Goal: Register for event/course: Sign up to attend an event or enroll in a course

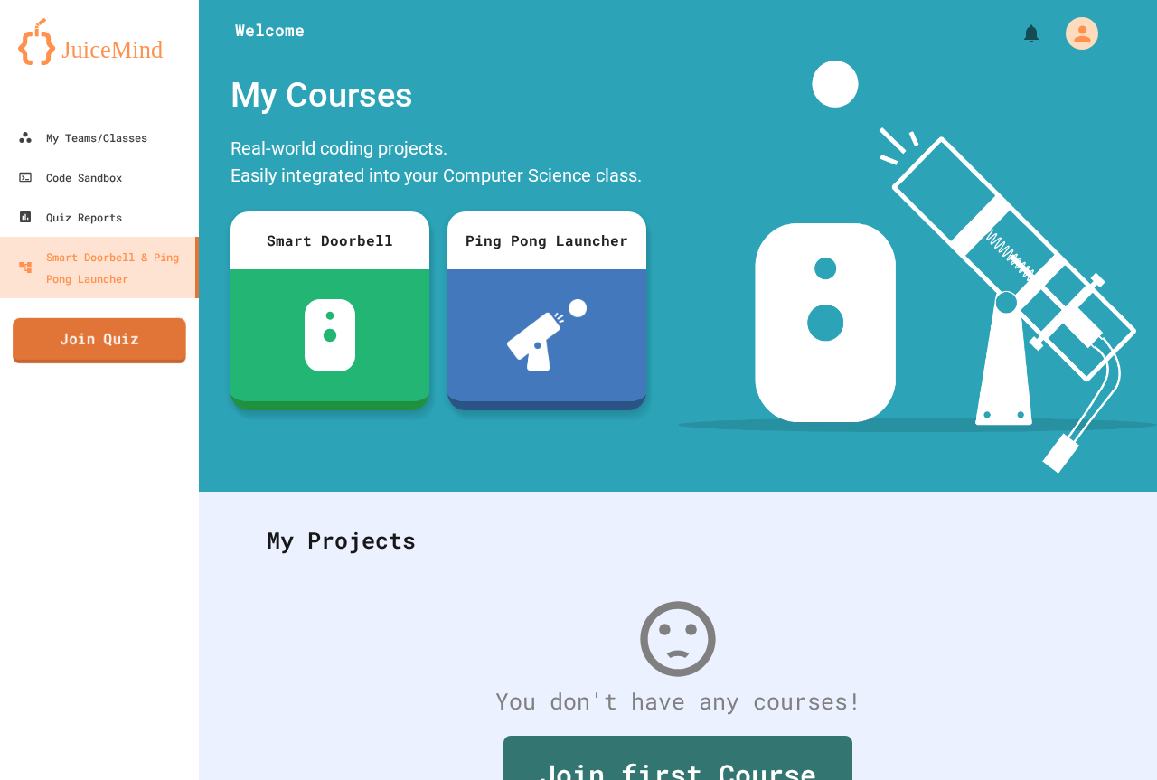
click at [102, 338] on link "Join Quiz" at bounding box center [100, 340] width 174 height 45
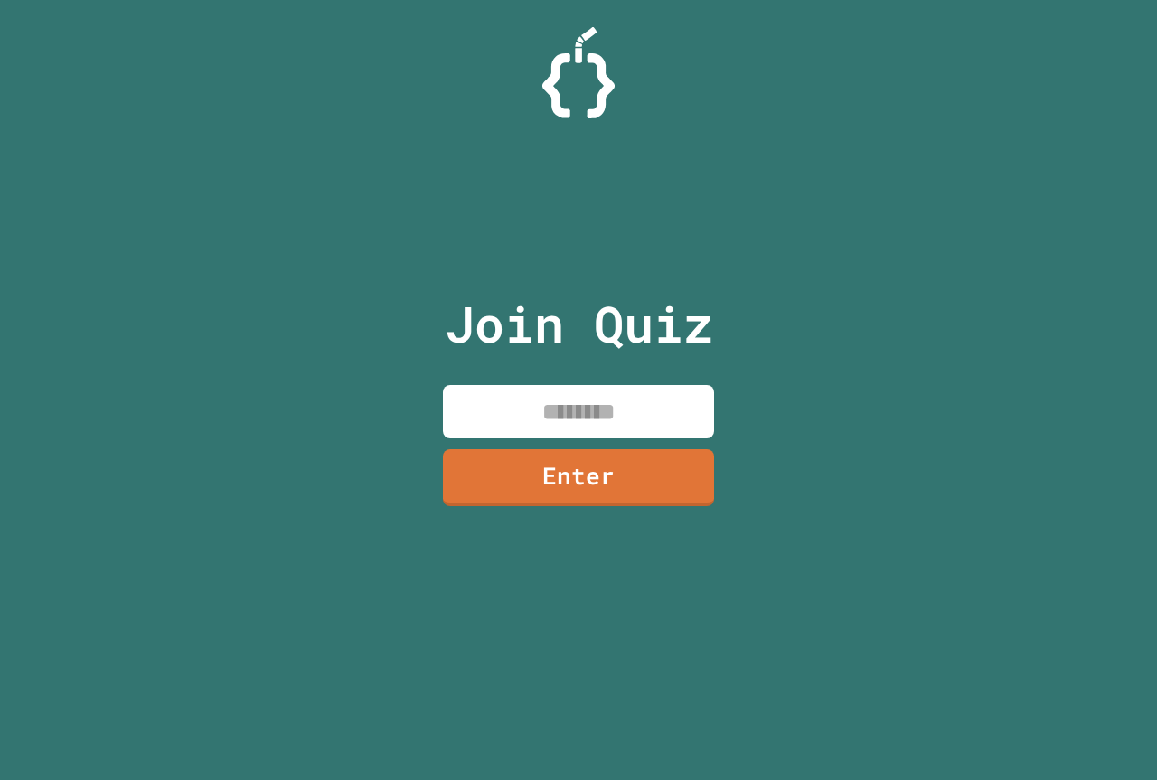
click at [569, 395] on input at bounding box center [578, 411] width 271 height 53
drag, startPoint x: 664, startPoint y: 411, endPoint x: 679, endPoint y: 537, distance: 126.5
click at [678, 538] on div "Join Quiz ******** Enter" at bounding box center [579, 390] width 305 height 690
type input "********"
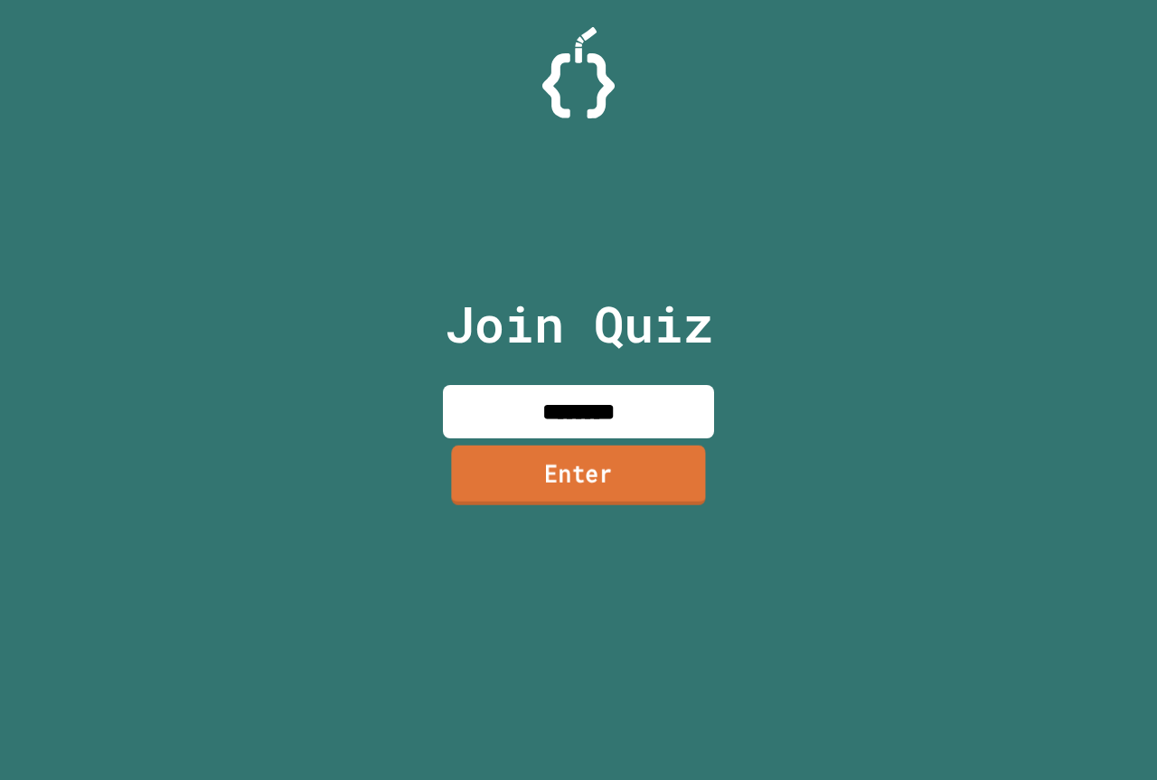
drag, startPoint x: 682, startPoint y: 525, endPoint x: 633, endPoint y: 475, distance: 70.3
click at [633, 475] on div "Join Quiz ******** Enter" at bounding box center [579, 390] width 305 height 690
click at [662, 458] on link "Enter" at bounding box center [578, 476] width 269 height 60
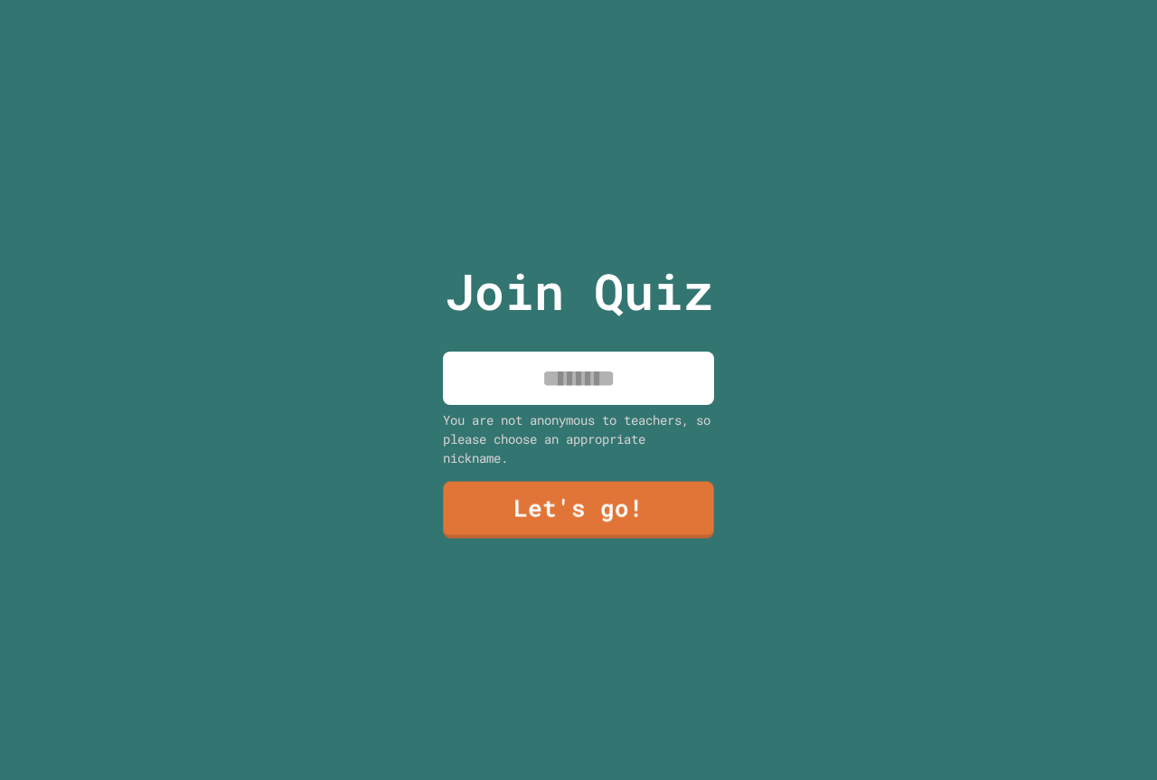
click at [588, 342] on div "Join Quiz You are not anonymous to teachers, so please choose an appropriate ni…" at bounding box center [579, 390] width 305 height 780
click at [582, 361] on div "Join Quiz You are not anonymous to teachers, so please choose an appropriate ni…" at bounding box center [579, 390] width 305 height 780
click at [582, 361] on input at bounding box center [578, 378] width 271 height 53
type input "****"
click at [662, 480] on link "Let's go!" at bounding box center [579, 508] width 252 height 60
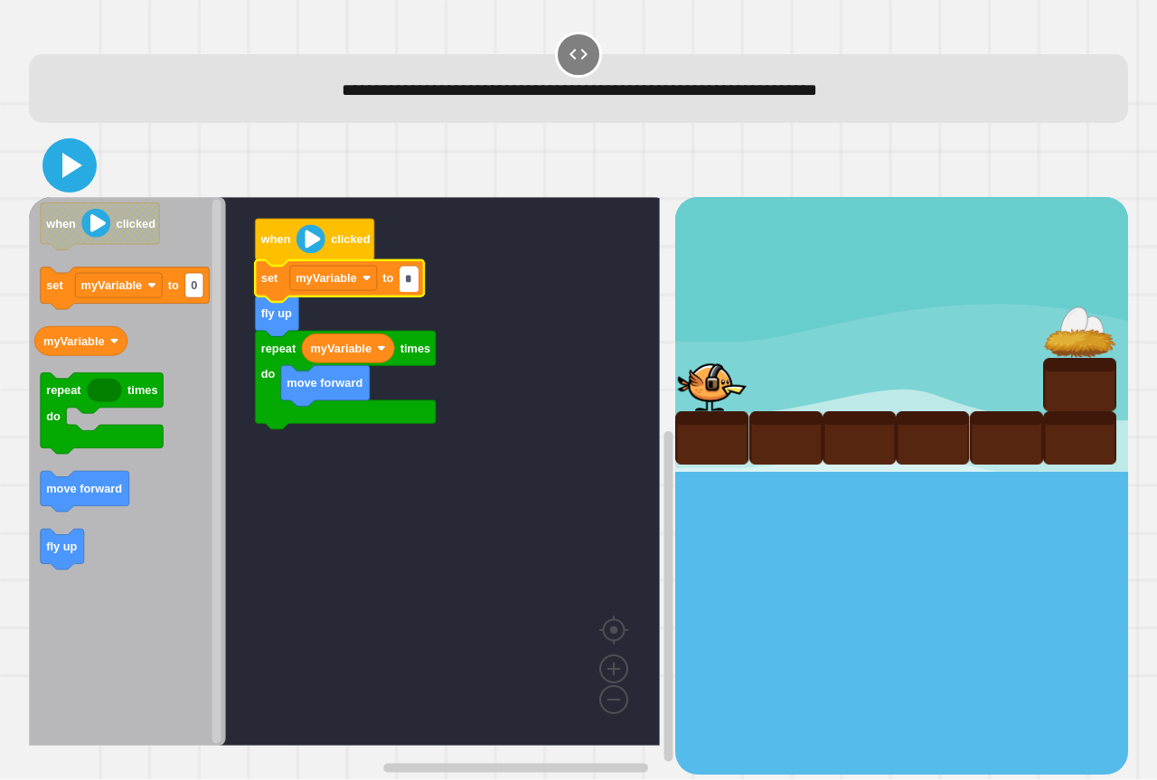
type input "*"
click at [67, 155] on icon at bounding box center [69, 165] width 43 height 43
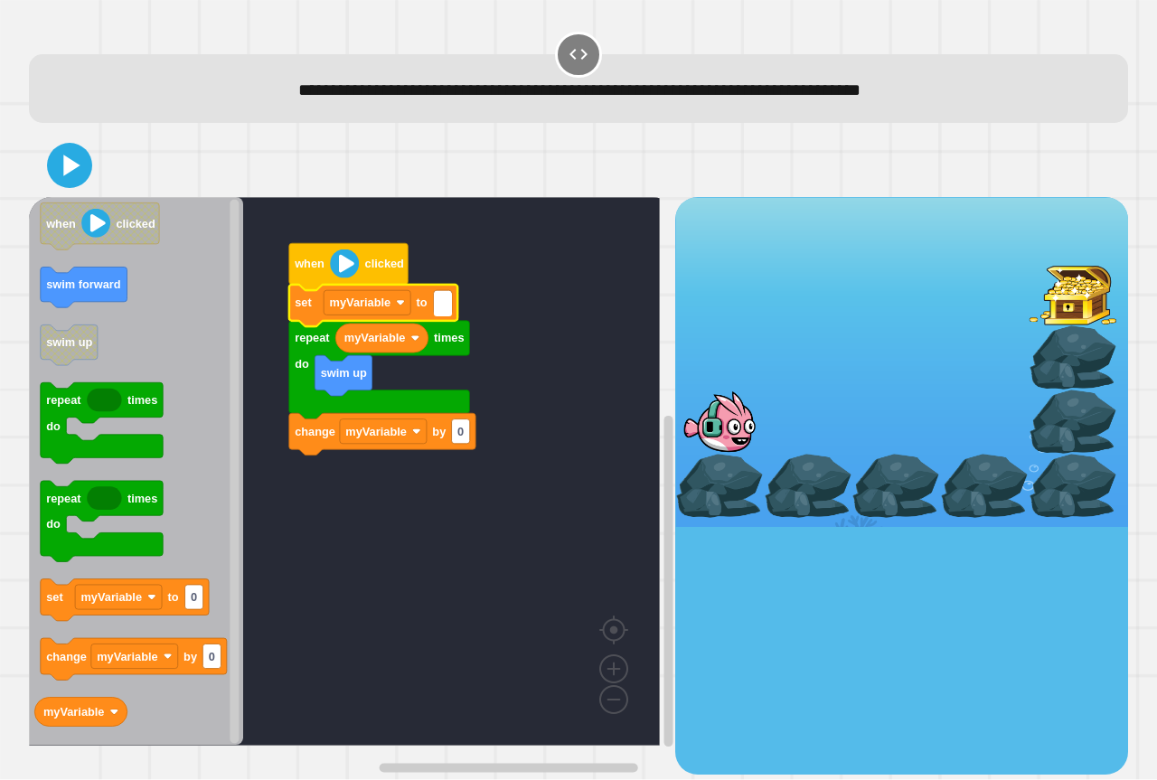
type input "*"
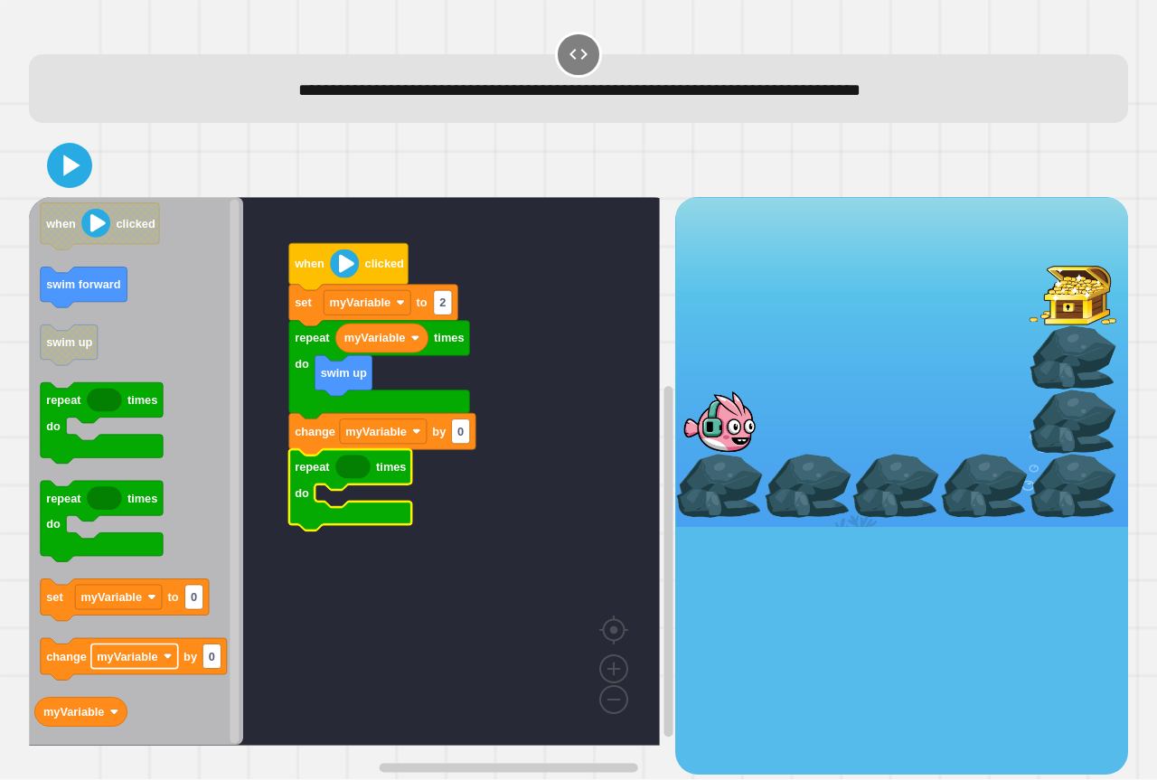
click at [152, 671] on g "when clicked swim forward swim up repeat times do repeat times do set myVariabl…" at bounding box center [130, 465] width 193 height 524
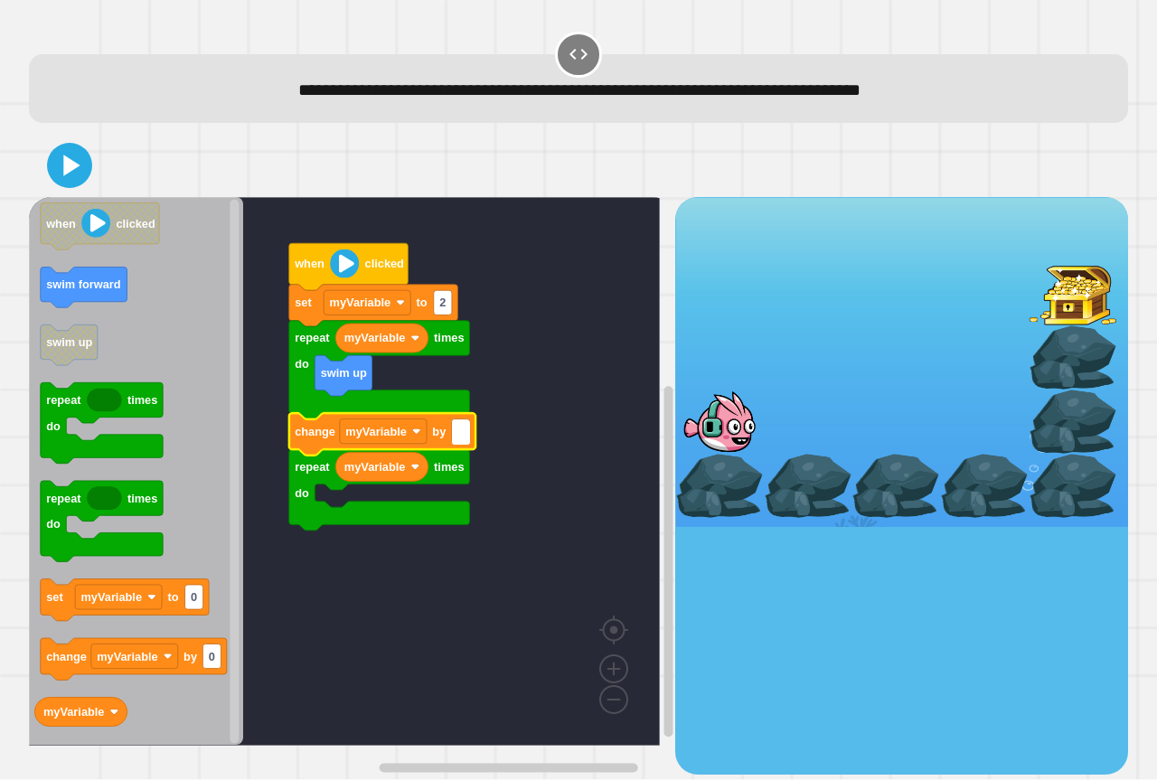
type input "*"
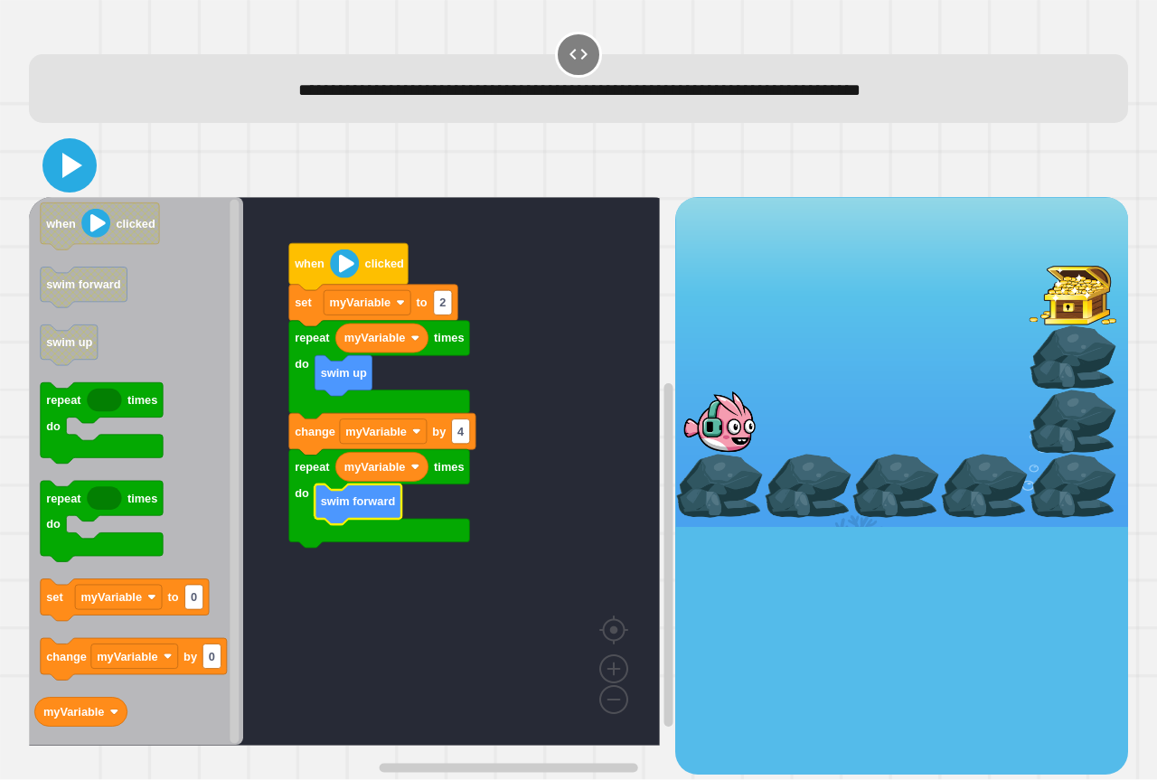
click at [77, 158] on icon at bounding box center [69, 165] width 43 height 43
click at [55, 150] on icon at bounding box center [69, 165] width 43 height 43
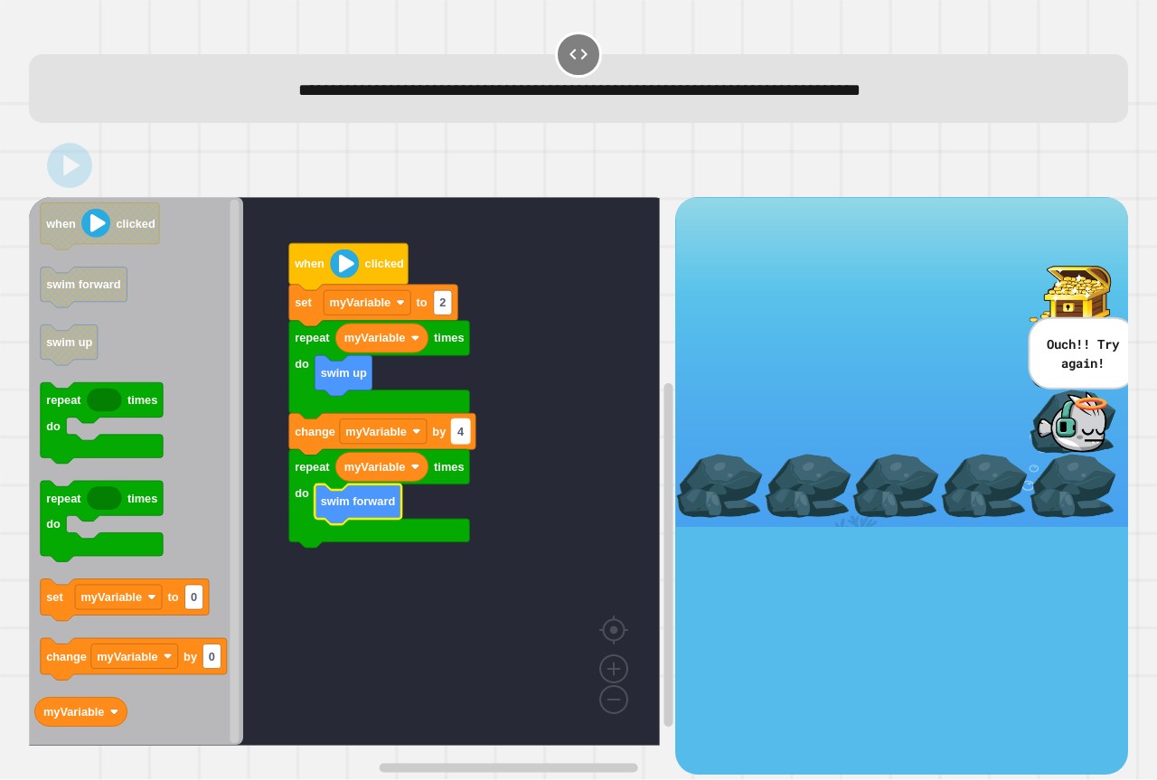
click at [461, 435] on text "4" at bounding box center [460, 432] width 7 height 14
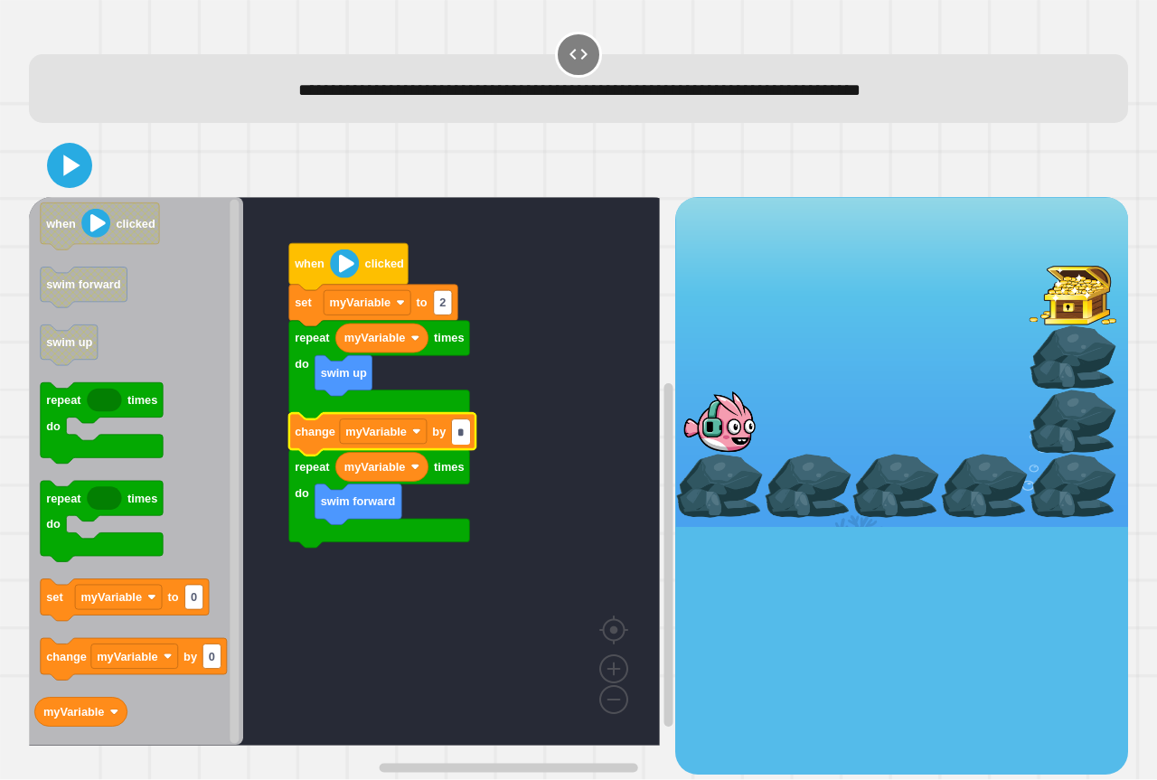
type input "*"
click at [70, 158] on icon at bounding box center [69, 165] width 43 height 43
click at [459, 424] on input "*" at bounding box center [461, 432] width 18 height 24
click at [468, 426] on input "*" at bounding box center [461, 432] width 18 height 24
type input "*"
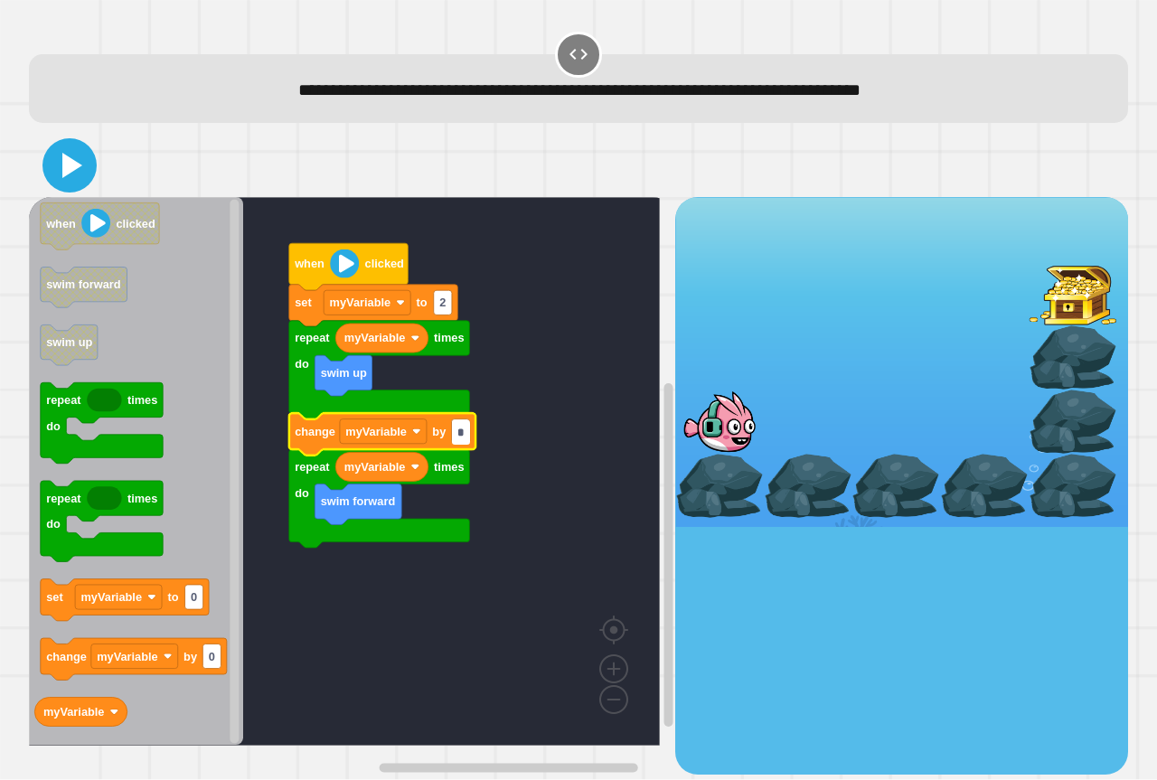
click at [80, 173] on icon at bounding box center [69, 165] width 43 height 43
click at [473, 431] on body "**********" at bounding box center [578, 390] width 1157 height 780
type input "*"
click at [73, 149] on icon at bounding box center [69, 165] width 43 height 43
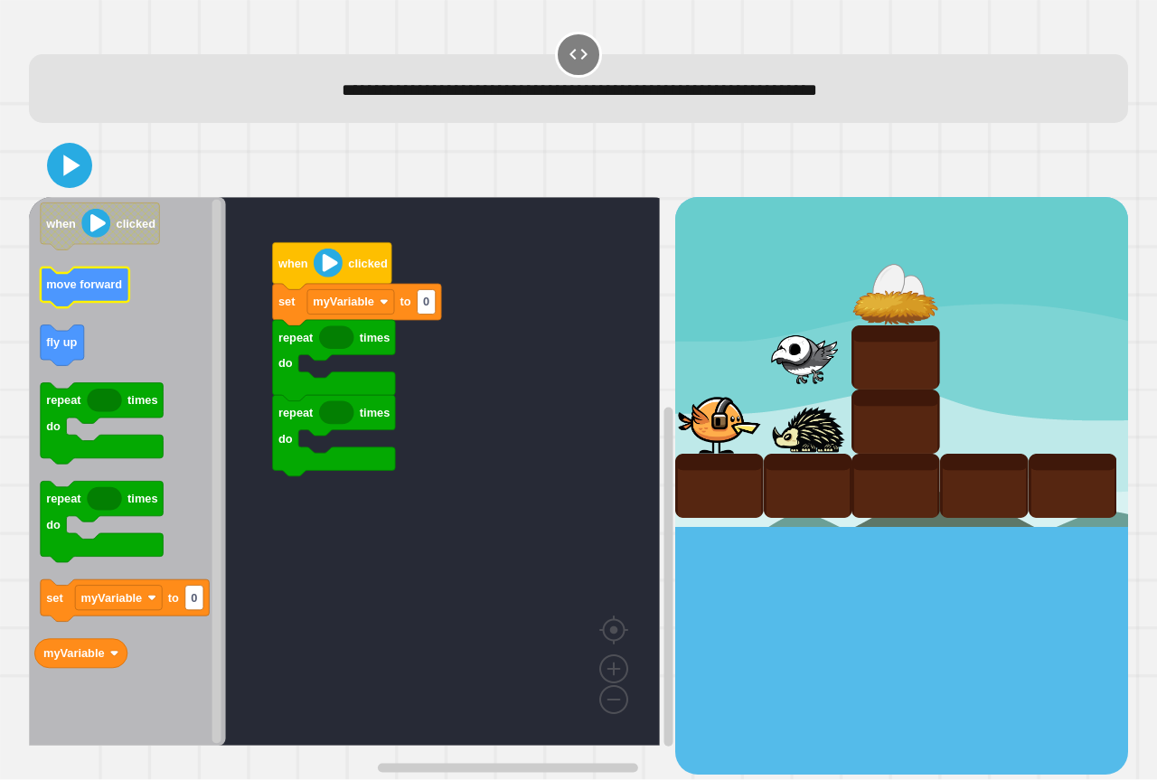
click at [58, 295] on icon "Blockly Workspace" at bounding box center [85, 288] width 89 height 41
click at [389, 375] on div "repeat times do repeat times do set myVariable to 0 when clicked when clicked m…" at bounding box center [352, 485] width 646 height 577
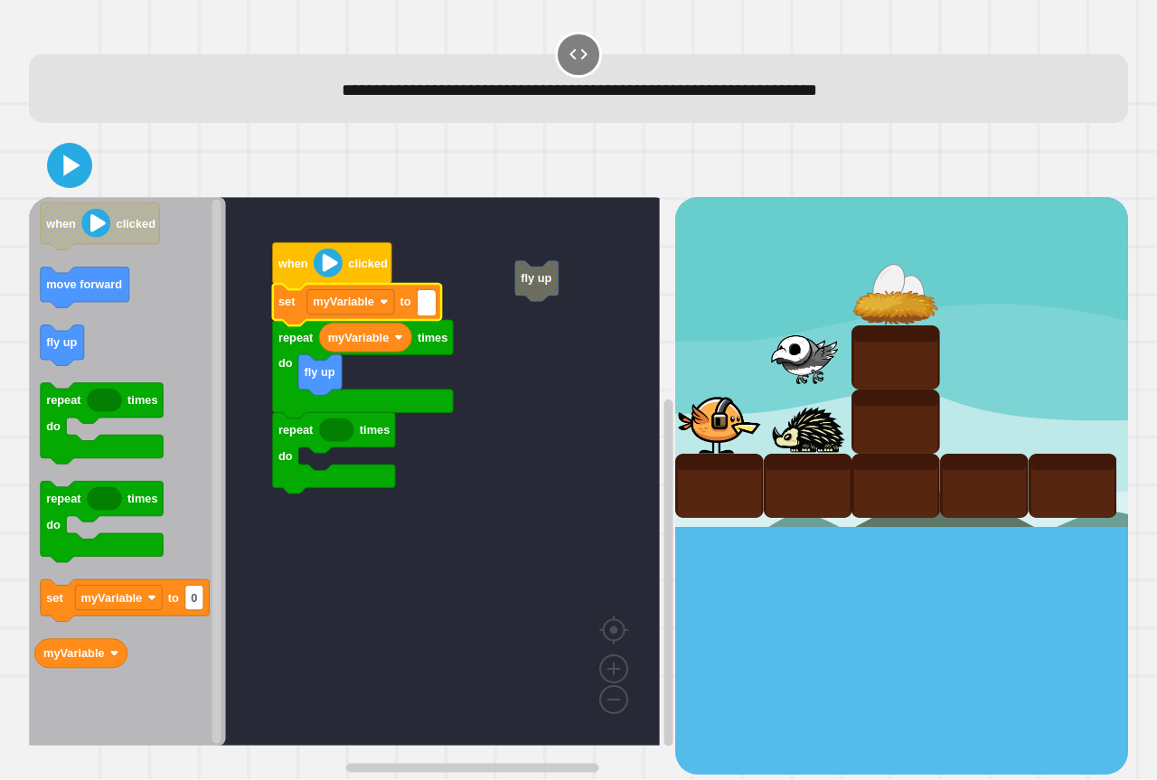
type input "*"
click at [85, 620] on rect "Blockly Workspace" at bounding box center [125, 601] width 169 height 42
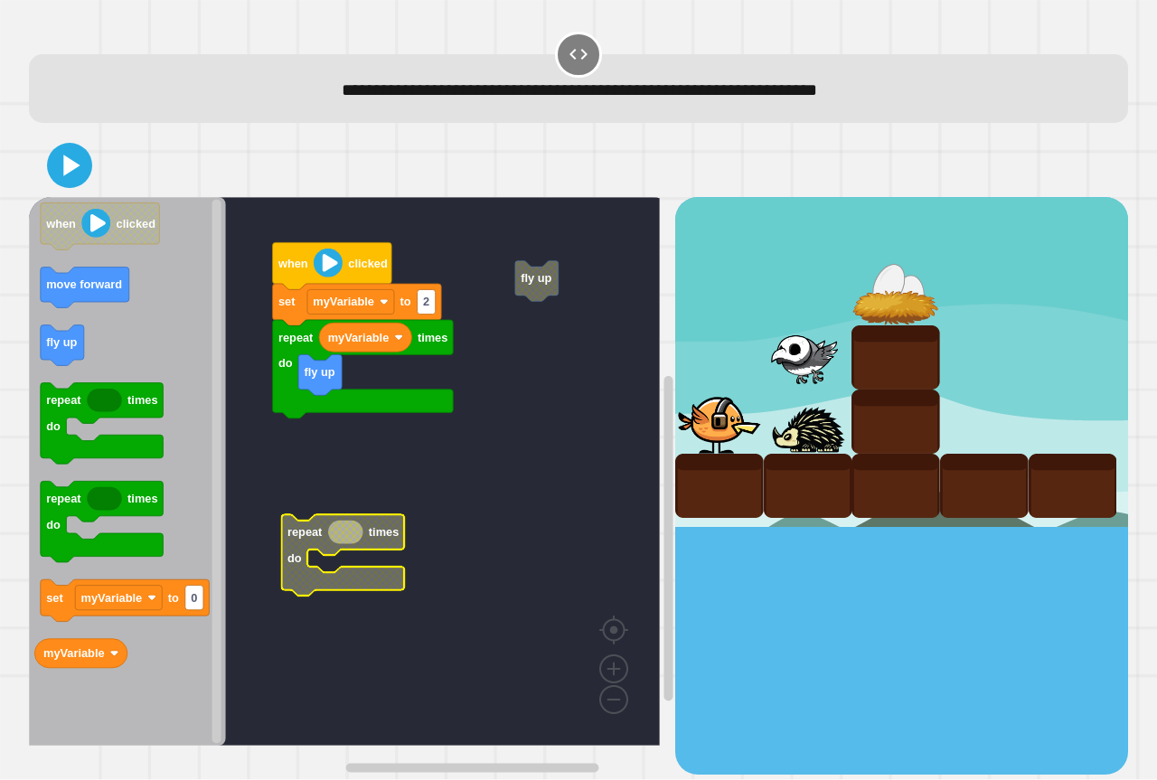
click at [166, 382] on icon "Blockly Workspace" at bounding box center [127, 471] width 197 height 549
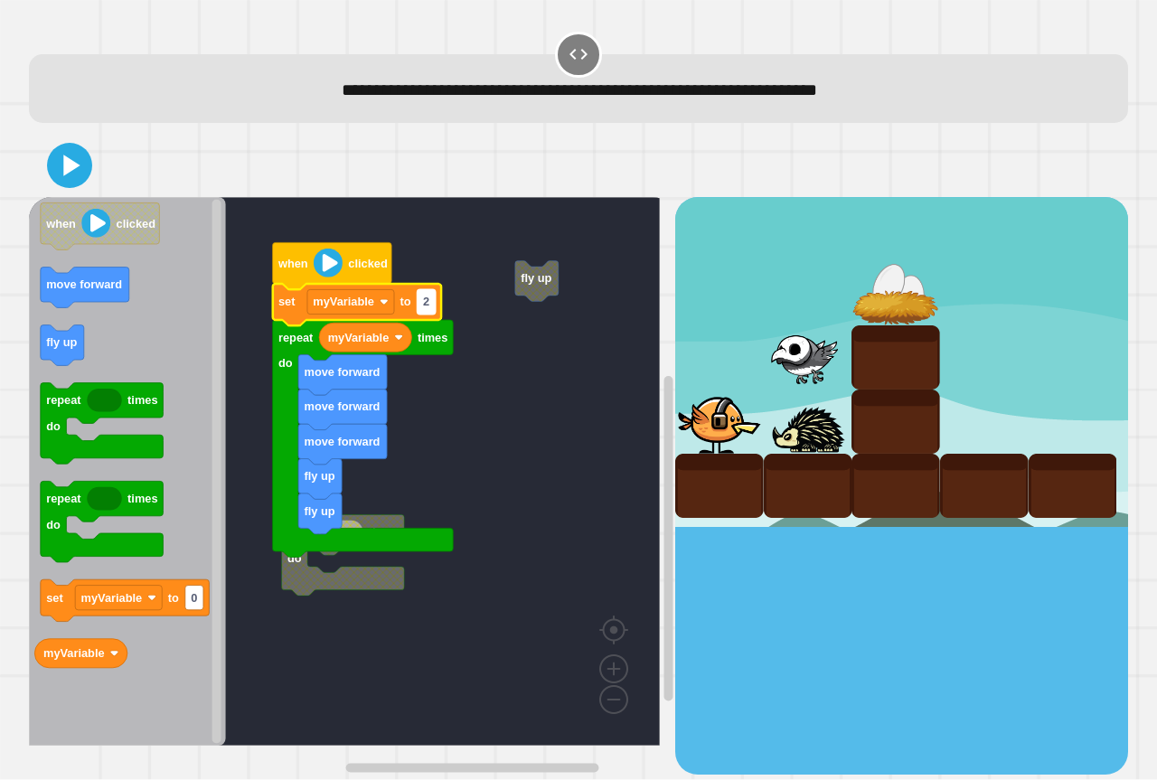
click at [431, 312] on rect "Blockly Workspace" at bounding box center [427, 302] width 18 height 24
type input "*"
click at [97, 160] on div at bounding box center [578, 165] width 1099 height 63
click at [73, 155] on icon at bounding box center [69, 165] width 43 height 43
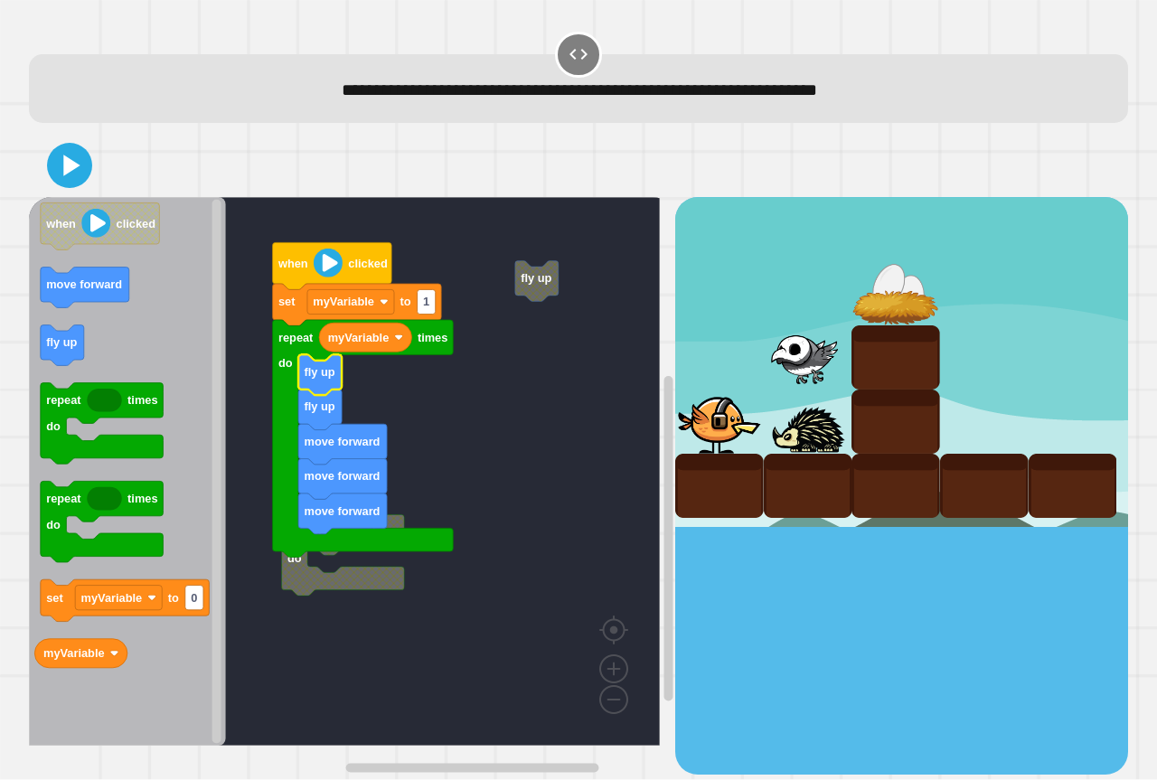
click at [60, 146] on div at bounding box center [578, 165] width 1099 height 63
click at [70, 175] on icon at bounding box center [69, 165] width 43 height 43
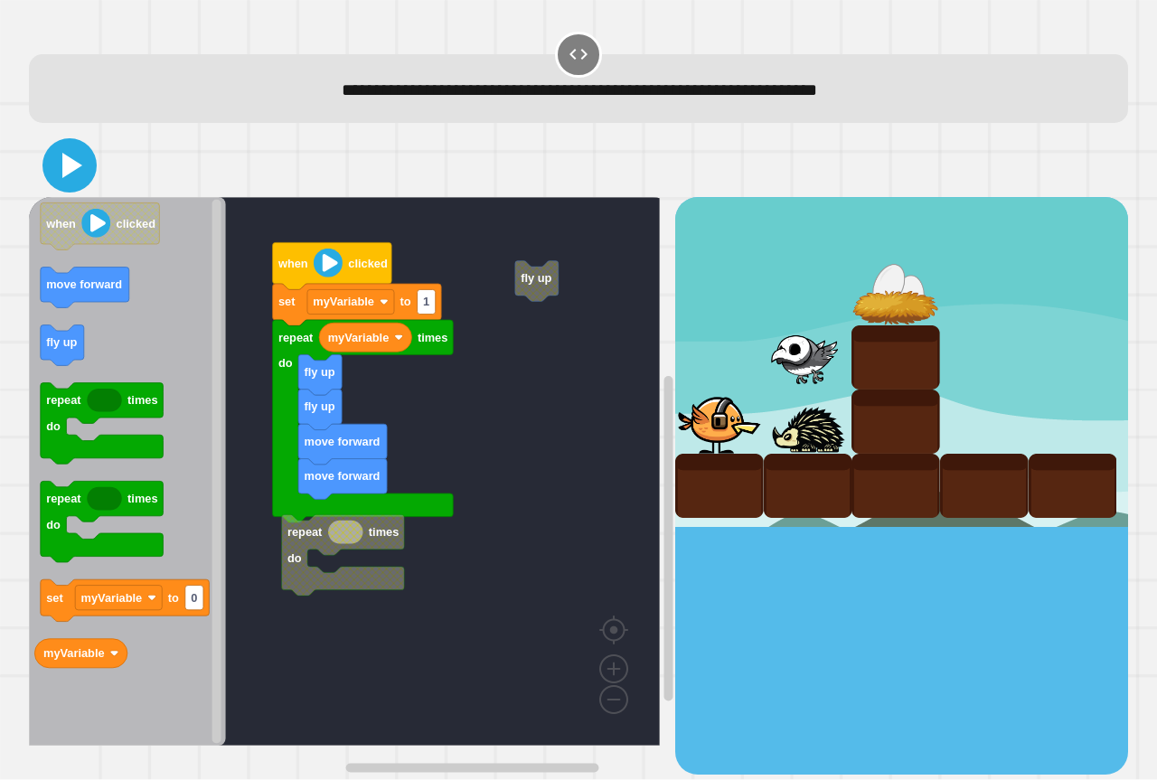
click at [75, 156] on icon at bounding box center [69, 165] width 43 height 43
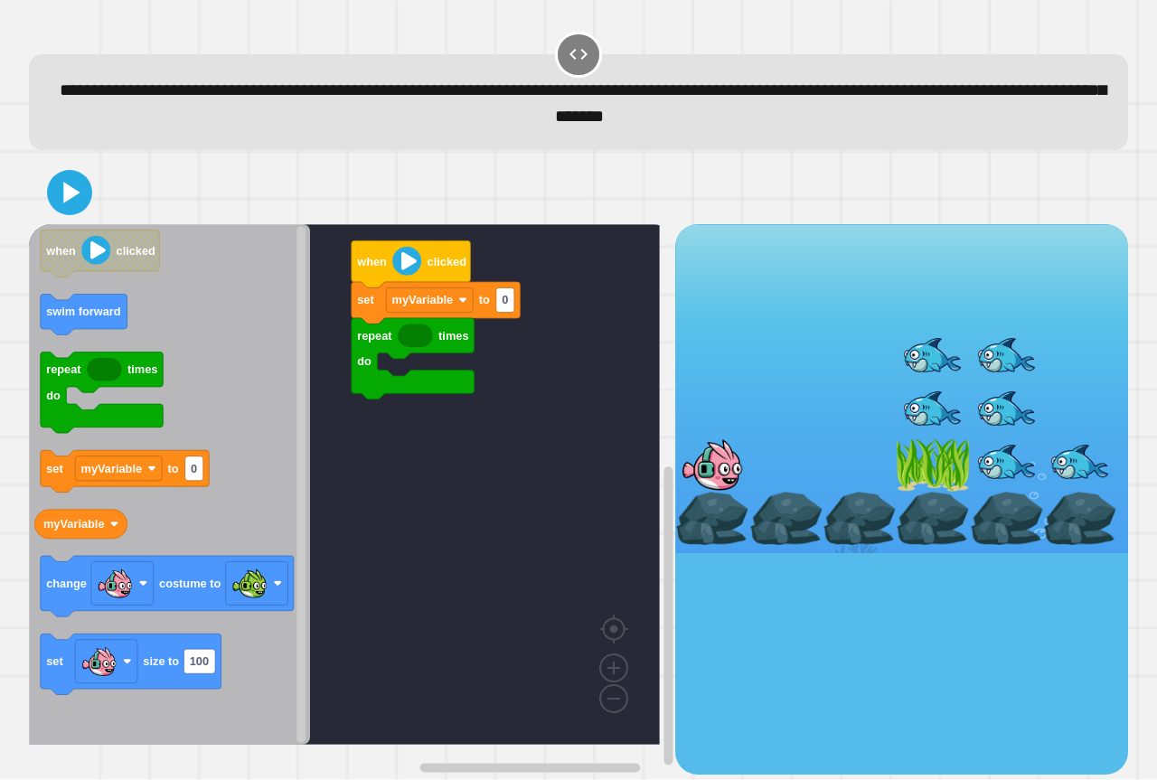
click at [391, 383] on div "repeat times do set myVariable to 0 when clicked when clicked swim forward repe…" at bounding box center [352, 499] width 646 height 550
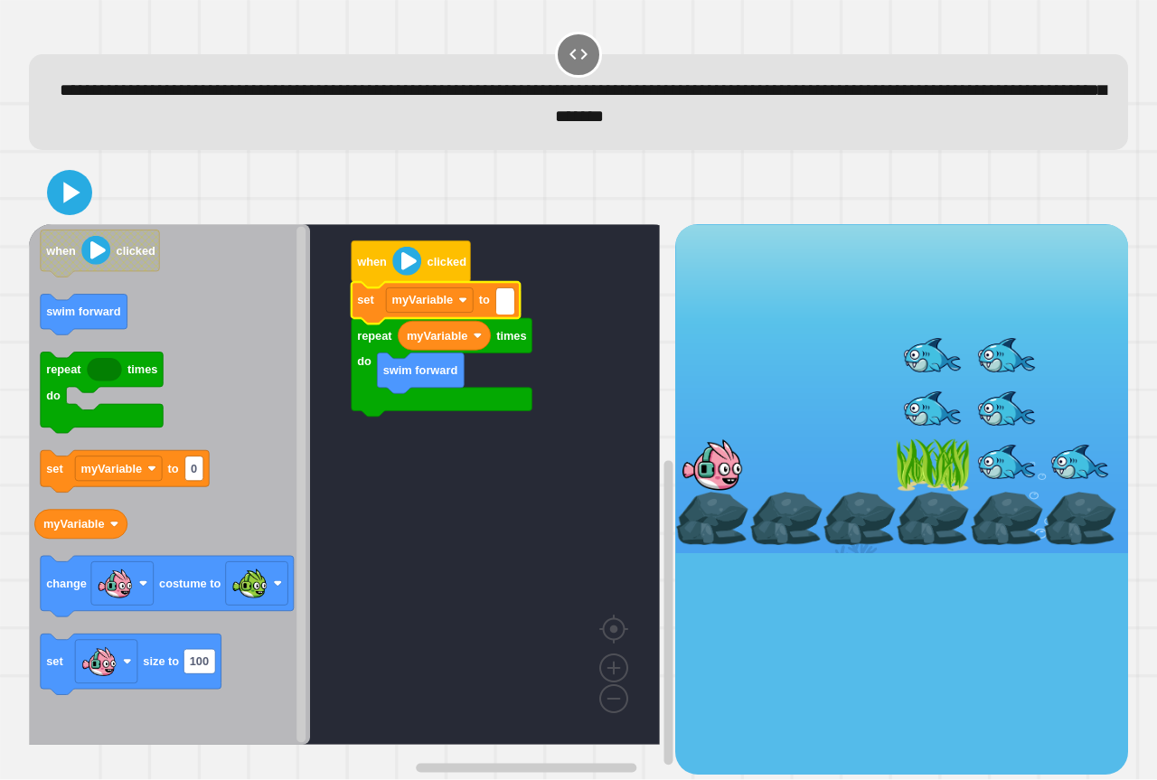
type input "*"
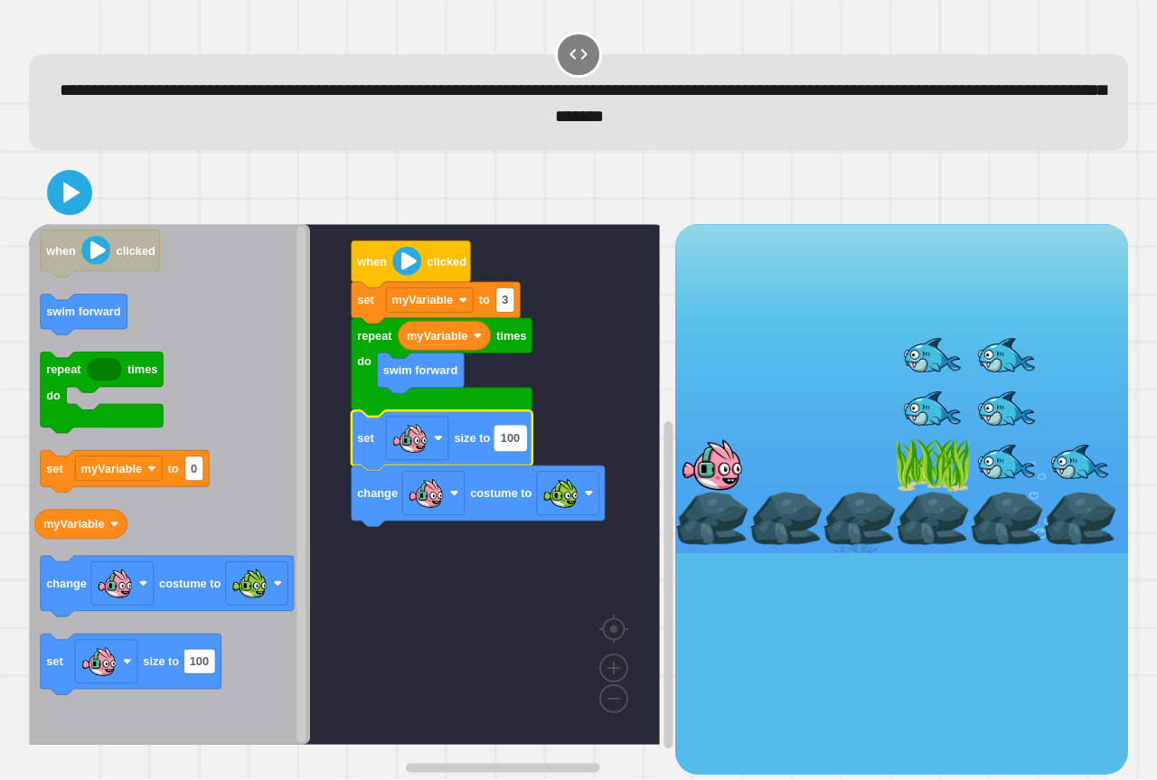
click at [511, 442] on text "100" at bounding box center [510, 439] width 19 height 14
type input "*"
click at [67, 205] on icon at bounding box center [69, 192] width 43 height 43
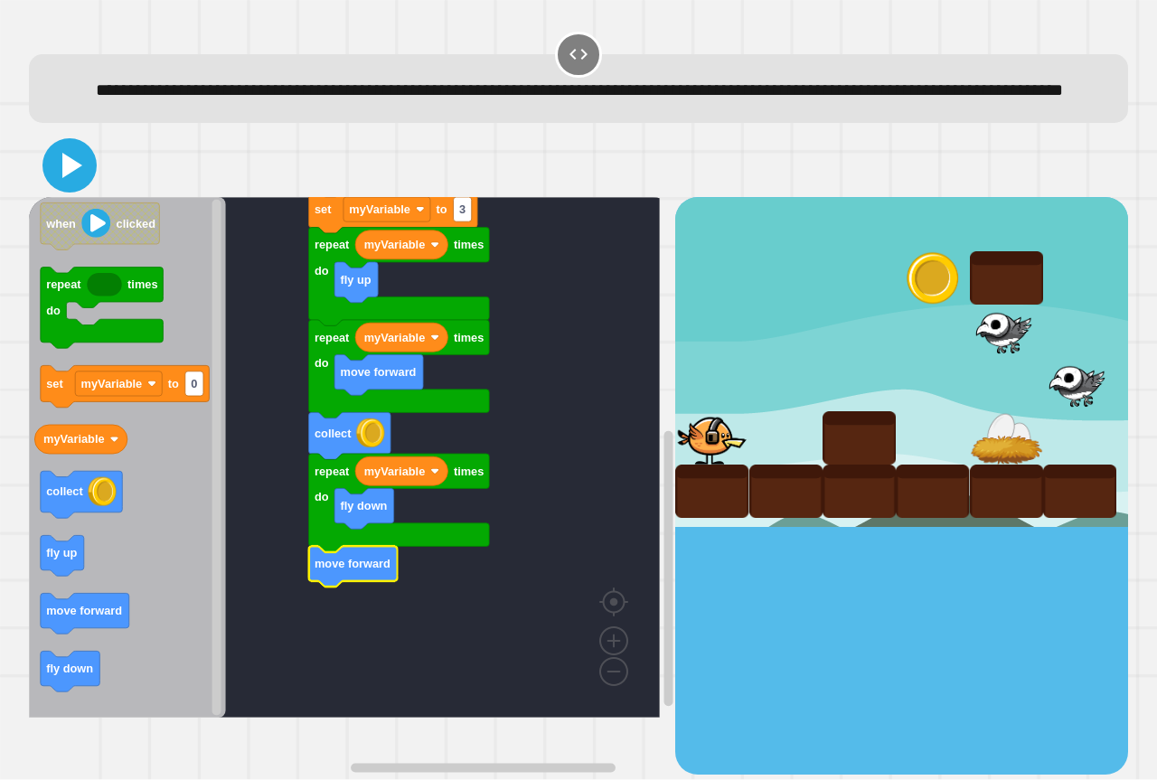
click at [77, 176] on icon at bounding box center [69, 165] width 43 height 43
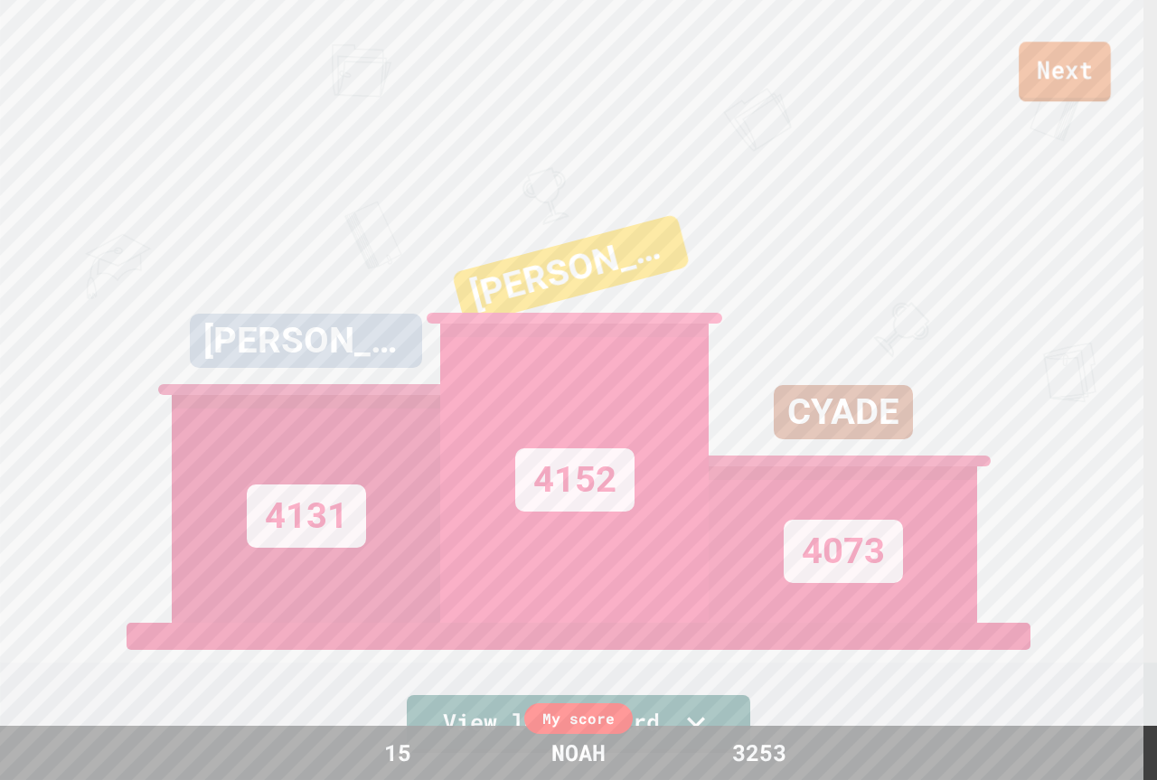
click at [1036, 69] on link "Next" at bounding box center [1065, 72] width 92 height 60
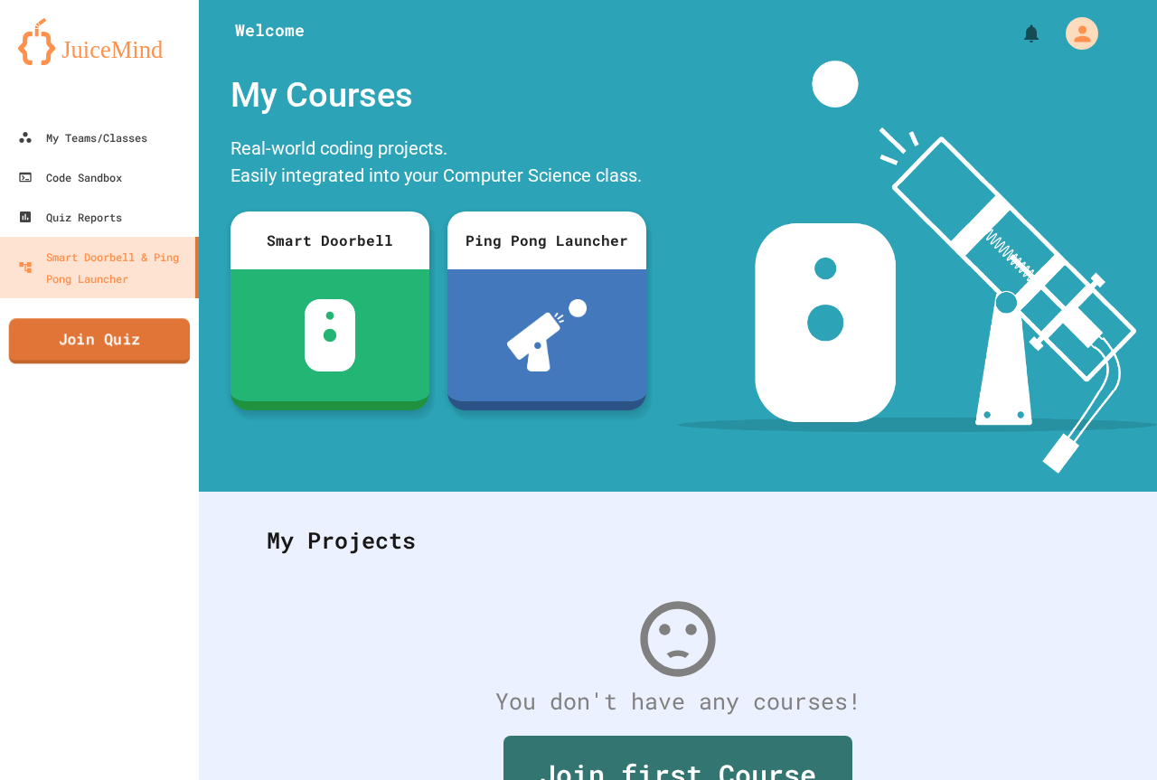
click at [51, 352] on link "Join Quiz" at bounding box center [100, 340] width 182 height 45
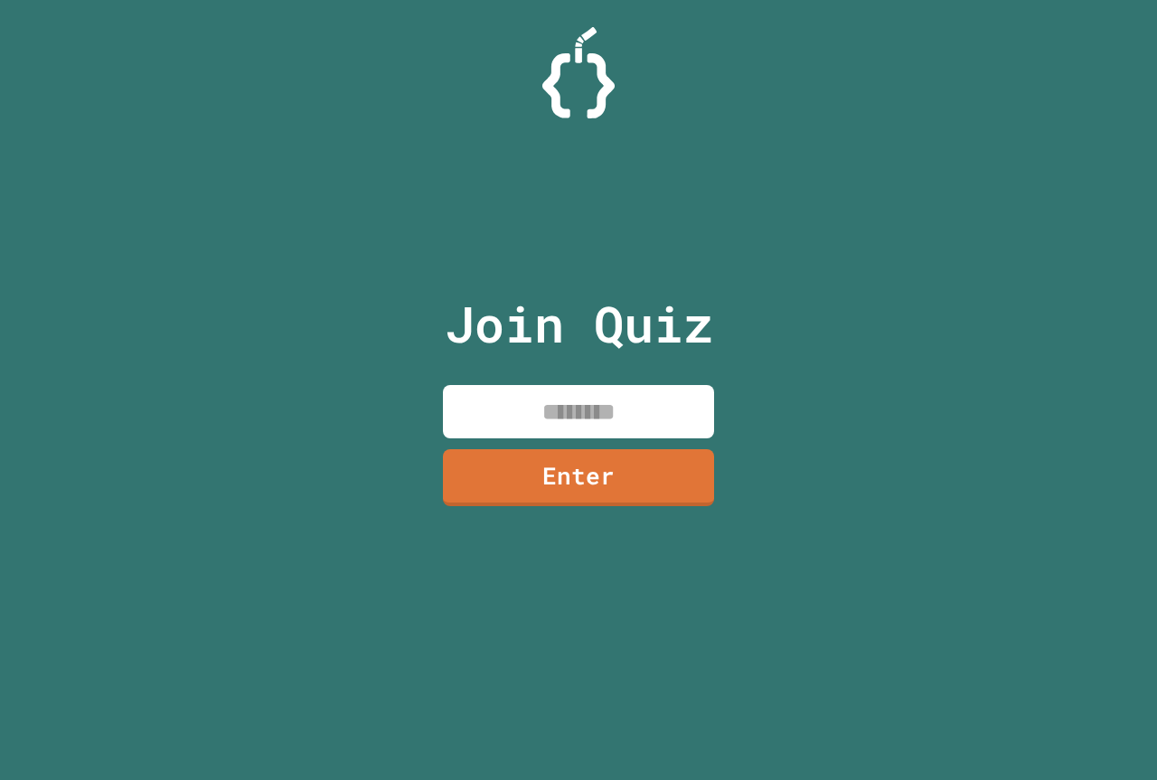
drag, startPoint x: 587, startPoint y: 386, endPoint x: 587, endPoint y: 423, distance: 37.1
click at [586, 423] on input at bounding box center [578, 411] width 271 height 53
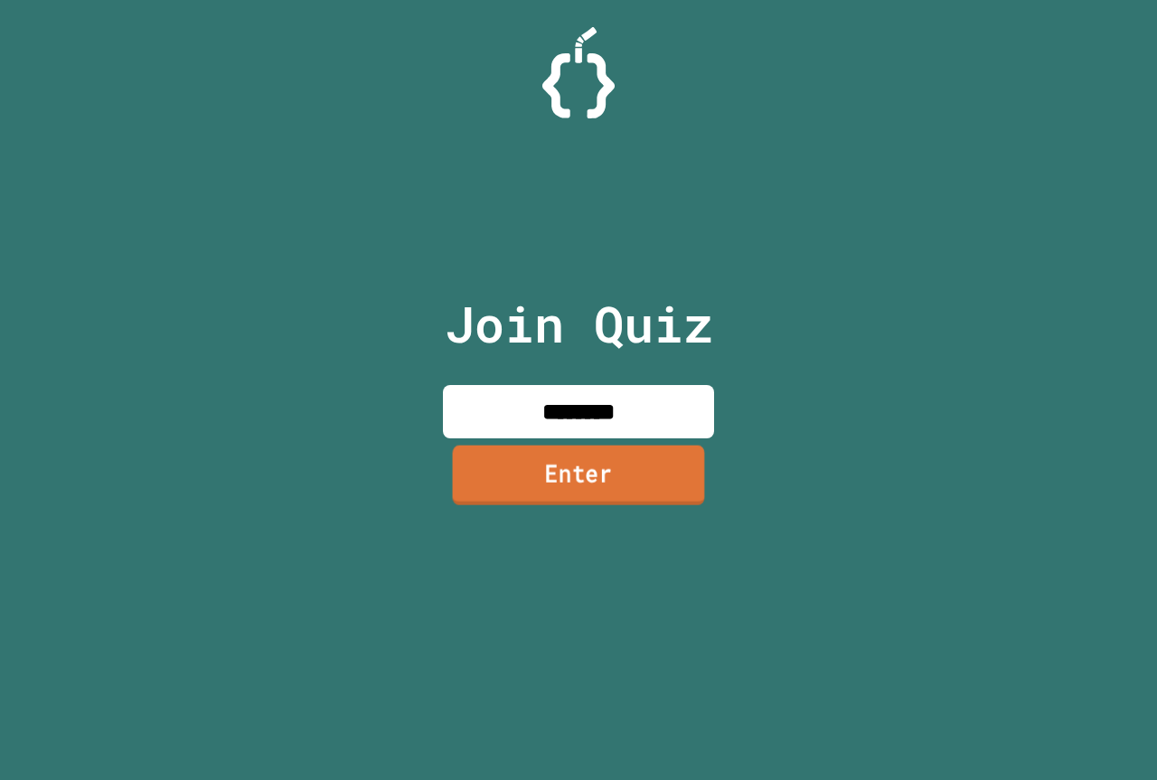
type input "********"
click at [589, 482] on link "Enter" at bounding box center [579, 475] width 252 height 60
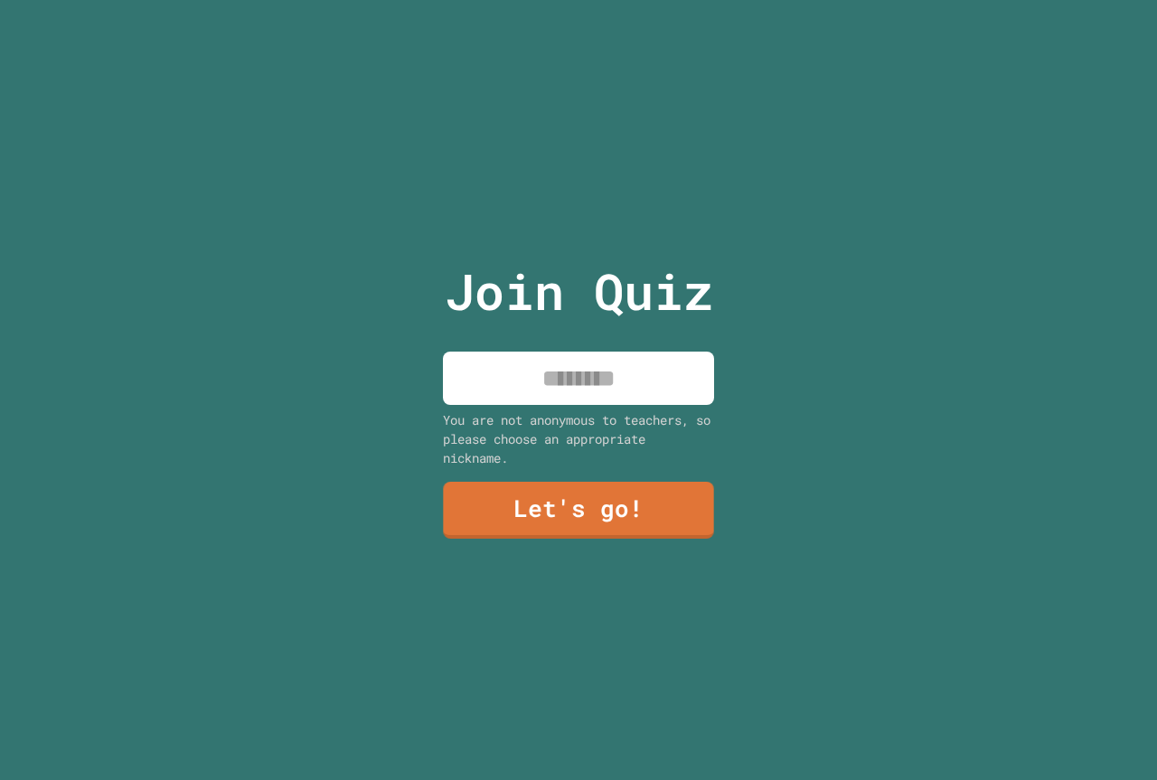
click at [650, 364] on input at bounding box center [578, 378] width 271 height 53
type input "****"
click at [568, 482] on link "Let's go!" at bounding box center [578, 509] width 271 height 60
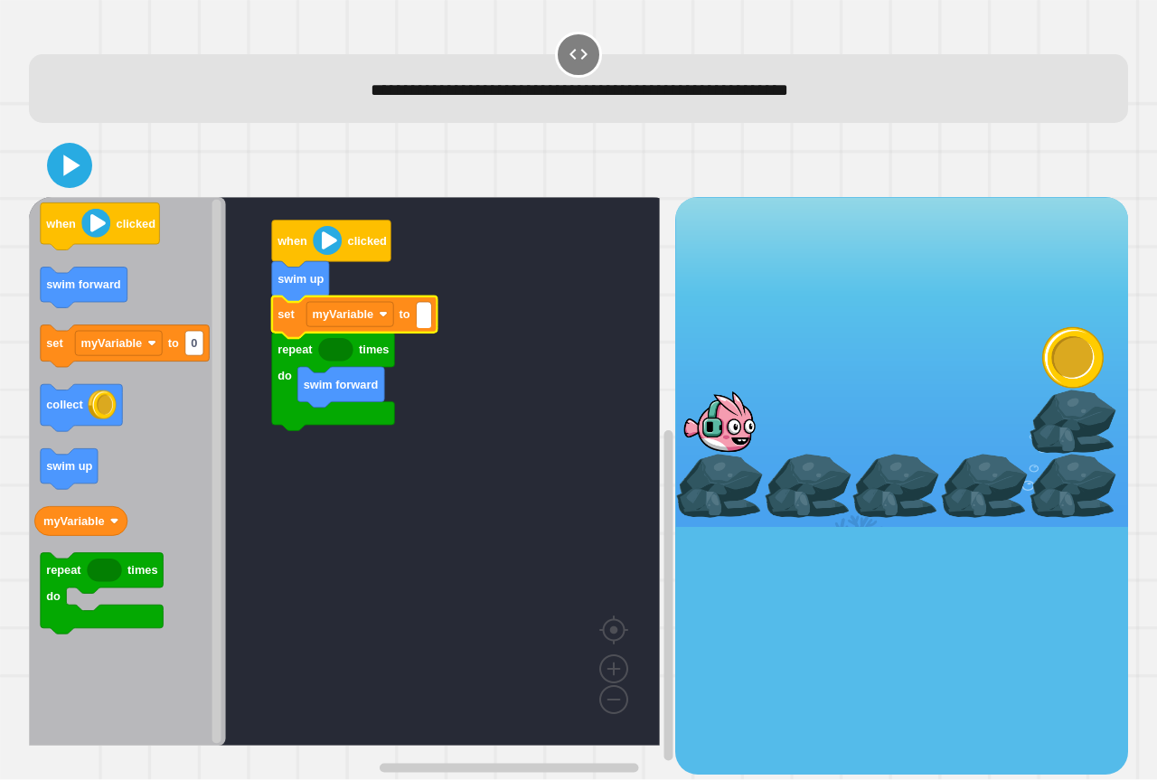
type input "*"
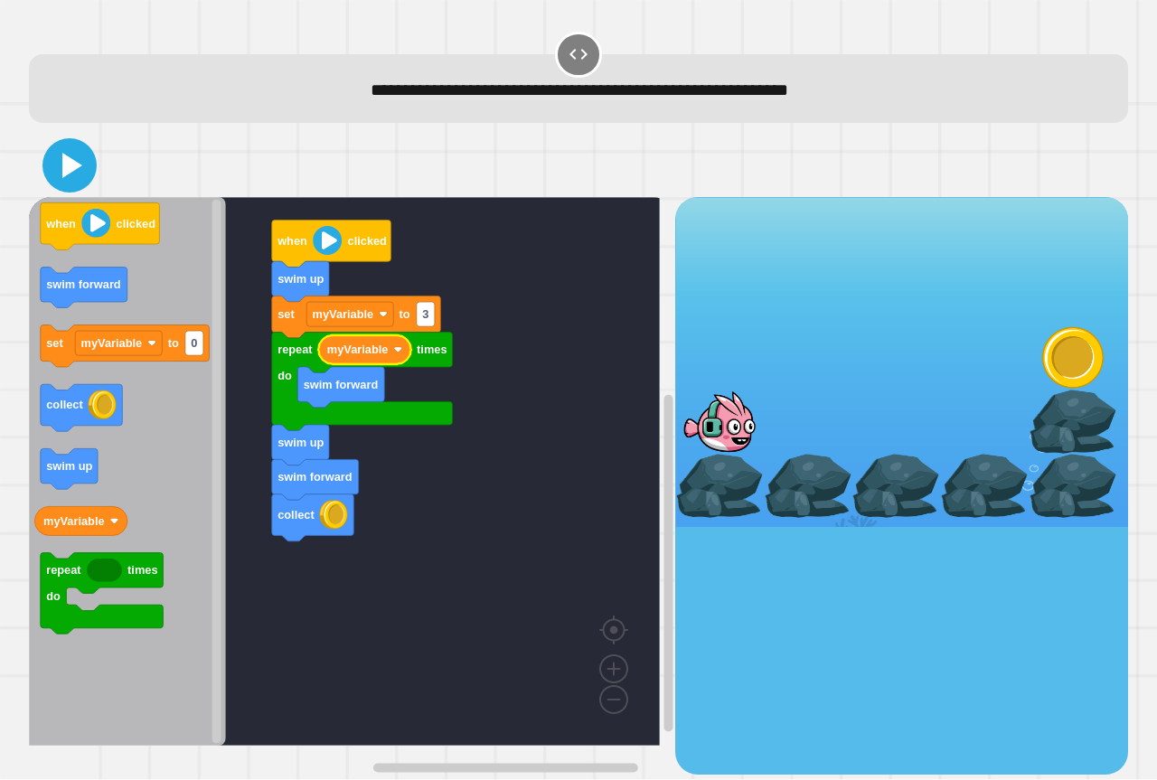
click at [72, 167] on icon at bounding box center [72, 165] width 20 height 25
click at [78, 159] on icon at bounding box center [69, 165] width 43 height 43
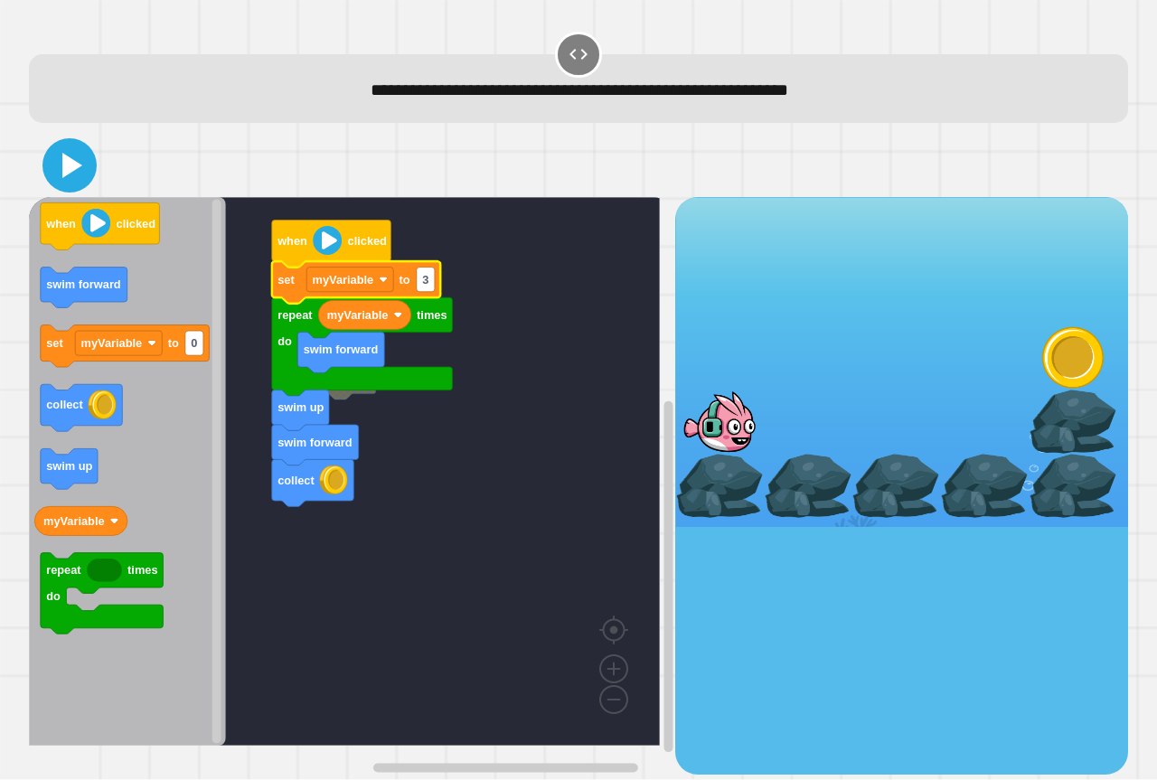
click at [78, 180] on icon at bounding box center [69, 165] width 43 height 43
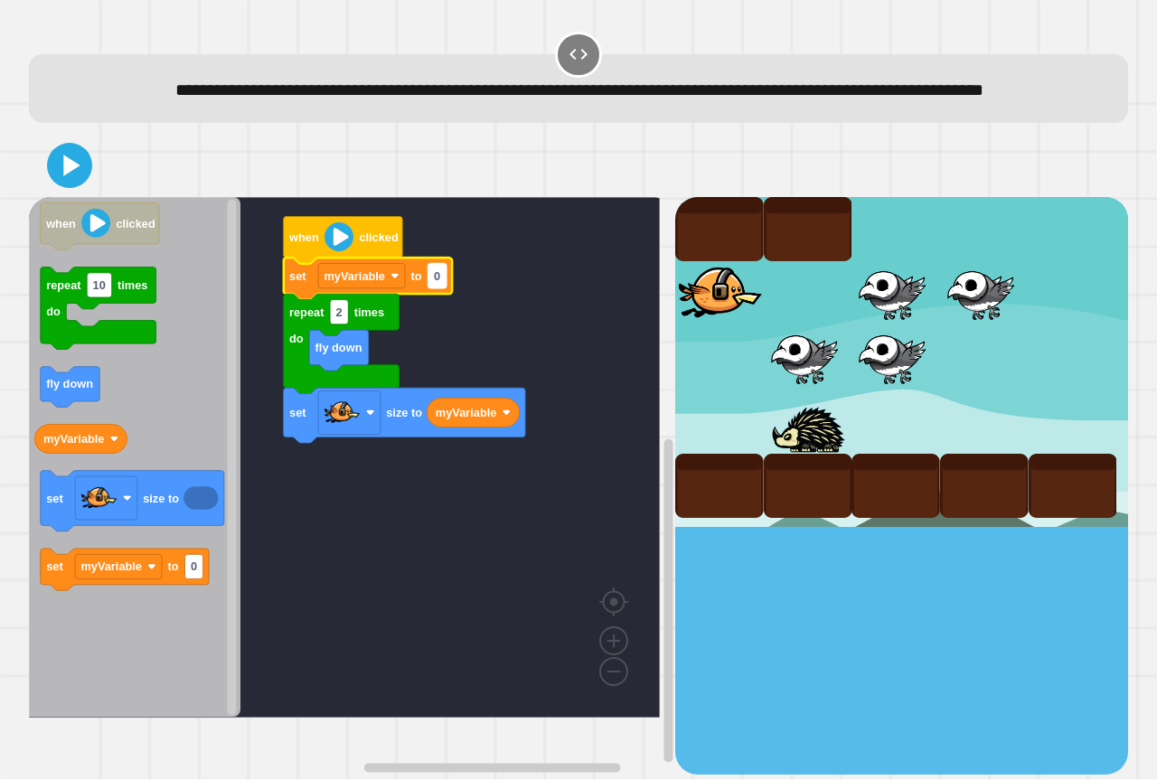
click at [437, 283] on text "0" at bounding box center [437, 276] width 6 height 14
type input "*"
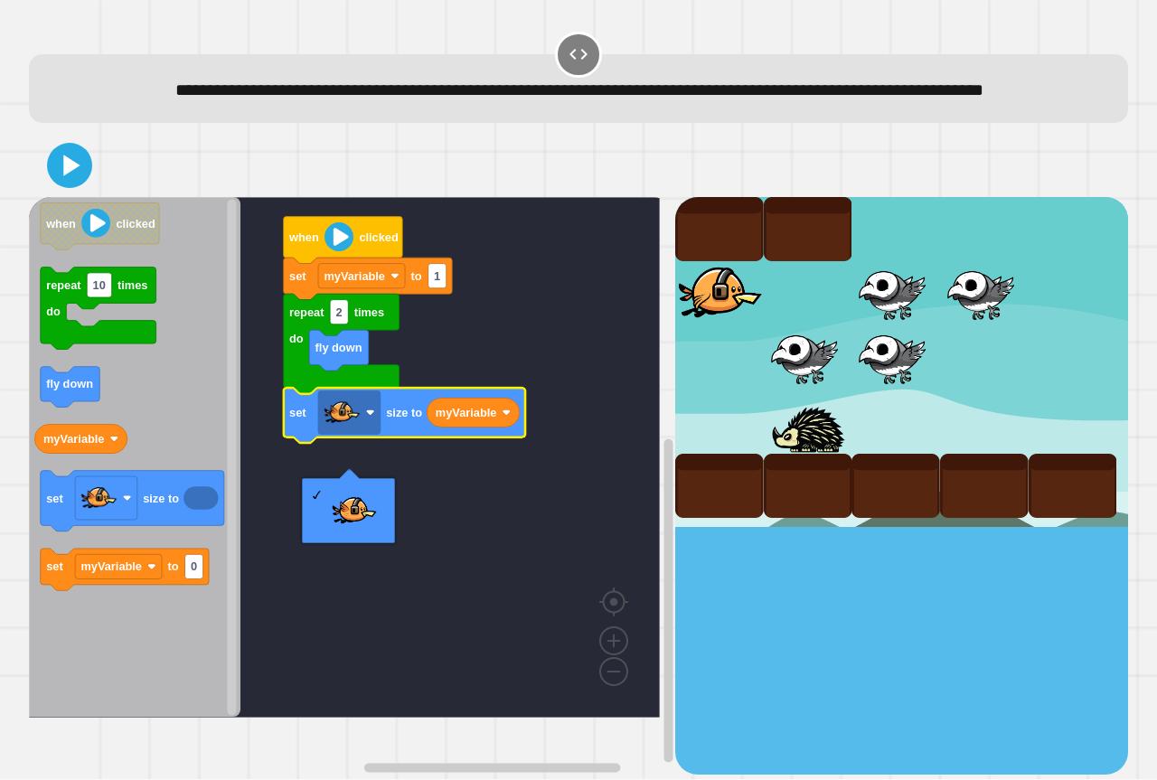
click at [443, 496] on rect "Blockly Workspace" at bounding box center [344, 457] width 631 height 521
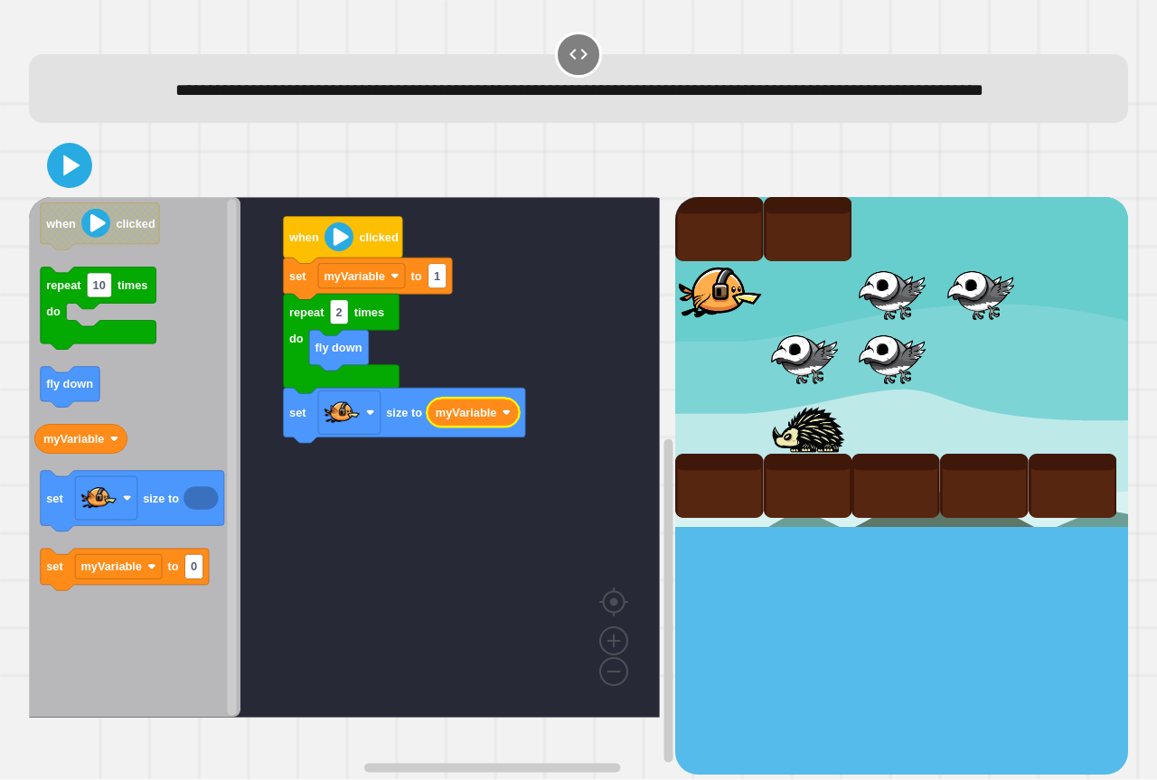
click at [474, 427] on icon "Blockly Workspace" at bounding box center [473, 413] width 92 height 29
click at [475, 404] on rect "Blockly Workspace" at bounding box center [344, 457] width 631 height 521
click at [63, 178] on icon at bounding box center [72, 165] width 20 height 25
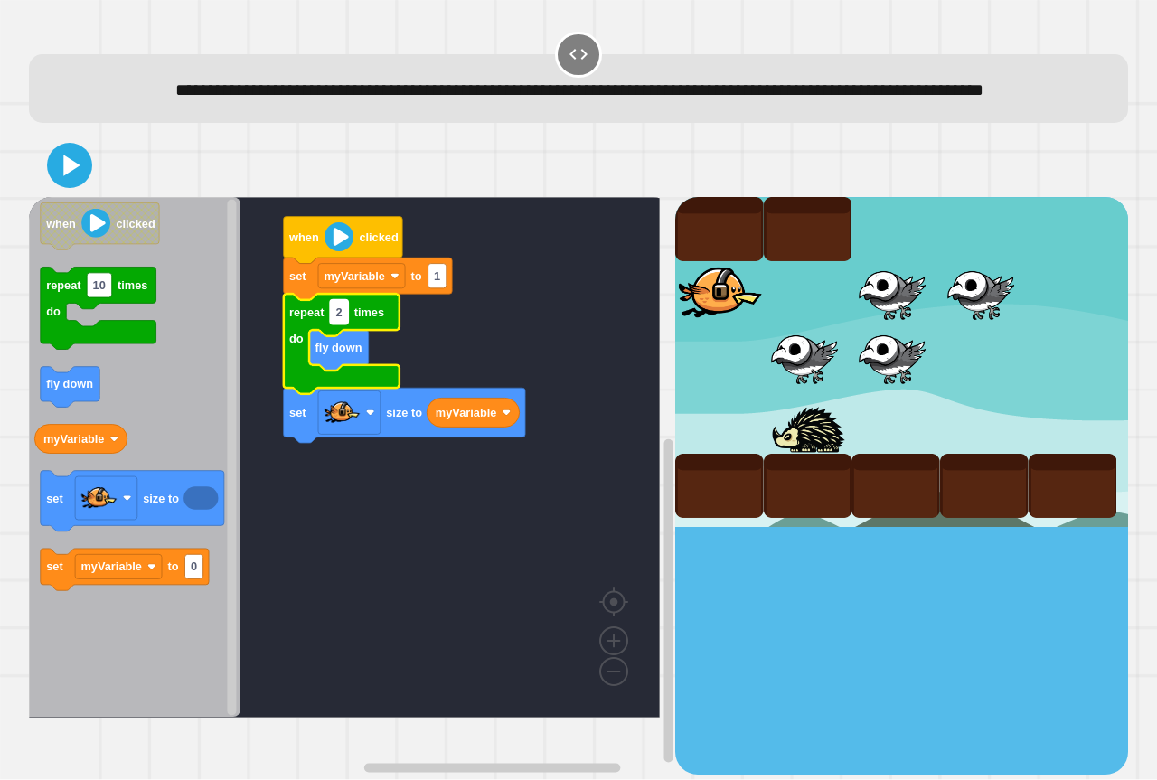
click at [346, 324] on rect "Blockly Workspace" at bounding box center [339, 312] width 18 height 24
click at [531, 366] on rect "Blockly Workspace" at bounding box center [344, 457] width 631 height 521
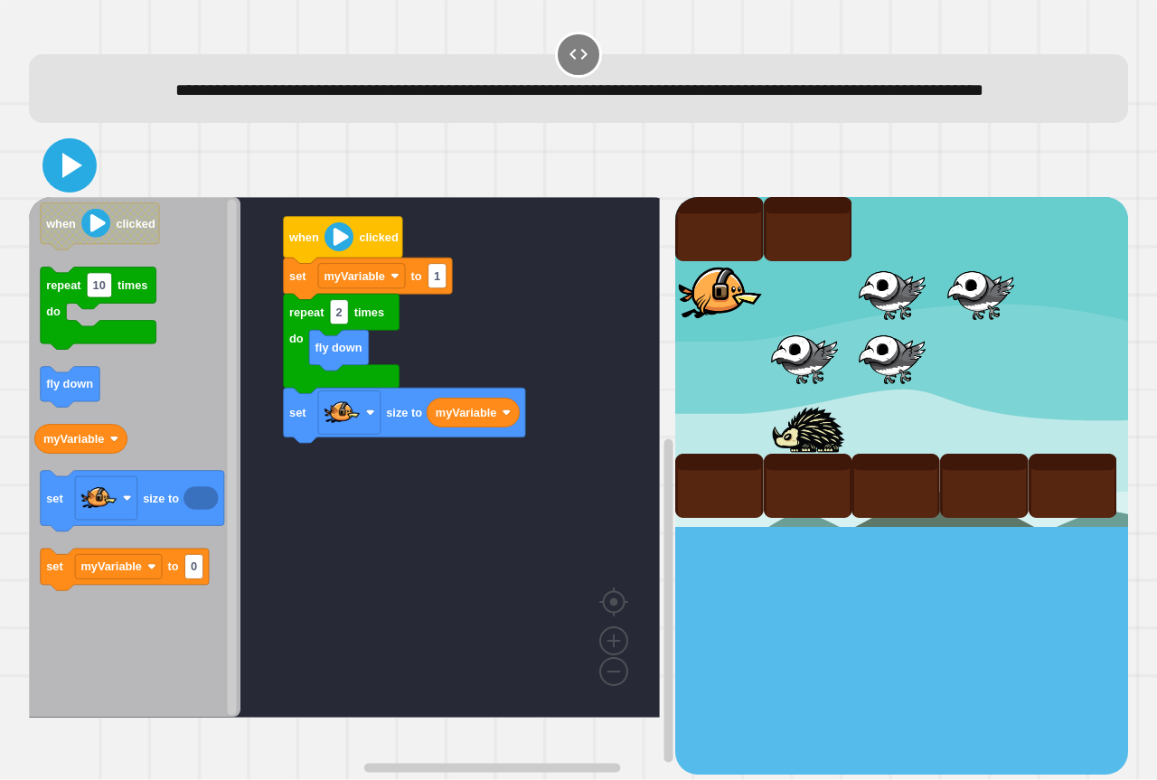
click at [77, 186] on icon at bounding box center [69, 165] width 43 height 43
click at [429, 288] on rect "Blockly Workspace" at bounding box center [437, 276] width 18 height 24
type input "***"
click at [80, 187] on icon at bounding box center [69, 165] width 43 height 43
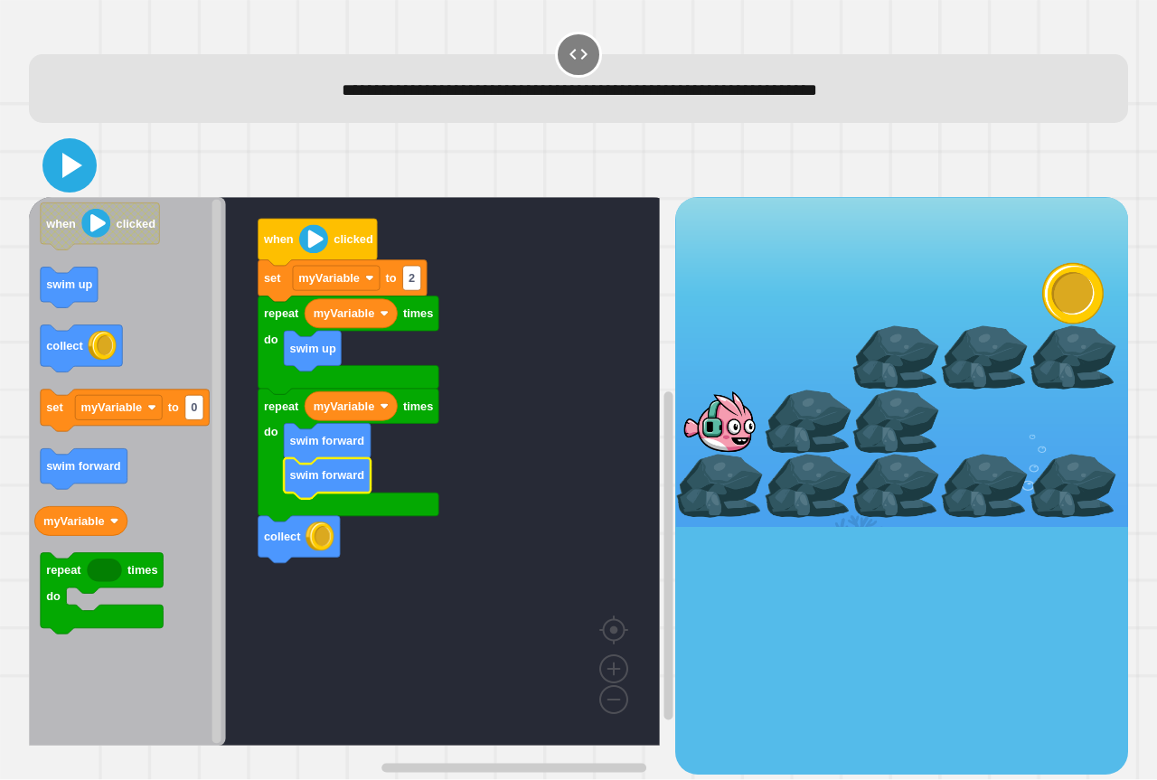
click at [70, 161] on icon at bounding box center [72, 165] width 20 height 25
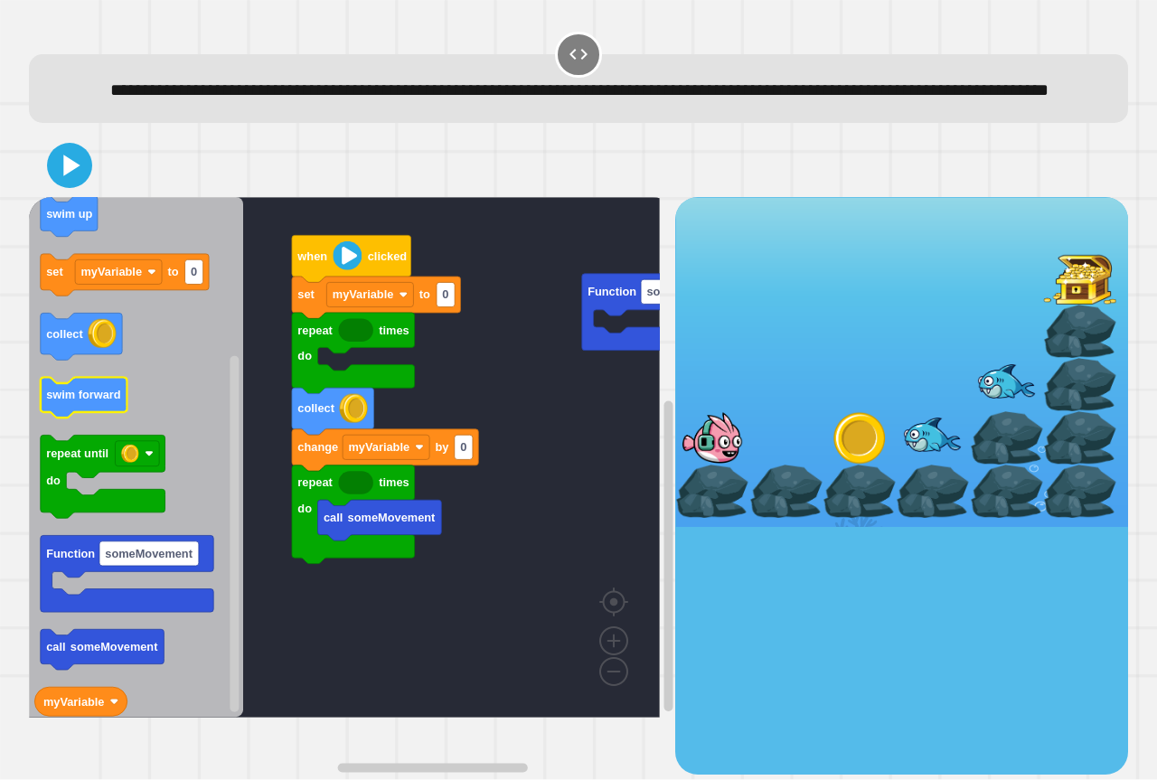
click at [271, 409] on div "call someMovement repeat times do change myVariable by 0 collect repeat times d…" at bounding box center [352, 485] width 646 height 577
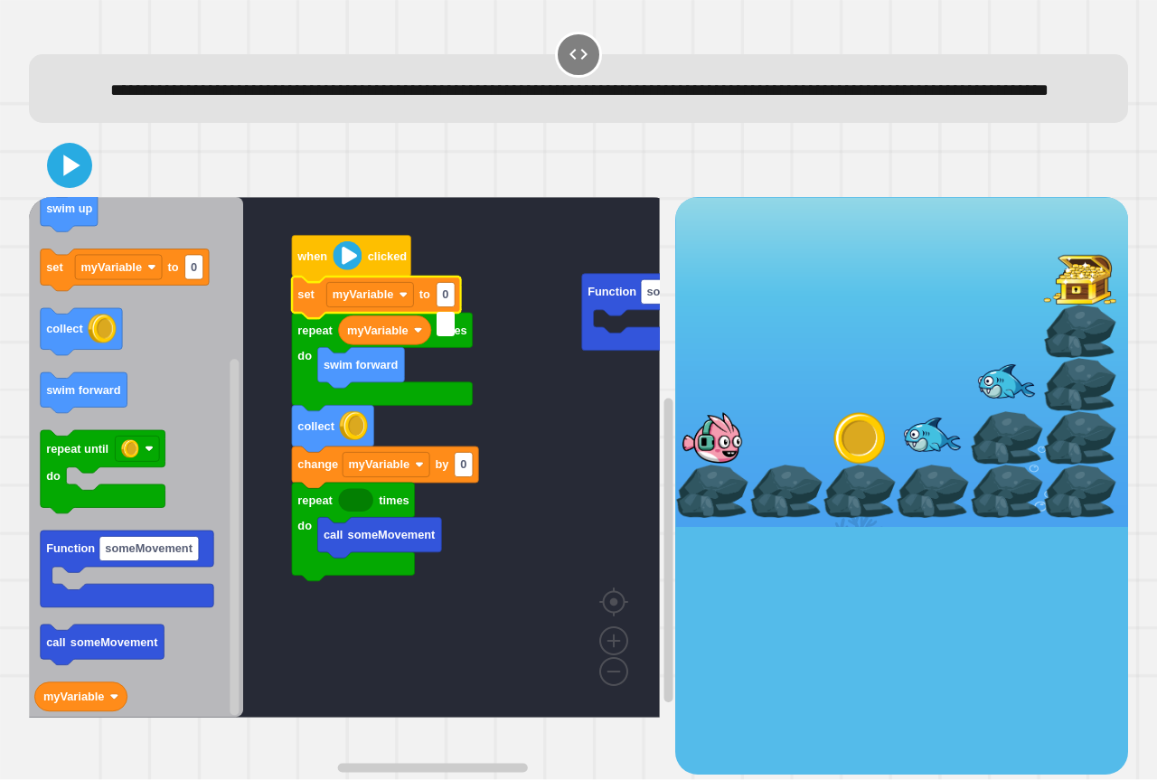
type input "*"
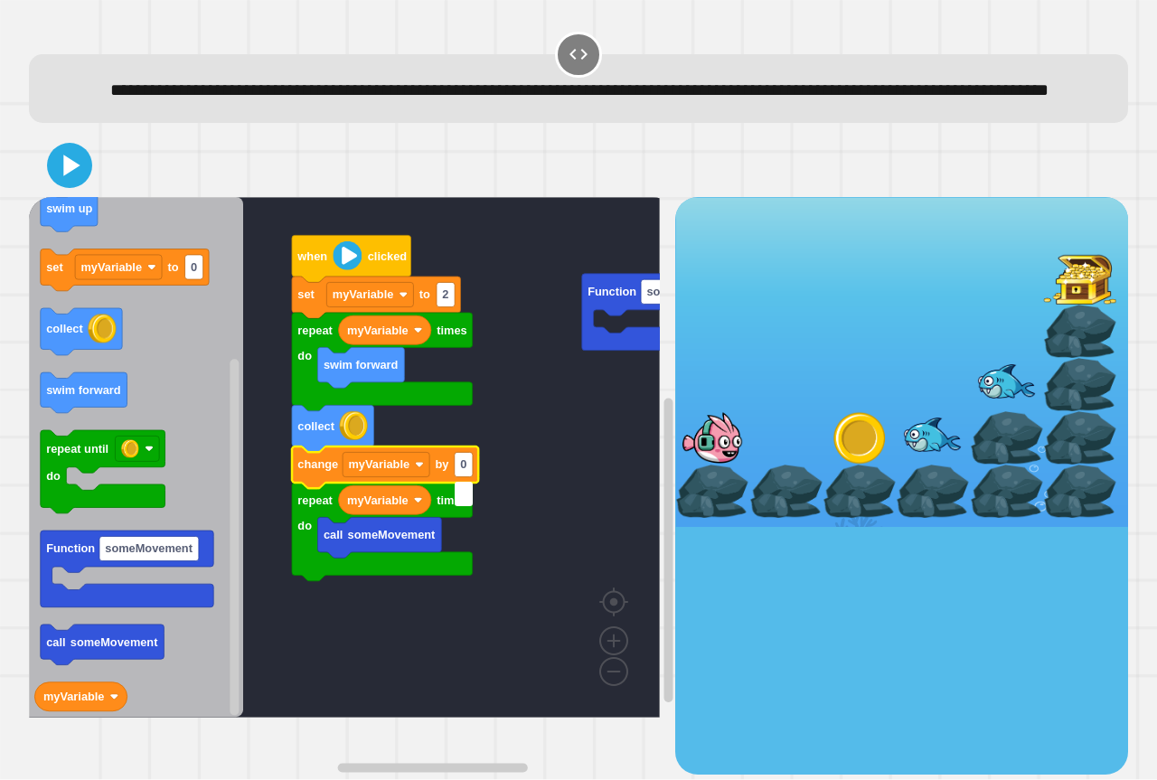
type input "*"
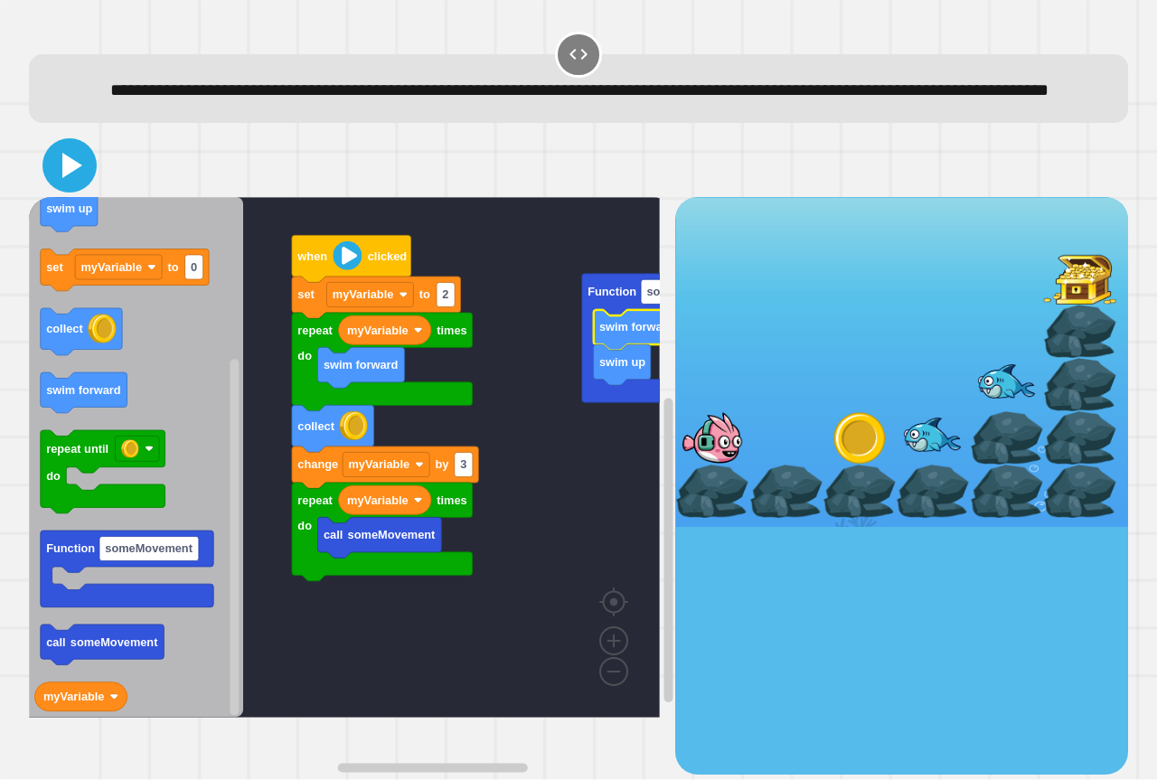
click at [81, 176] on icon at bounding box center [69, 165] width 43 height 43
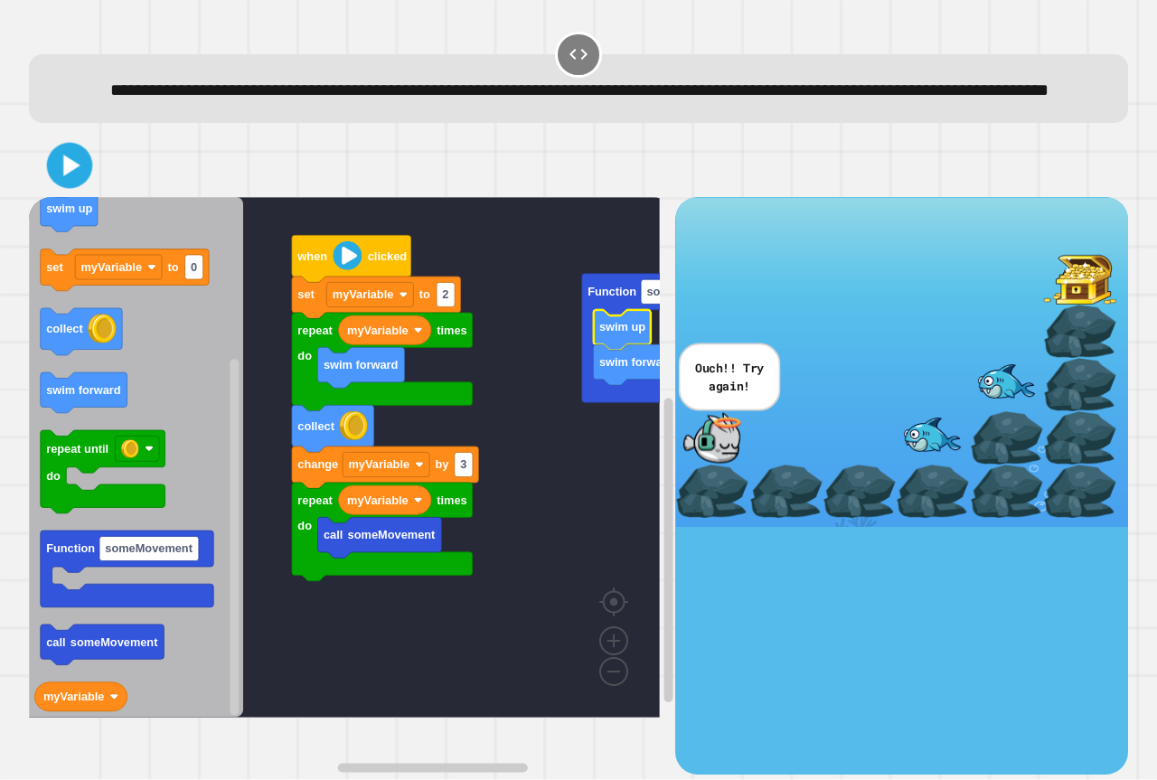
click at [53, 183] on icon at bounding box center [70, 165] width 37 height 37
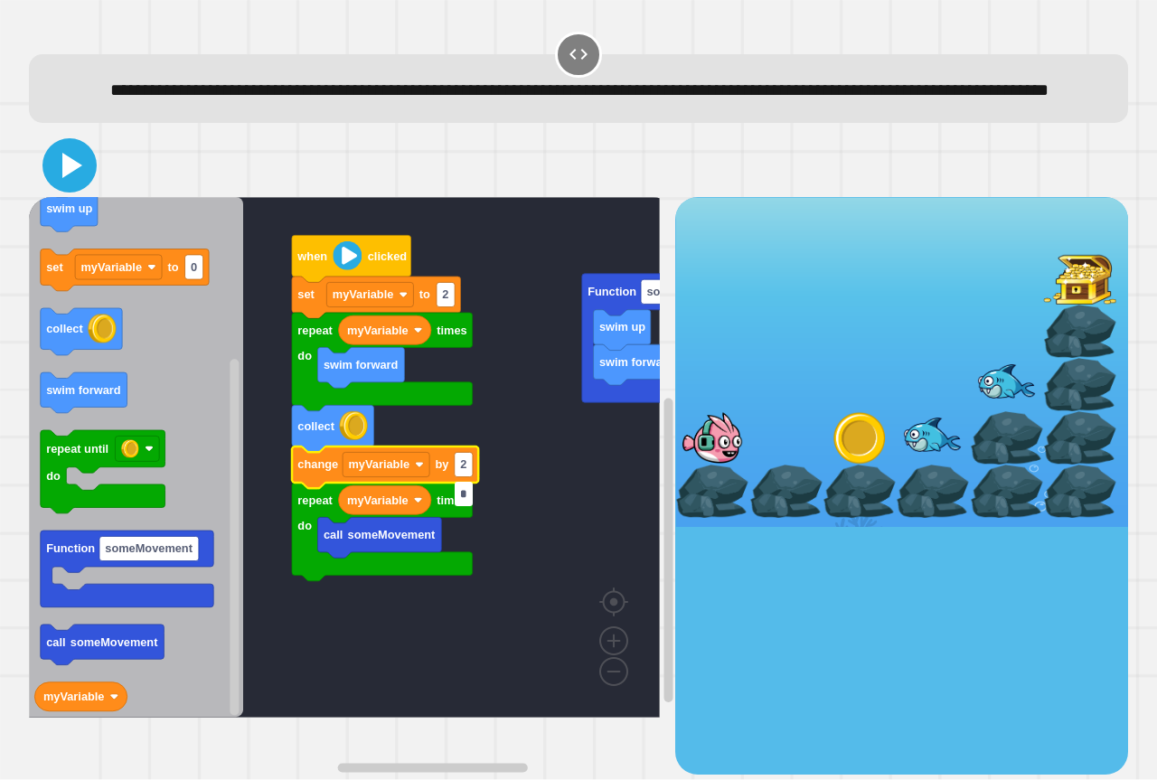
type input "*"
click at [83, 187] on icon at bounding box center [69, 165] width 43 height 43
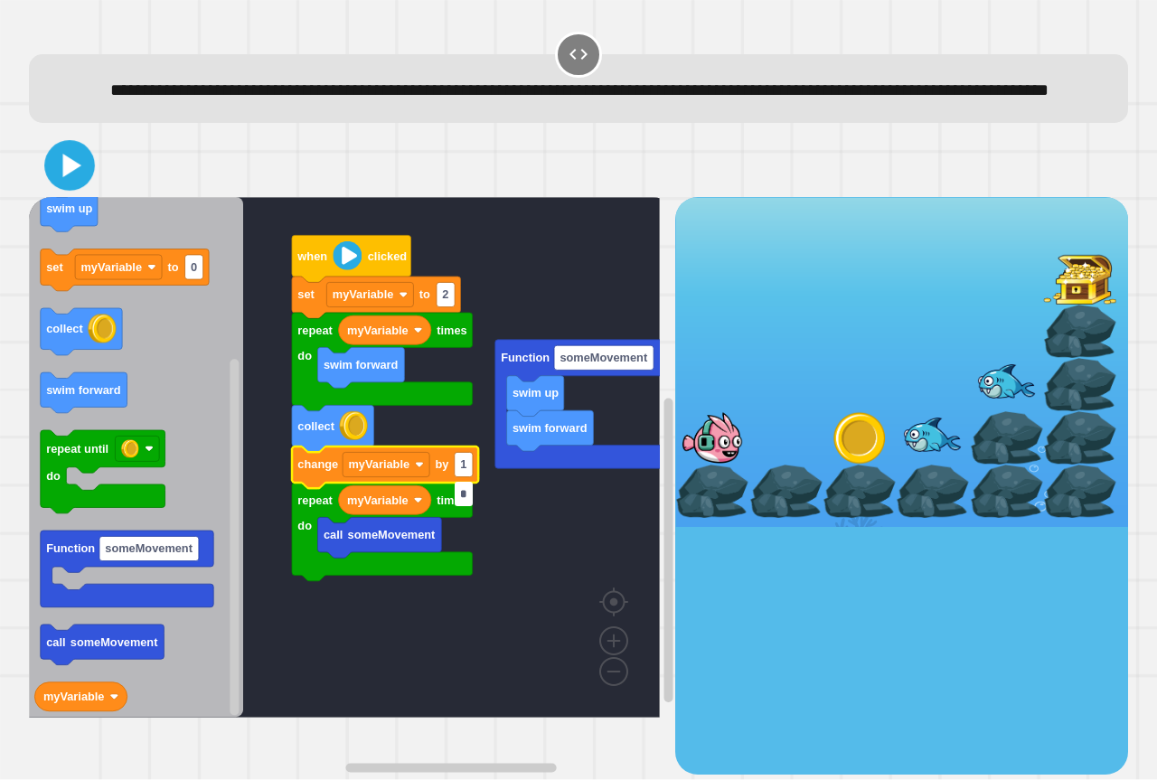
type input "*"
click at [79, 187] on icon at bounding box center [69, 165] width 43 height 43
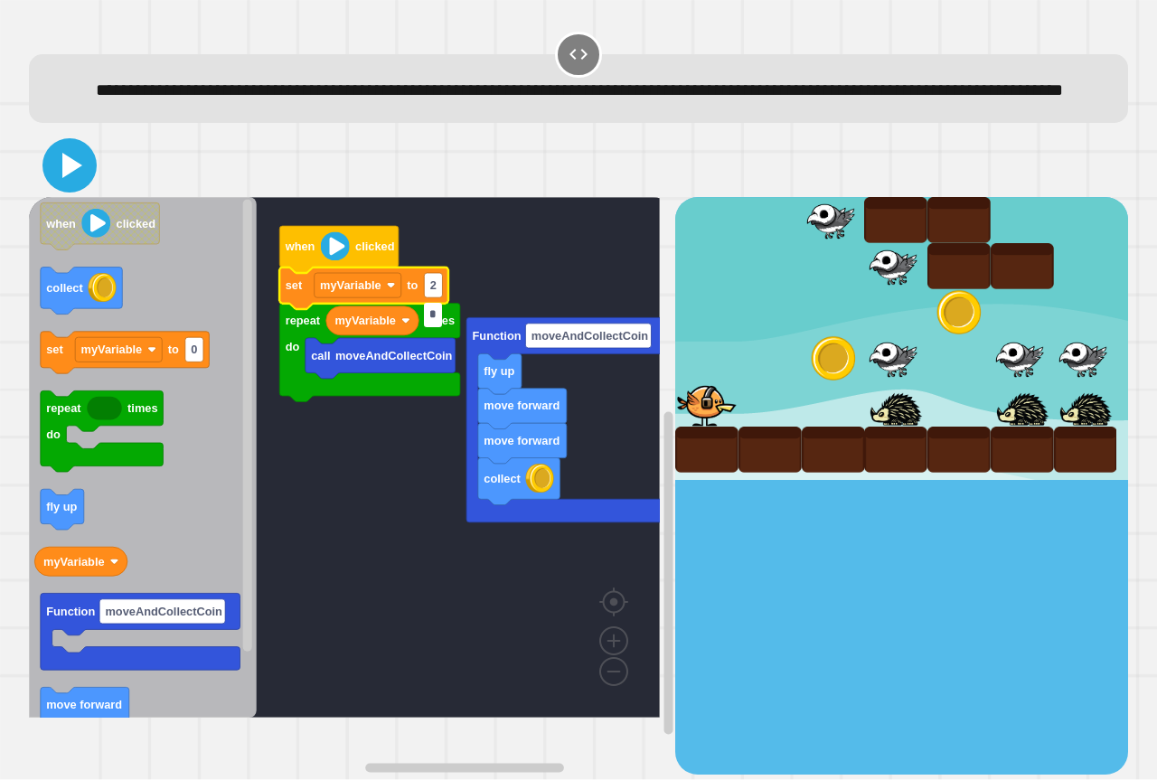
type input "*"
click at [76, 178] on icon at bounding box center [72, 165] width 20 height 25
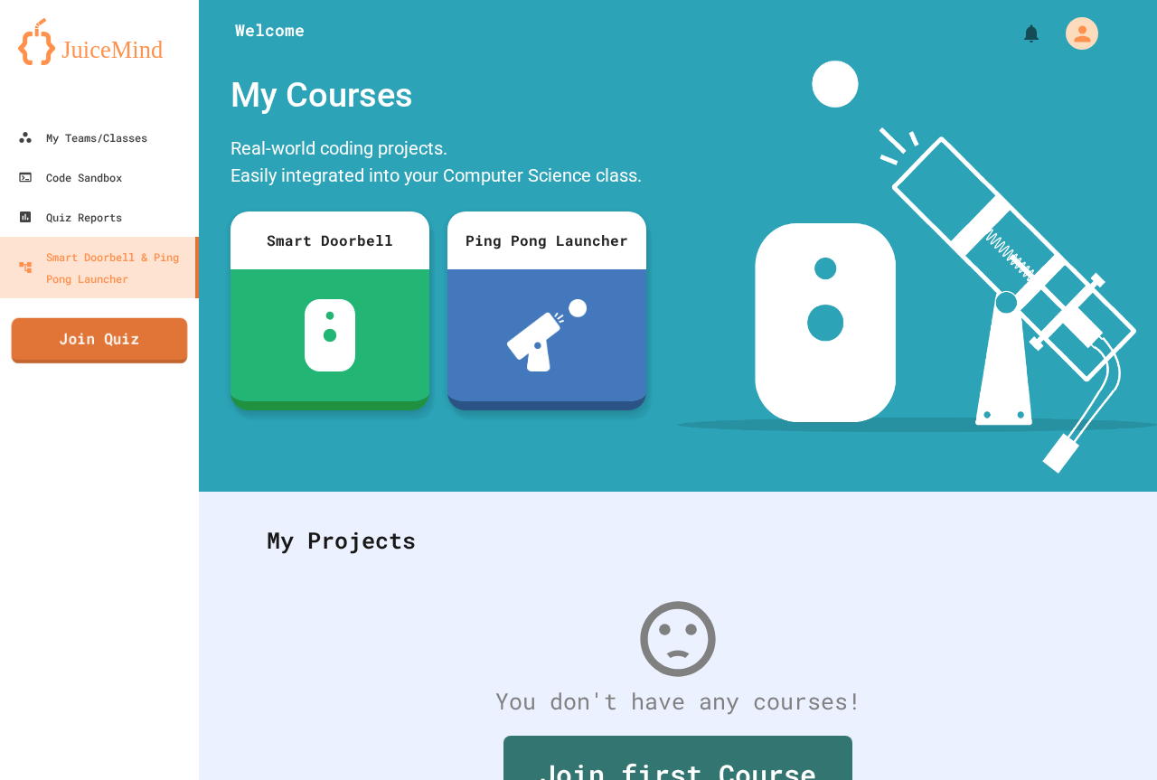
click at [156, 336] on link "Join Quiz" at bounding box center [100, 340] width 176 height 45
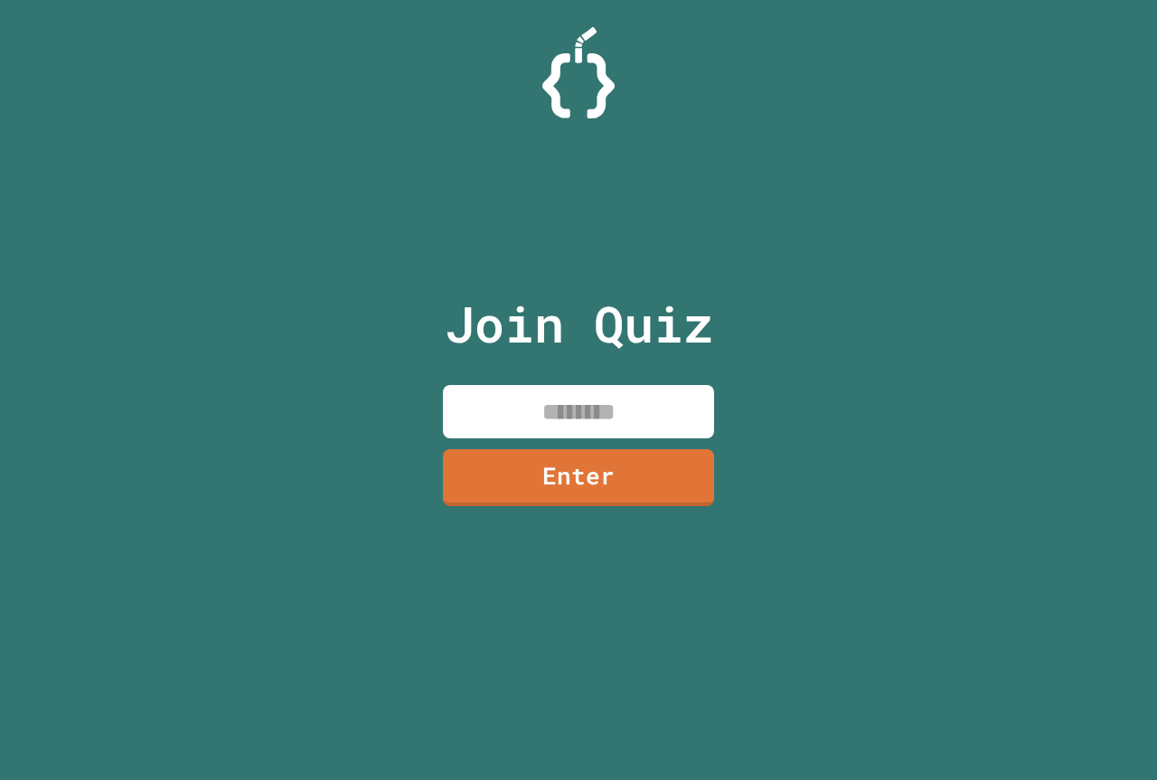
click at [480, 428] on input at bounding box center [578, 411] width 271 height 53
drag, startPoint x: 666, startPoint y: 14, endPoint x: 676, endPoint y: -28, distance: 42.7
click at [676, 0] on html "We are updating our servers at 9:30PM EST on 9/19/2025. JuiceMind should contin…" at bounding box center [578, 390] width 1157 height 780
click at [684, 388] on input "**" at bounding box center [578, 411] width 271 height 53
type input "********"
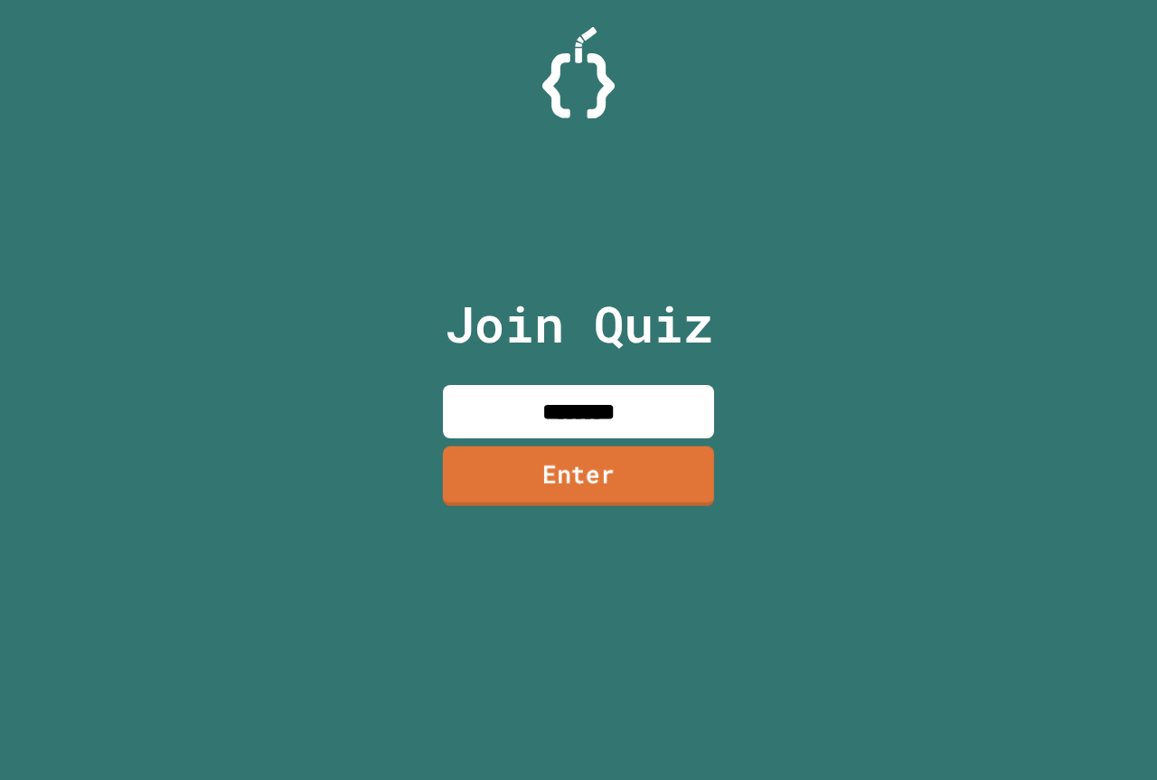
click at [629, 503] on link "Enter" at bounding box center [578, 476] width 271 height 60
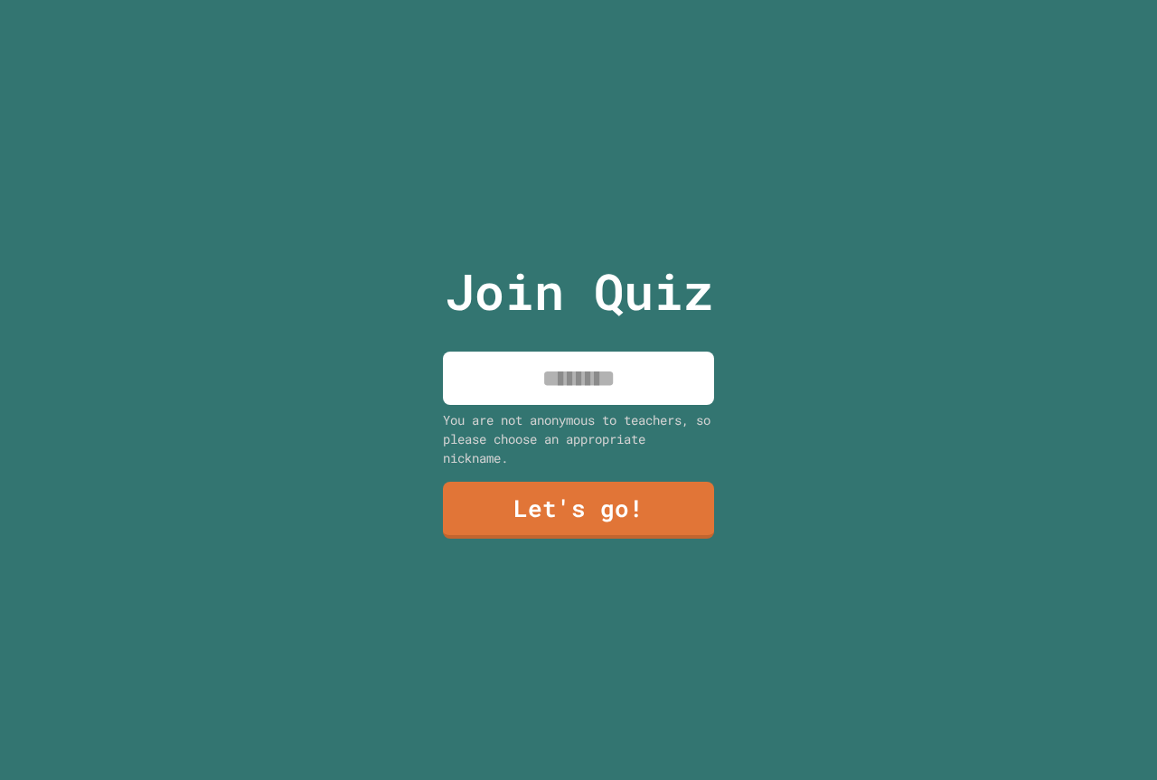
click at [570, 368] on input at bounding box center [578, 378] width 271 height 53
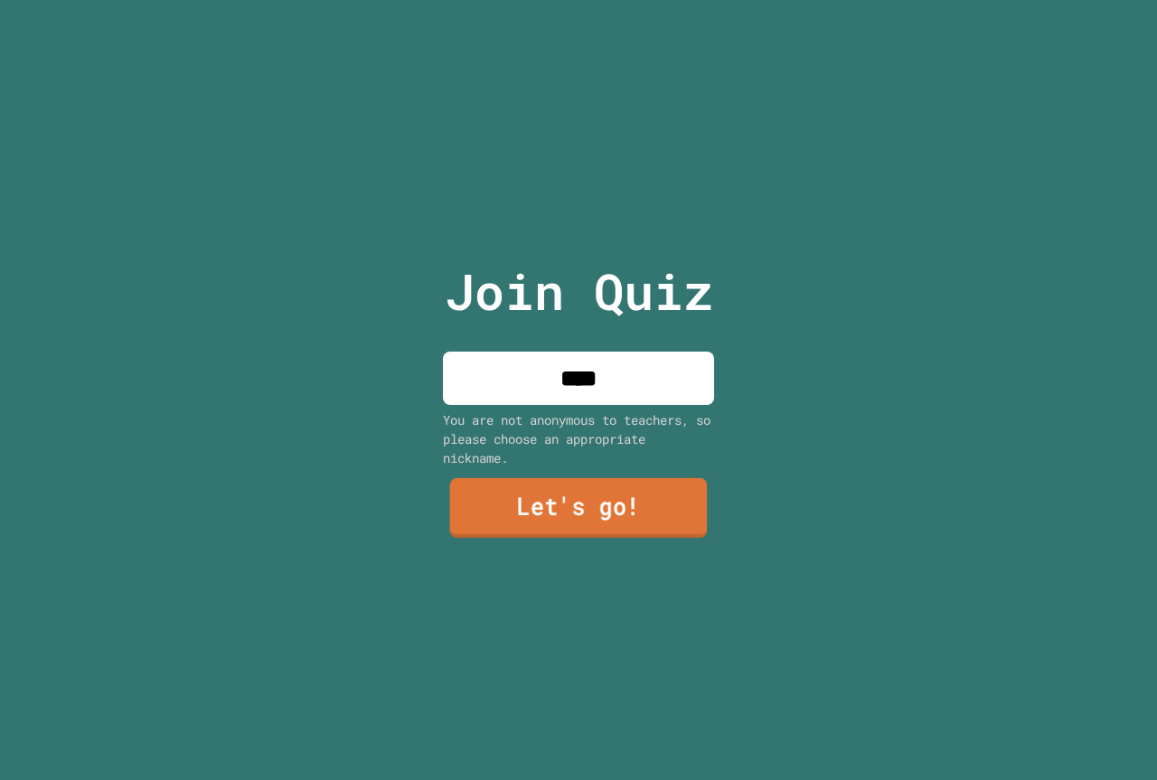
type input "****"
click at [659, 512] on link "Let's go!" at bounding box center [578, 509] width 262 height 60
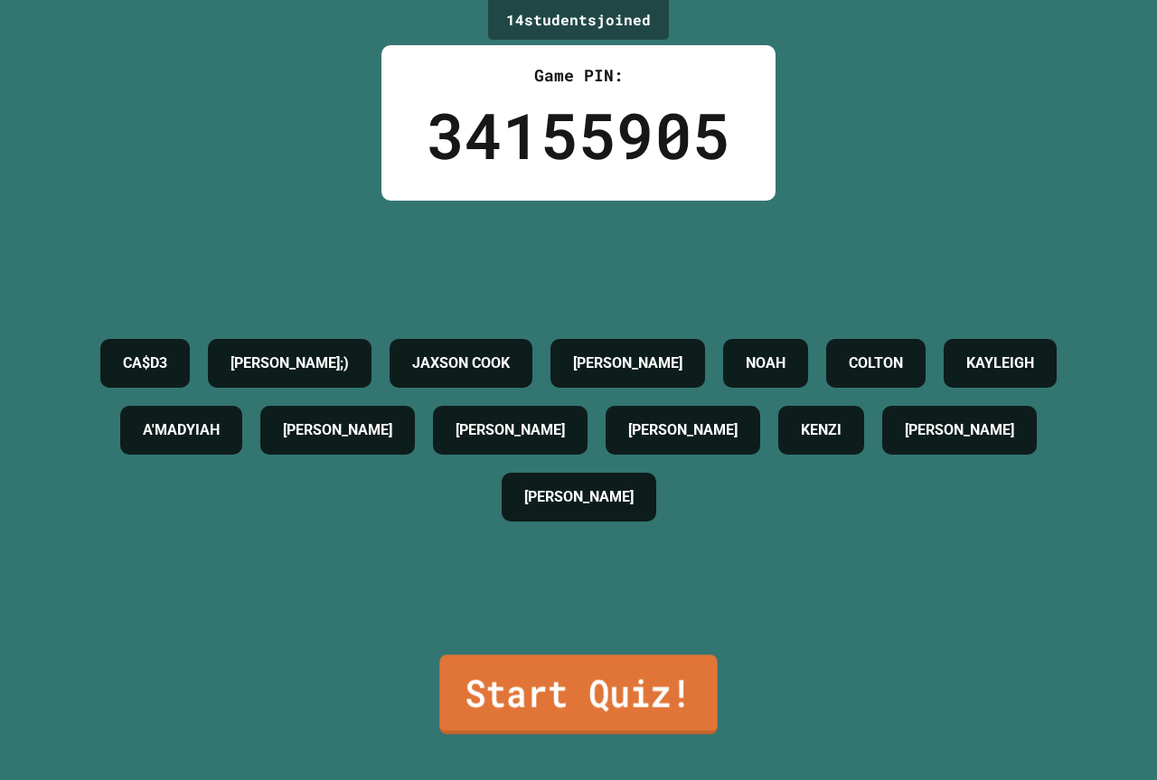
click at [597, 657] on link "Start Quiz!" at bounding box center [577, 694] width 277 height 80
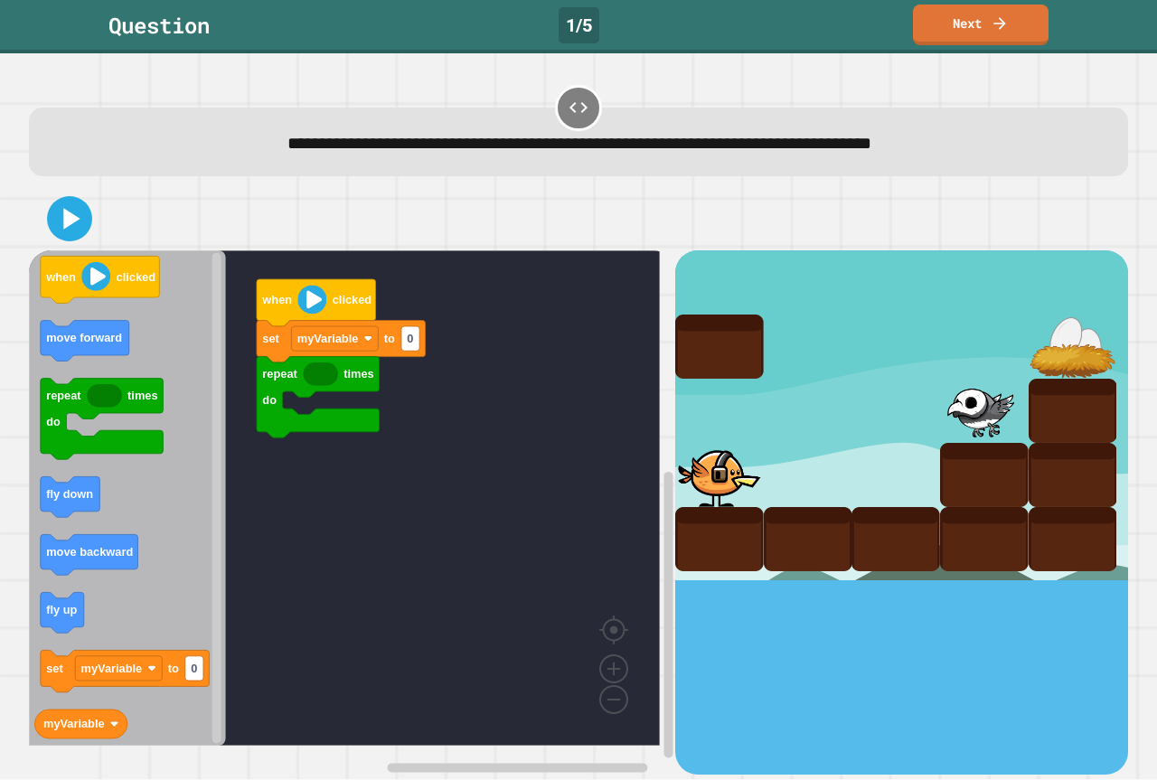
click at [106, 719] on g "myVariable" at bounding box center [80, 723] width 92 height 29
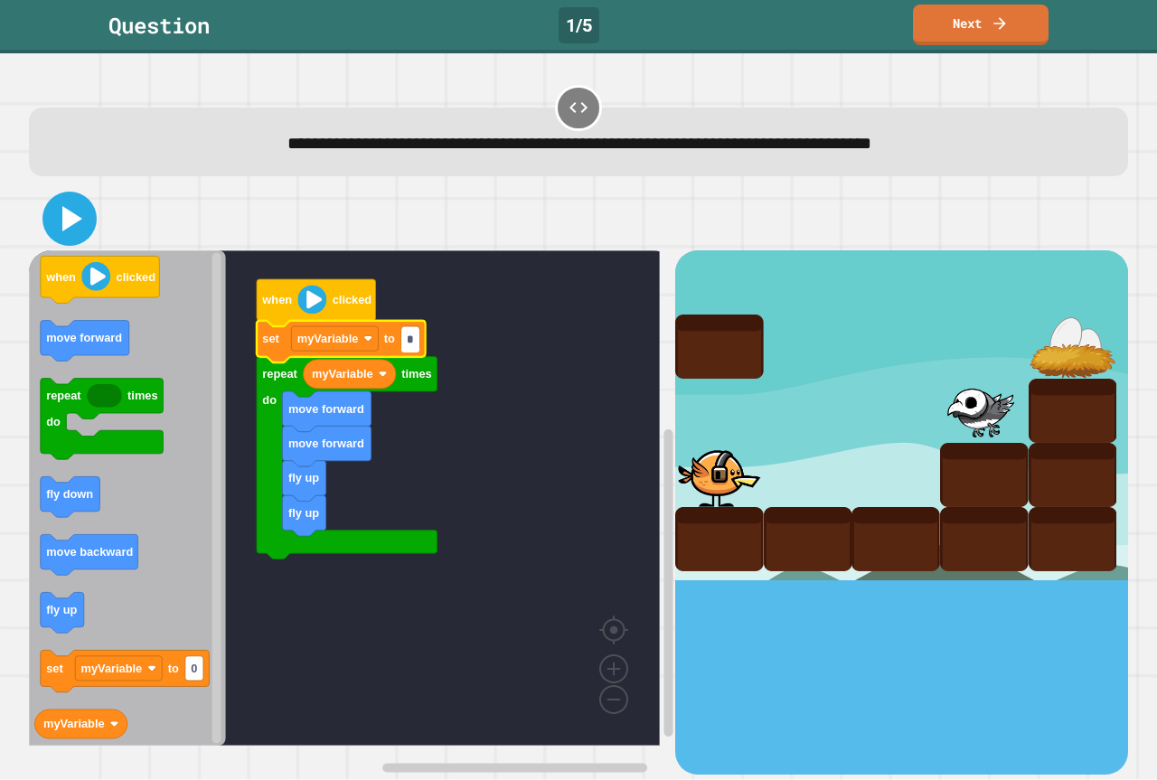
type input "*"
click at [80, 212] on icon at bounding box center [69, 218] width 43 height 43
click at [51, 220] on icon at bounding box center [69, 218] width 43 height 43
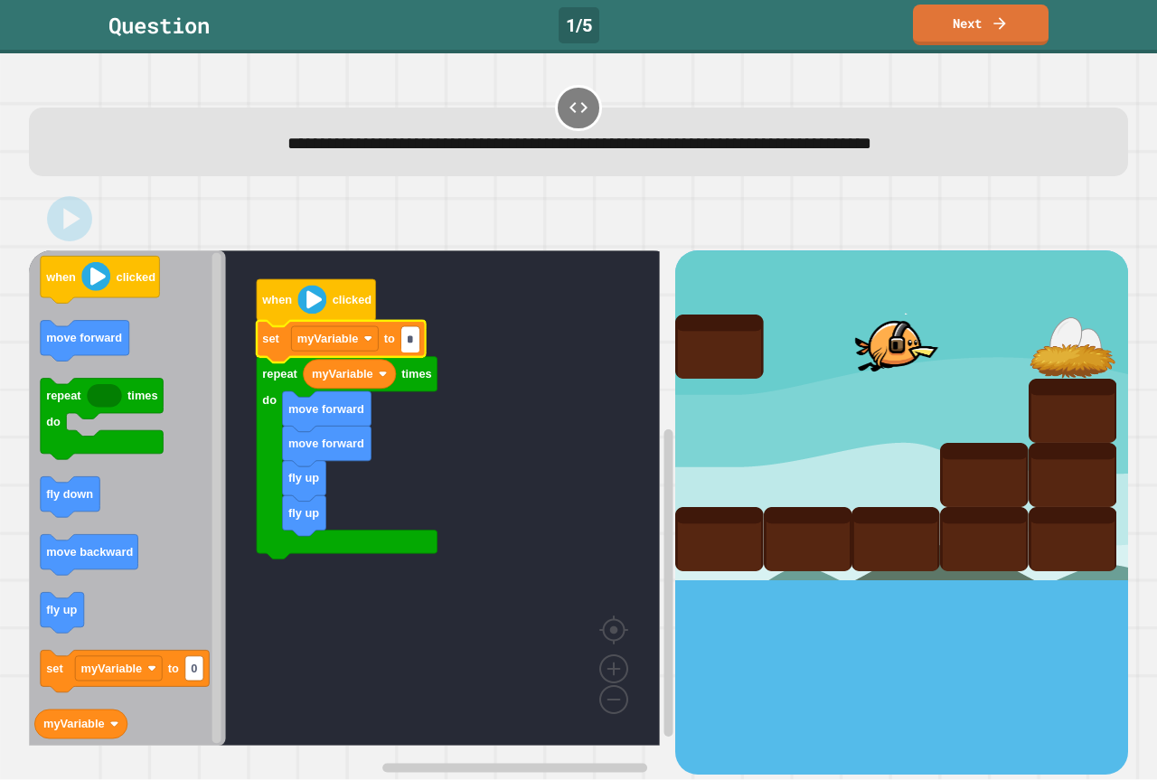
click at [418, 340] on input "*" at bounding box center [410, 340] width 18 height 24
click at [521, 343] on rect "Blockly Workspace" at bounding box center [344, 497] width 631 height 495
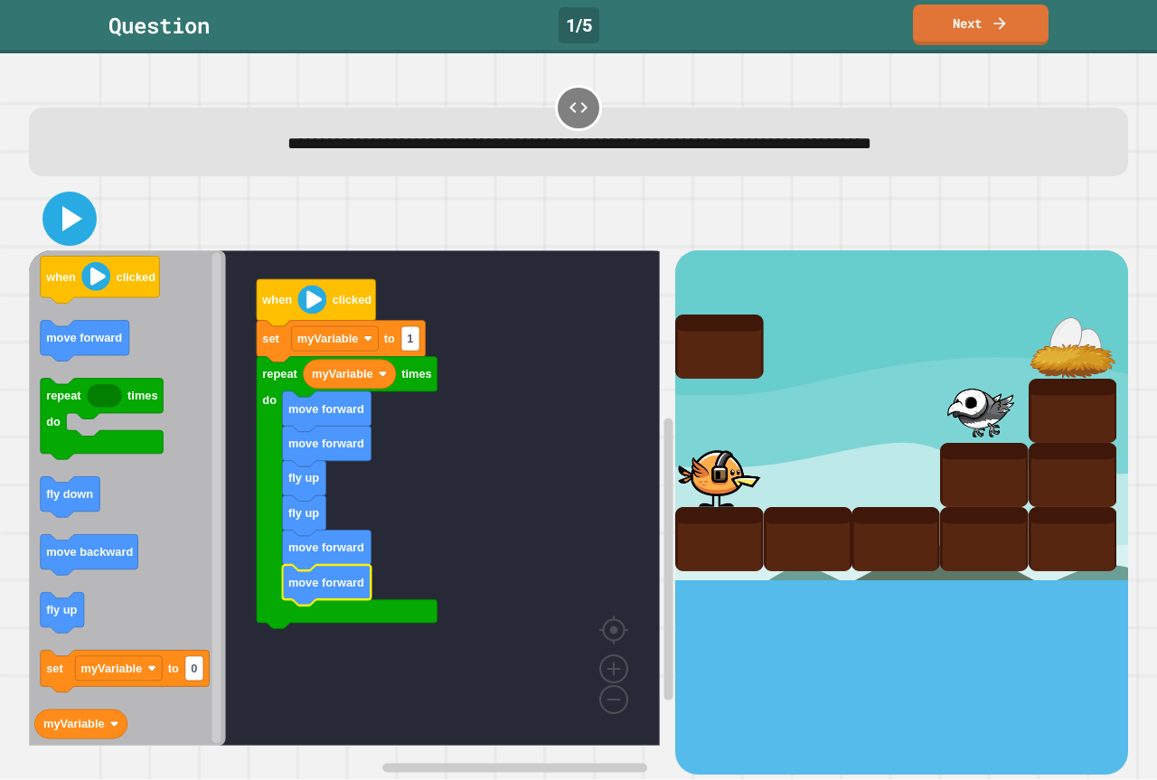
click at [62, 217] on icon at bounding box center [72, 218] width 20 height 25
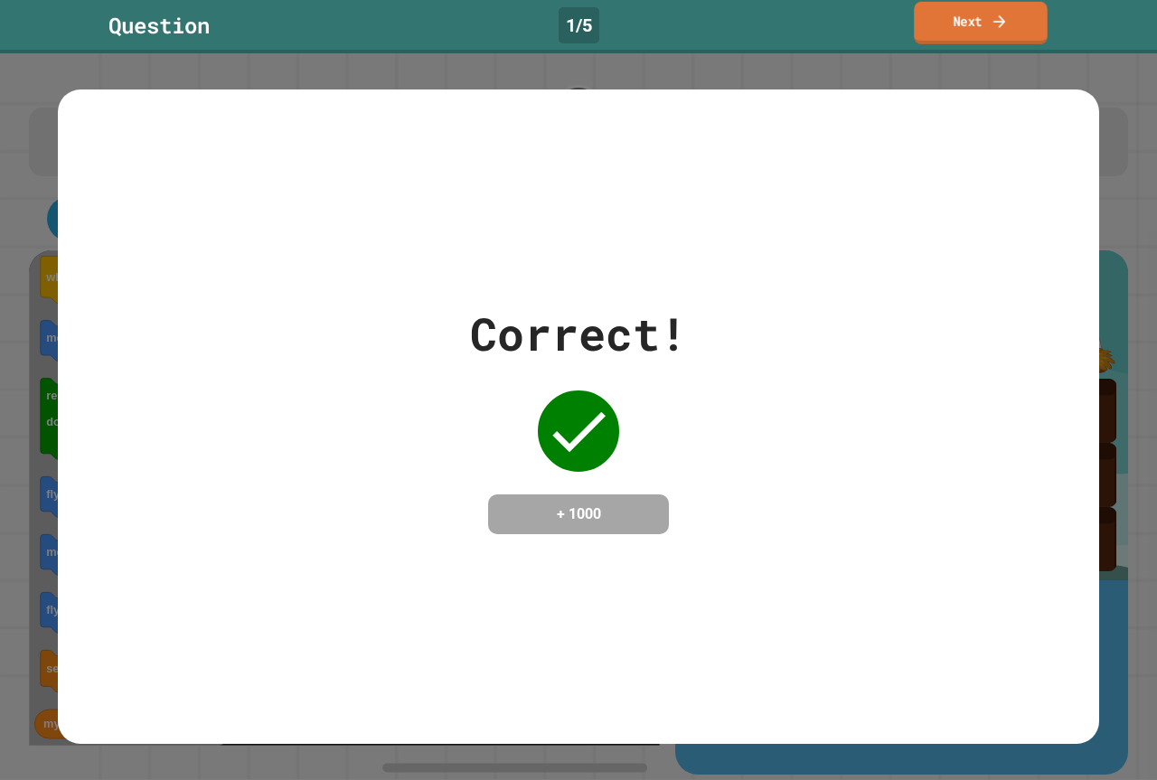
click at [1004, 22] on icon at bounding box center [999, 20] width 12 height 13
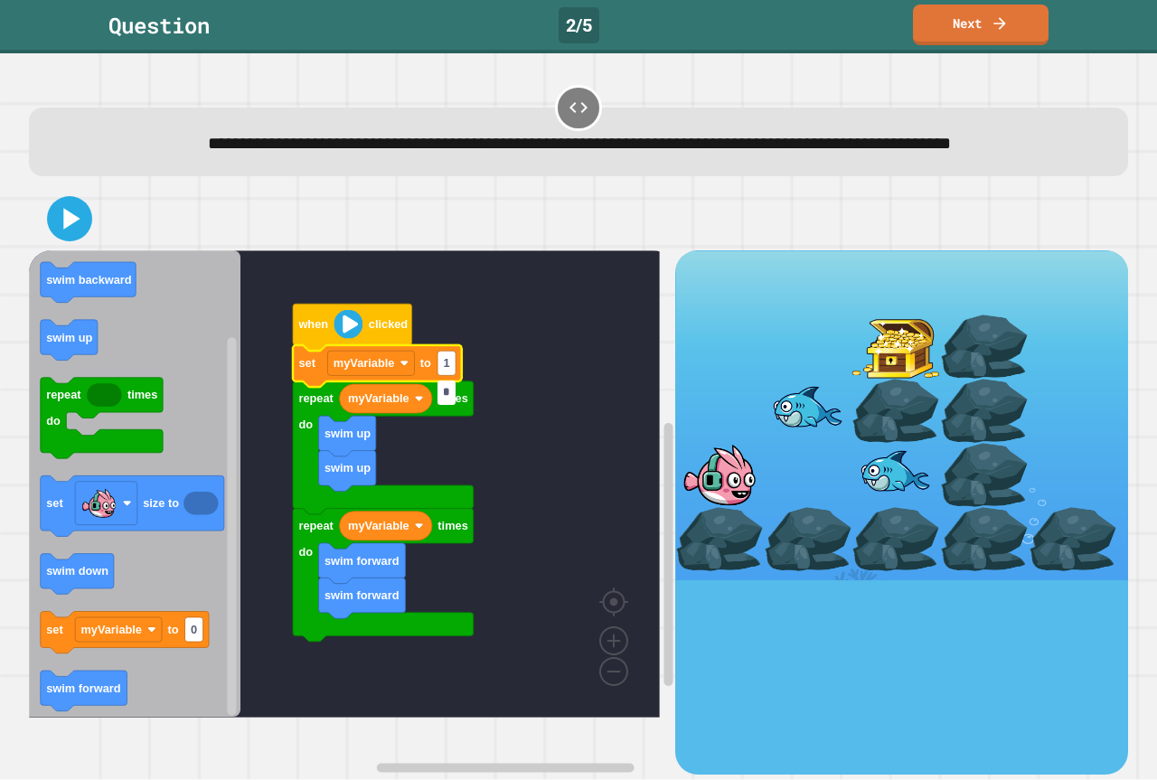
type input "*"
click at [70, 238] on icon at bounding box center [69, 218] width 43 height 43
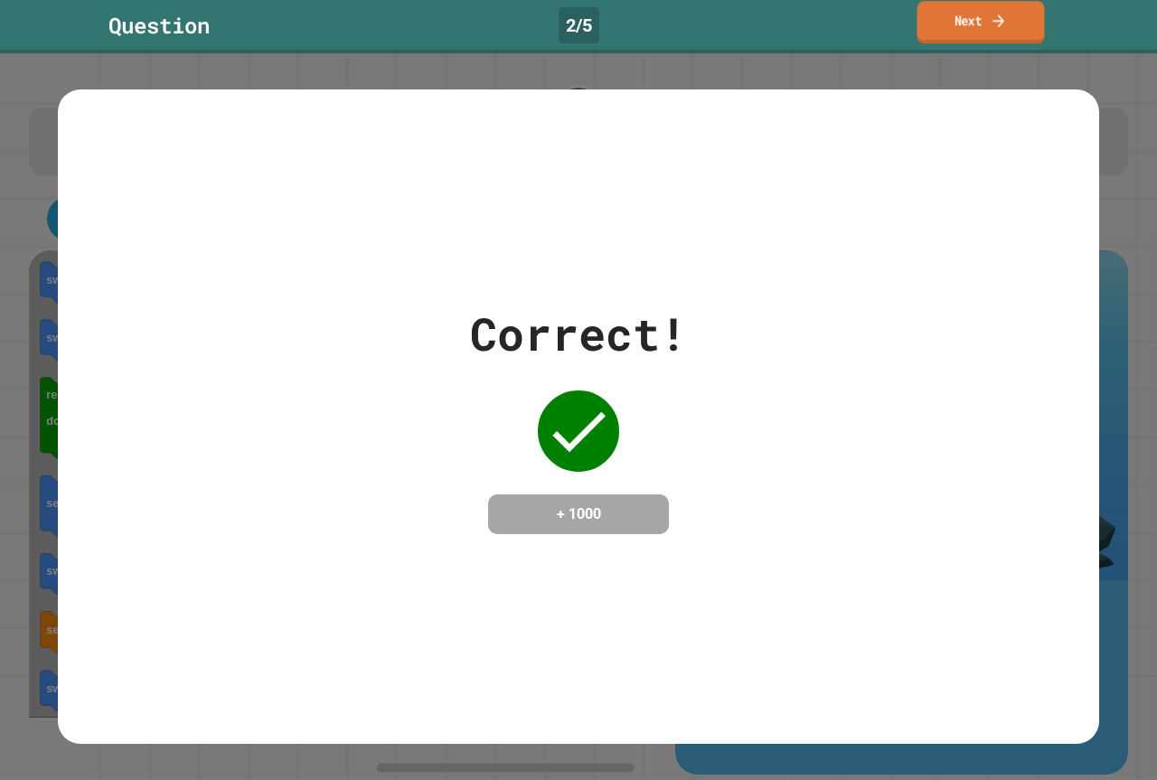
click at [1000, 10] on link "Next" at bounding box center [979, 22] width 127 height 42
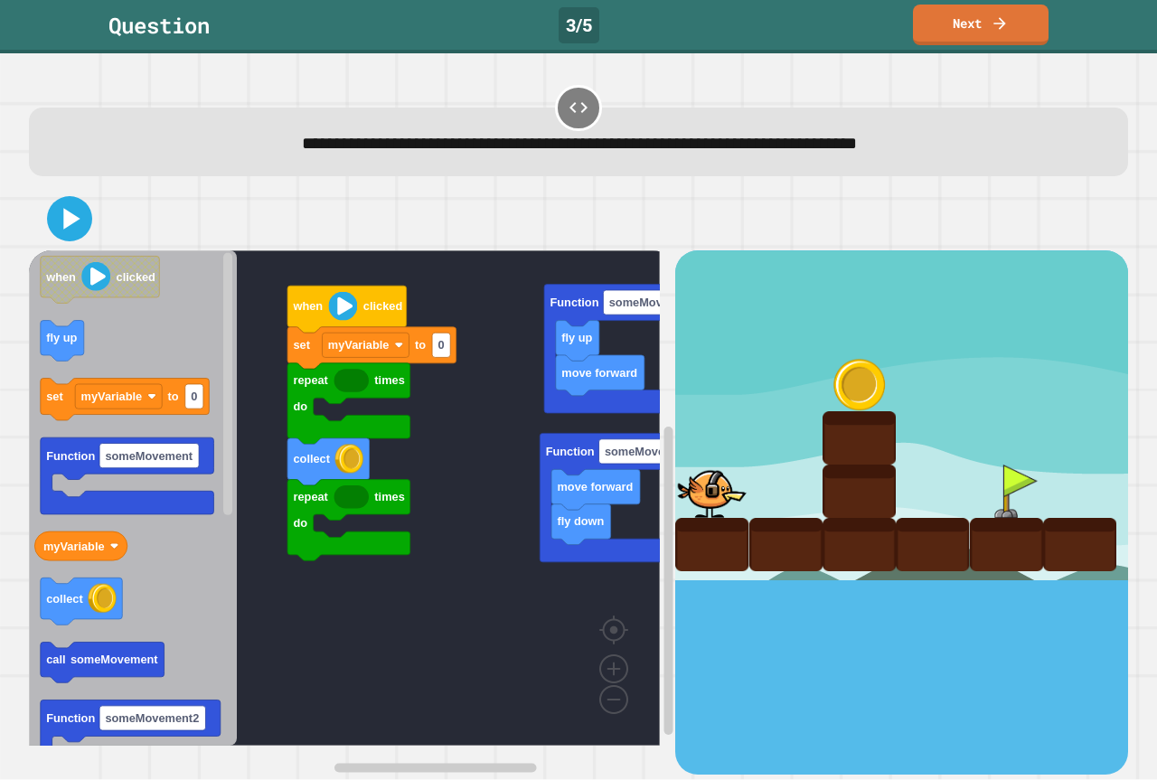
click at [94, 571] on icon "Blockly Workspace" at bounding box center [133, 497] width 208 height 495
click at [108, 540] on icon "when clicked fly up set myVariable to 0 Function someMovement myVariable collec…" at bounding box center [133, 497] width 208 height 495
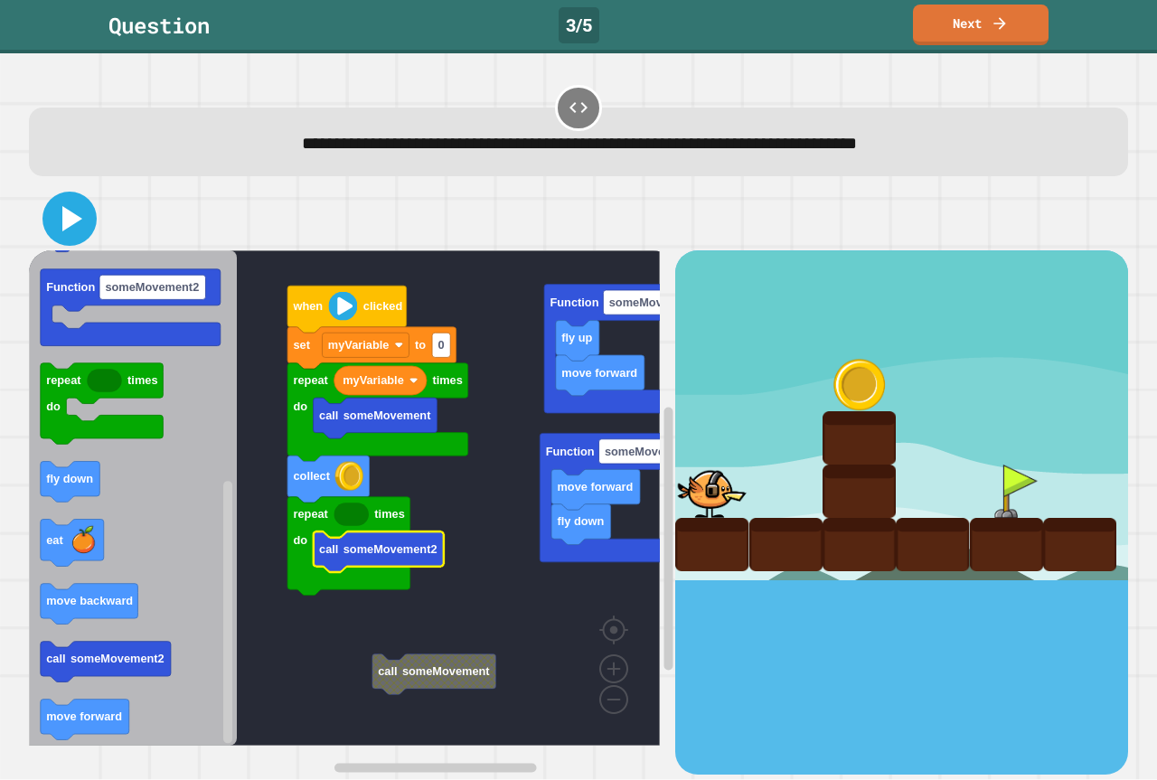
click at [92, 217] on button at bounding box center [69, 219] width 54 height 54
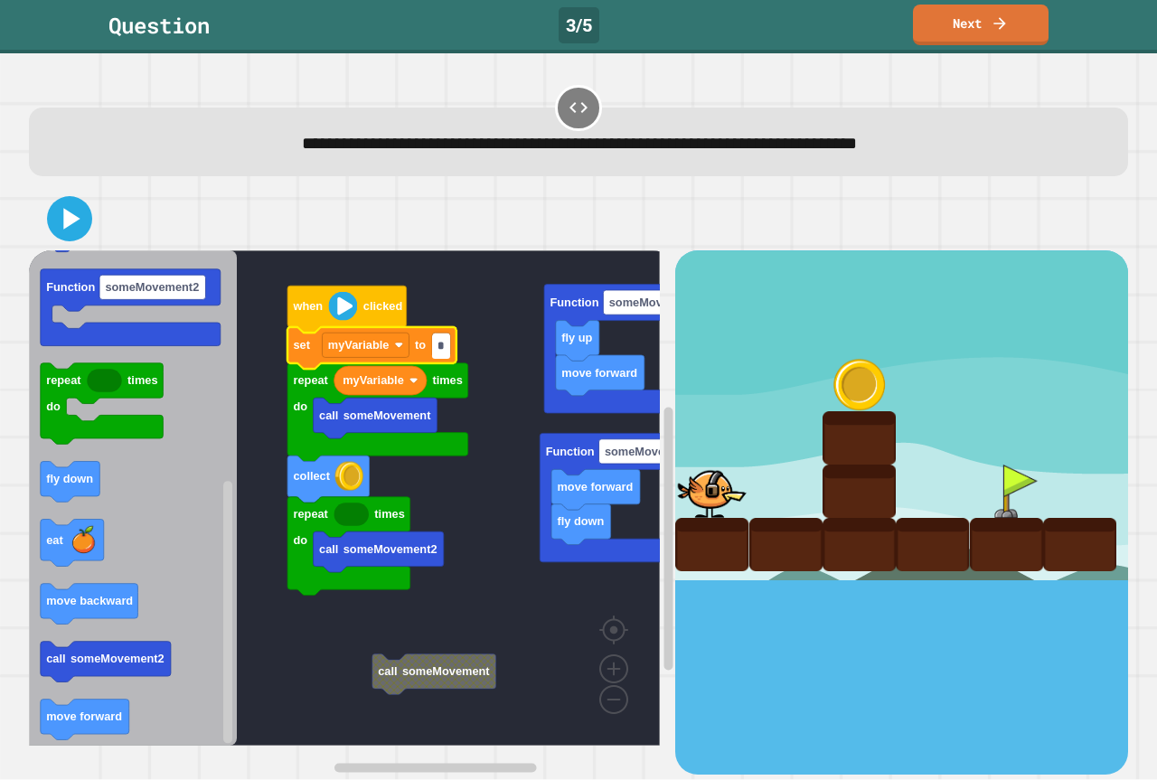
type input "*"
click at [61, 208] on icon at bounding box center [69, 218] width 43 height 43
click at [45, 213] on div at bounding box center [578, 218] width 1099 height 63
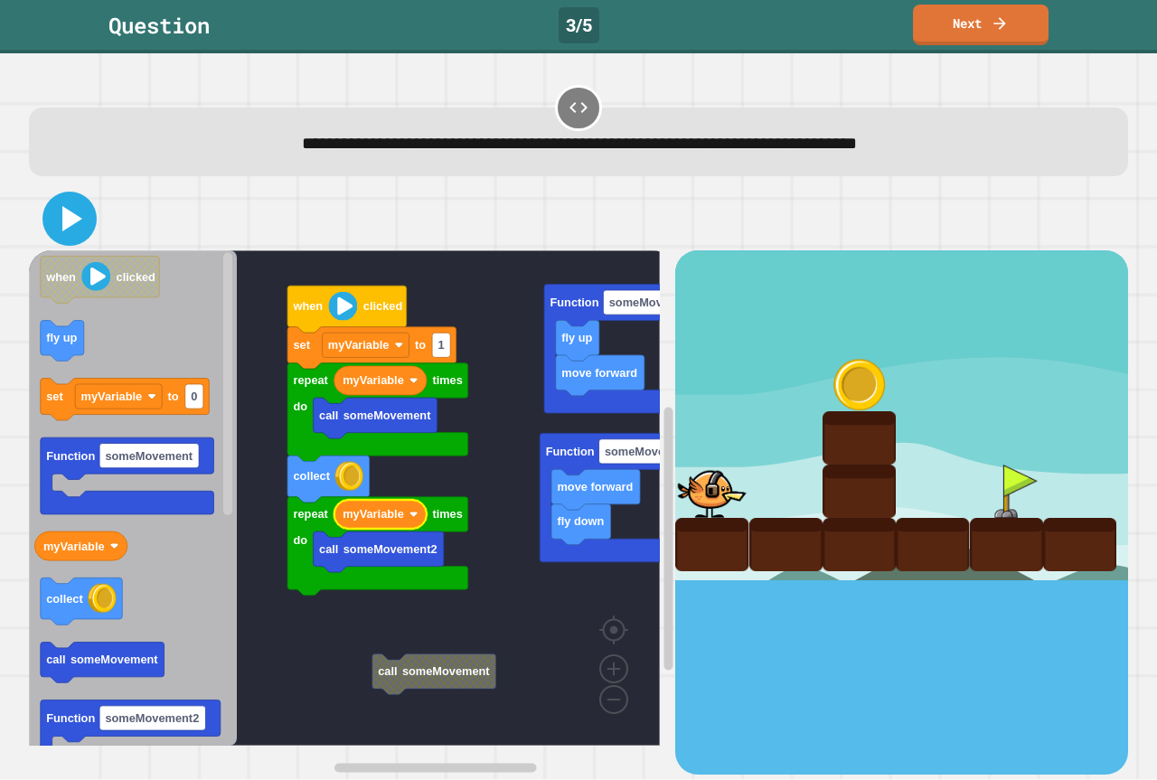
click at [52, 218] on icon at bounding box center [69, 218] width 43 height 43
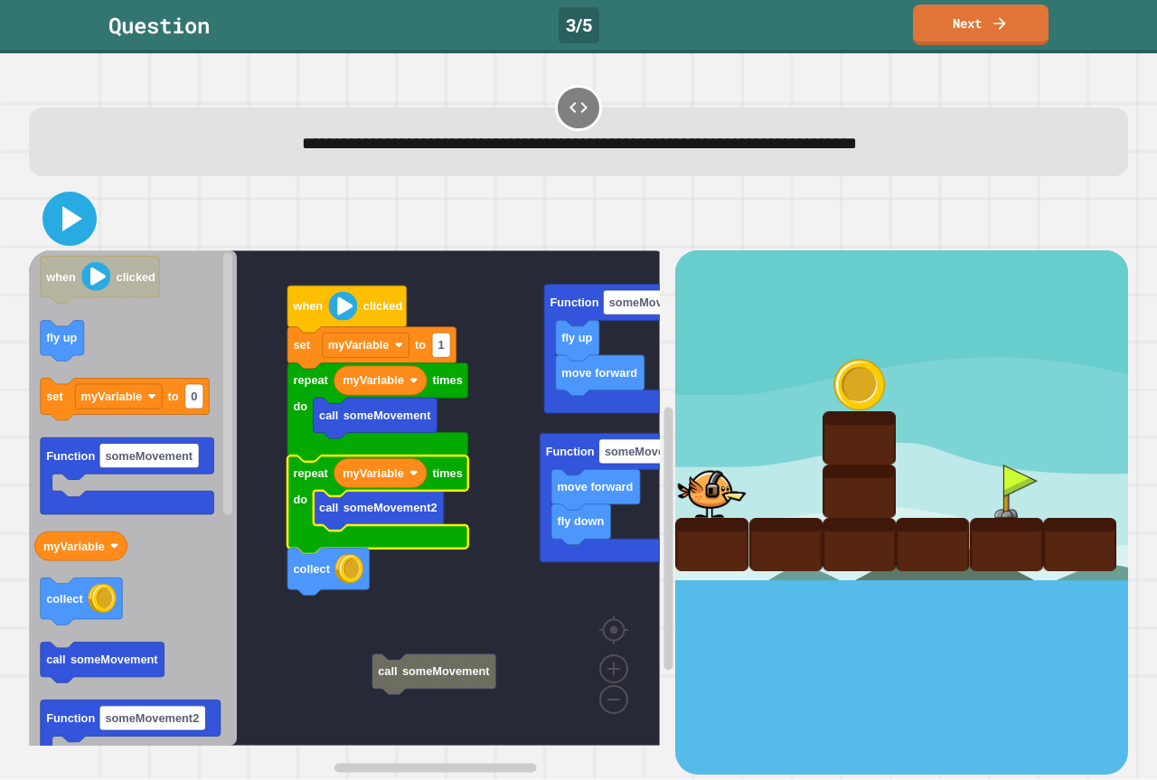
drag, startPoint x: 69, startPoint y: 203, endPoint x: 83, endPoint y: 193, distance: 18.1
click at [83, 193] on div at bounding box center [578, 218] width 1099 height 63
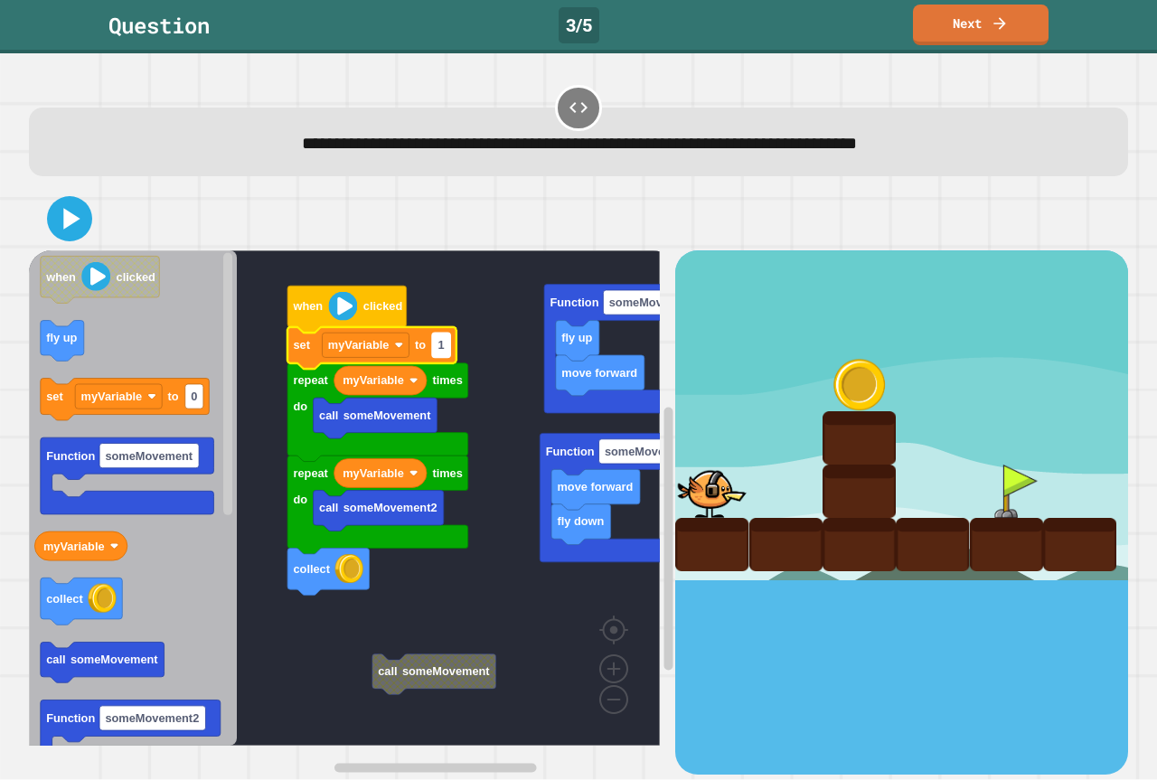
click at [448, 344] on rect "Blockly Workspace" at bounding box center [441, 346] width 18 height 24
click at [427, 337] on icon "Blockly Workspace" at bounding box center [371, 348] width 169 height 42
click at [450, 345] on rect "Blockly Workspace" at bounding box center [441, 346] width 18 height 24
type input "*"
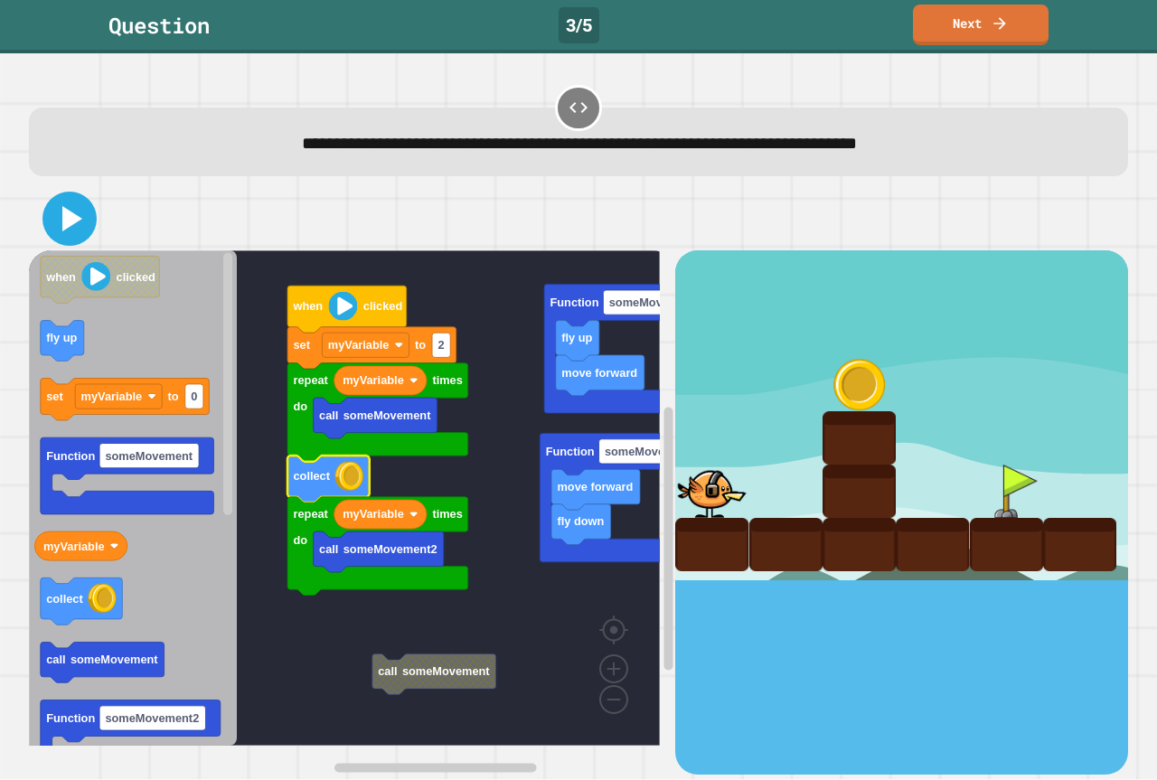
click at [75, 211] on icon at bounding box center [69, 218] width 43 height 43
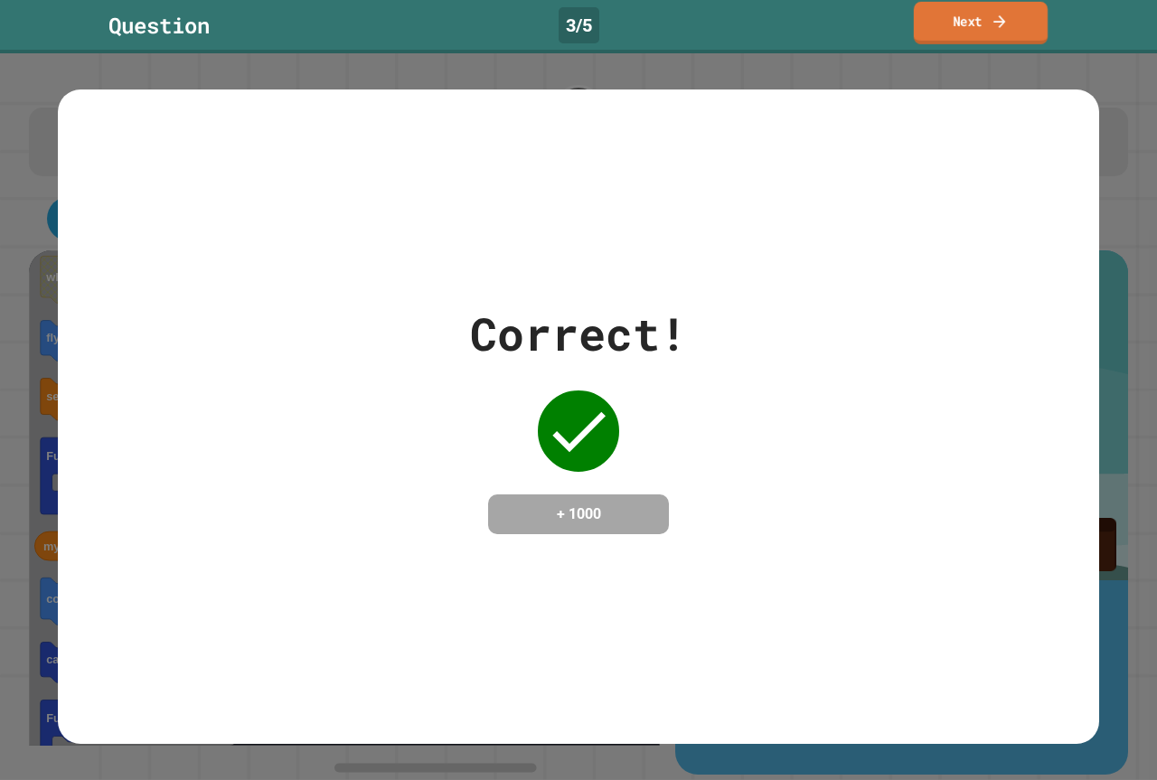
click at [959, 8] on link "Next" at bounding box center [981, 23] width 134 height 42
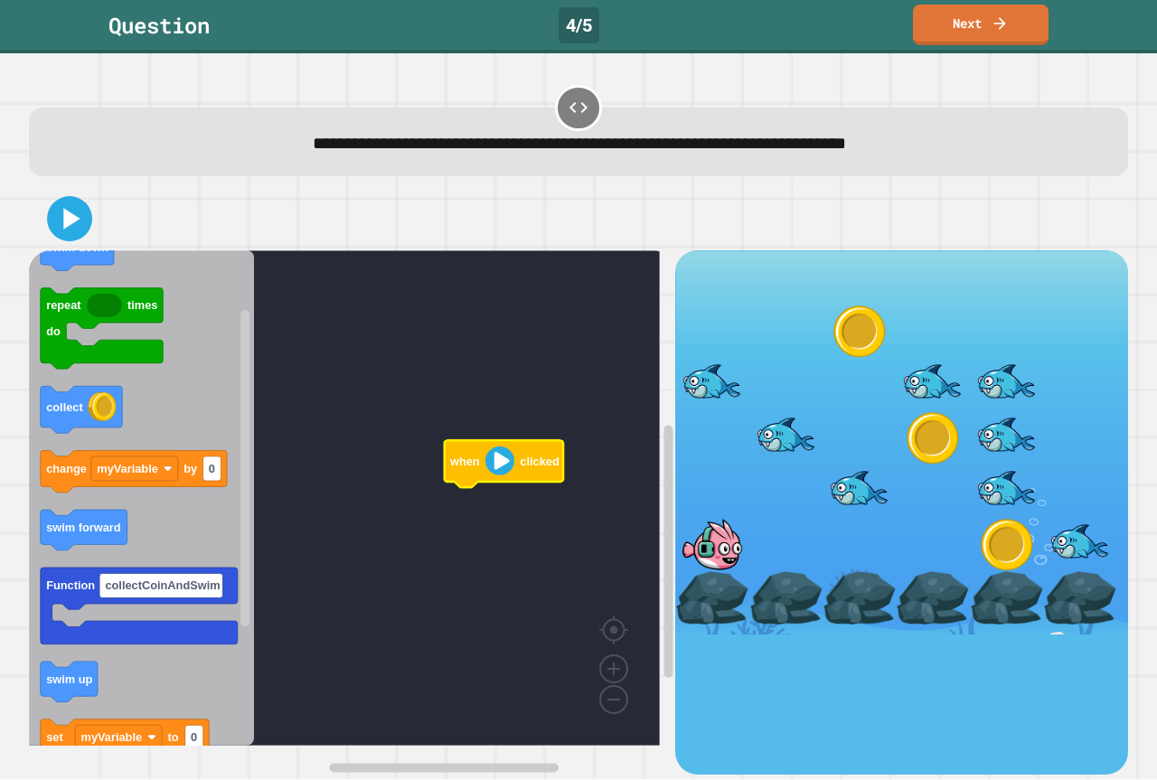
click at [540, 418] on rect "Blockly Workspace" at bounding box center [344, 497] width 631 height 495
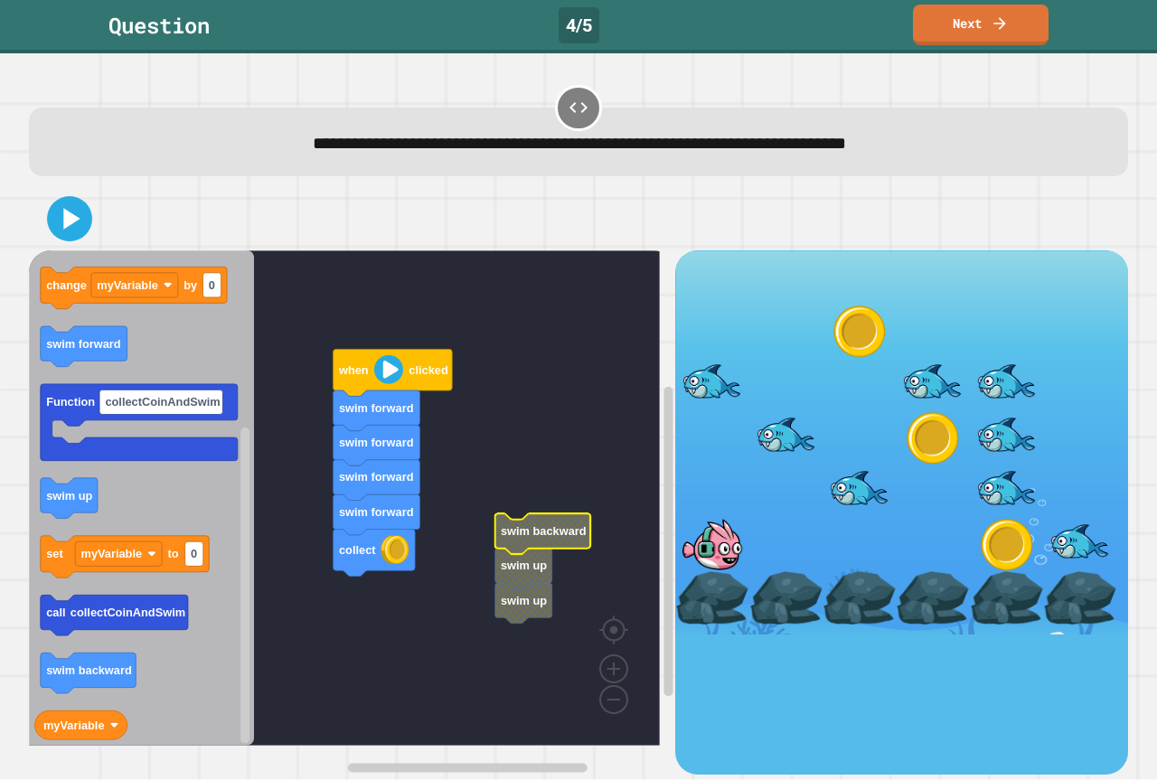
click at [558, 574] on rect "Blockly Workspace" at bounding box center [344, 497] width 631 height 495
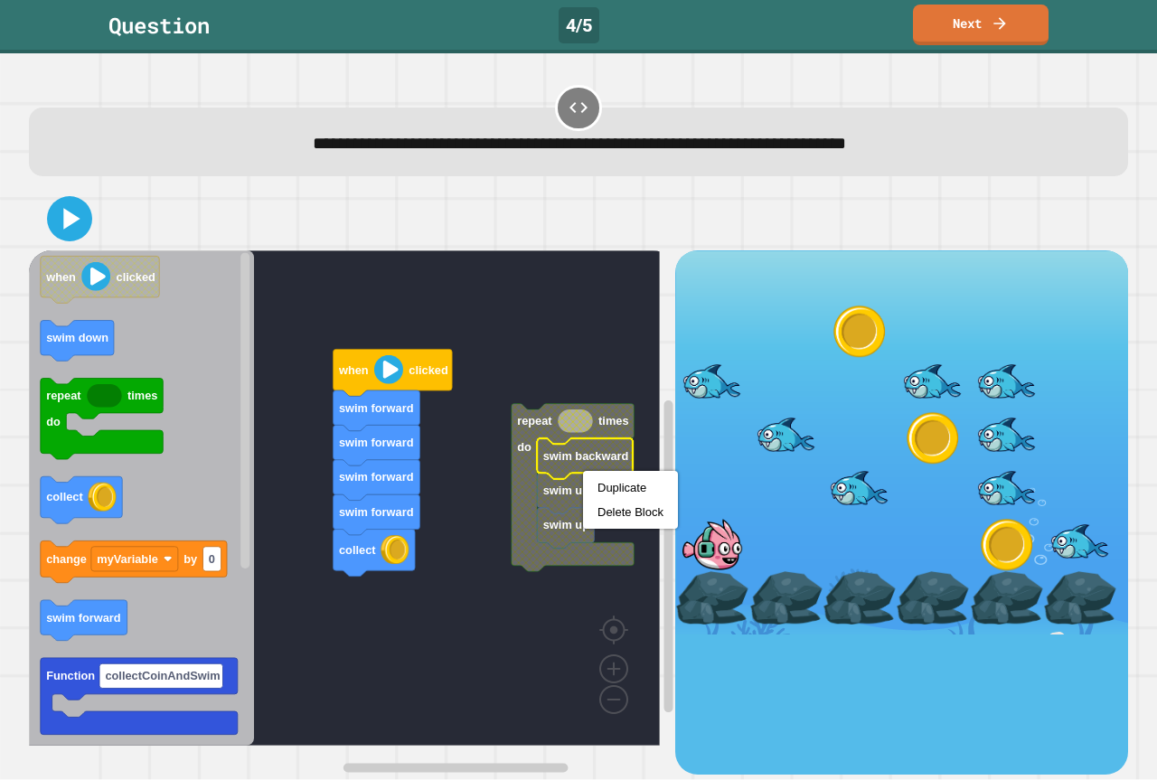
click at [486, 467] on rect "Blockly Workspace" at bounding box center [344, 497] width 631 height 495
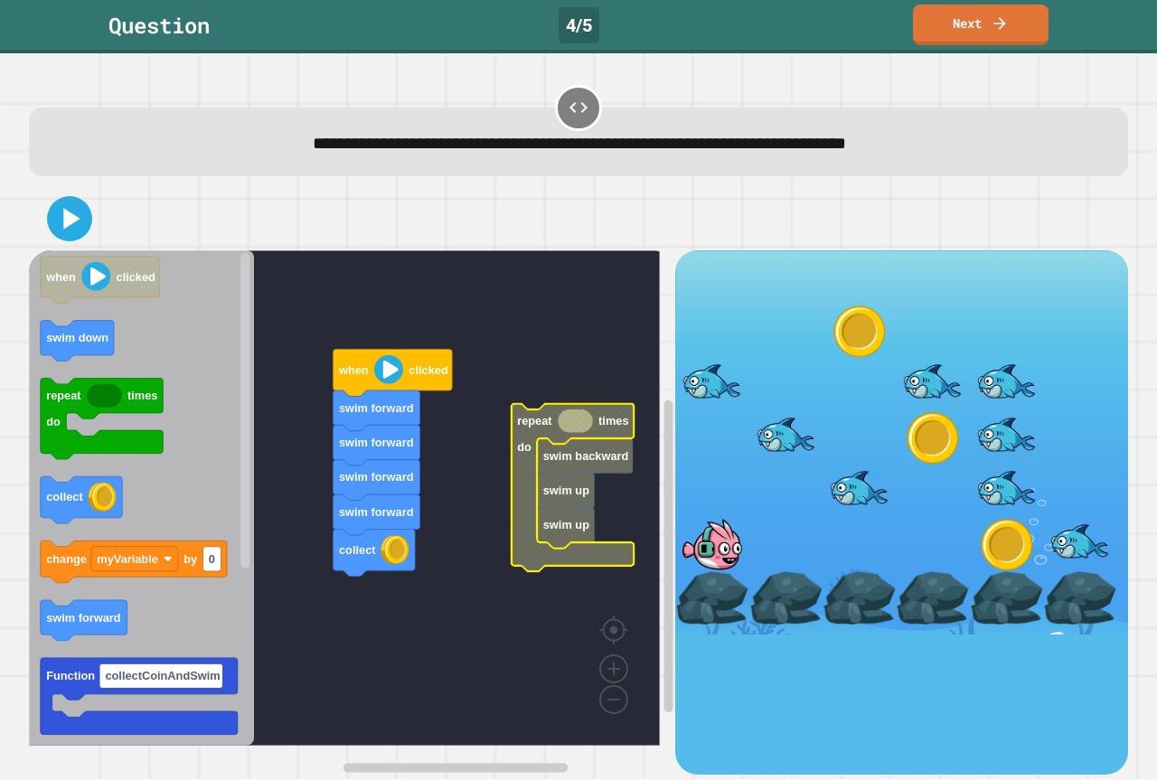
click at [518, 462] on icon "Blockly Workspace" at bounding box center [573, 488] width 123 height 168
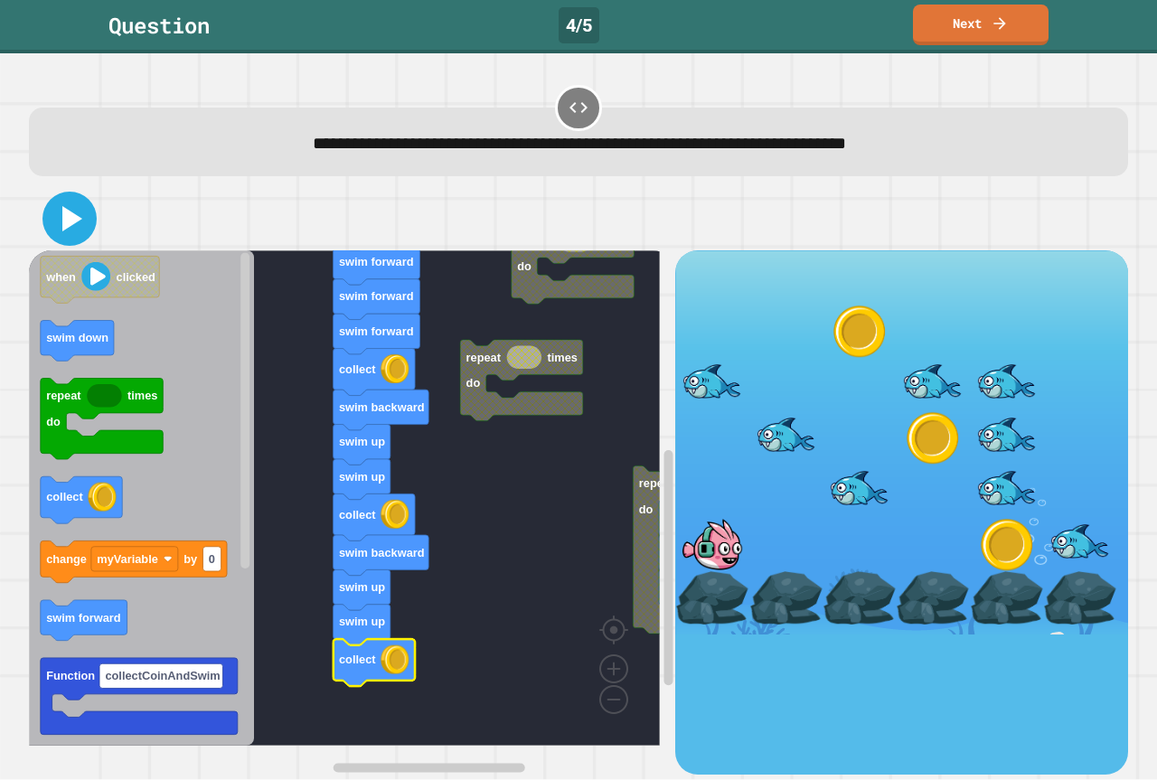
drag, startPoint x: 79, startPoint y: 218, endPoint x: 100, endPoint y: 220, distance: 21.8
click at [79, 218] on icon at bounding box center [69, 218] width 43 height 43
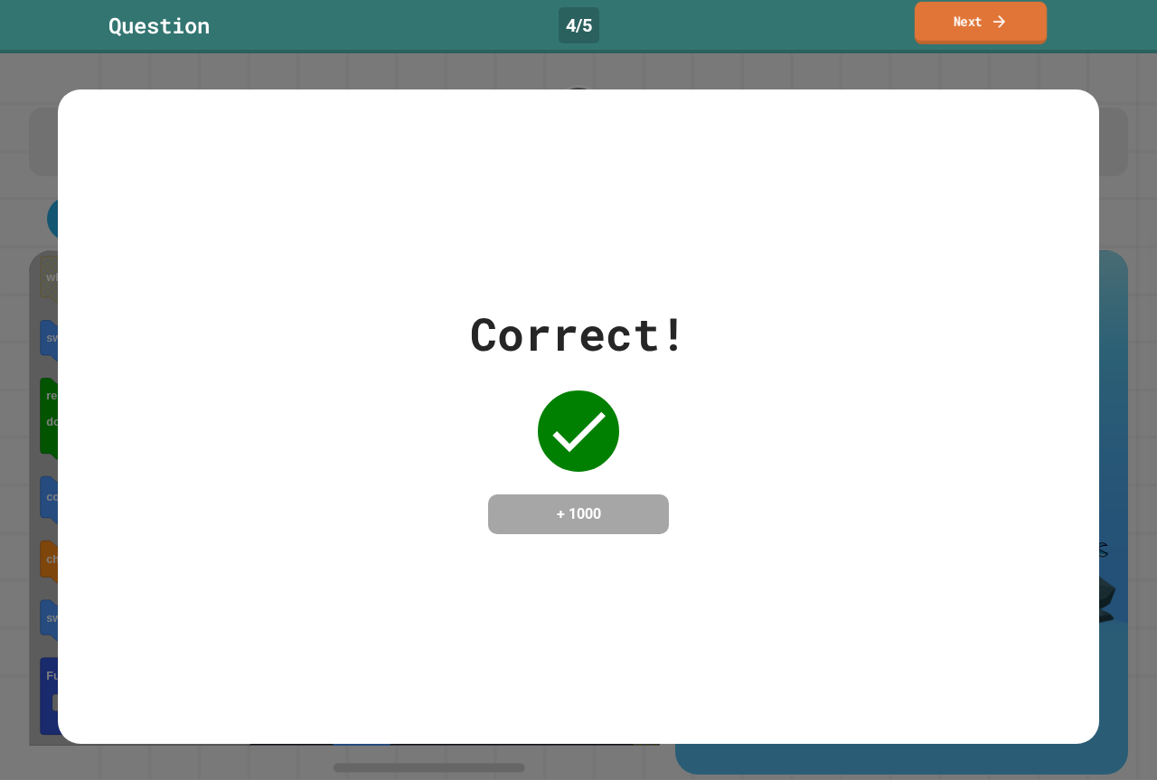
click at [1030, 19] on link "Next" at bounding box center [981, 23] width 132 height 42
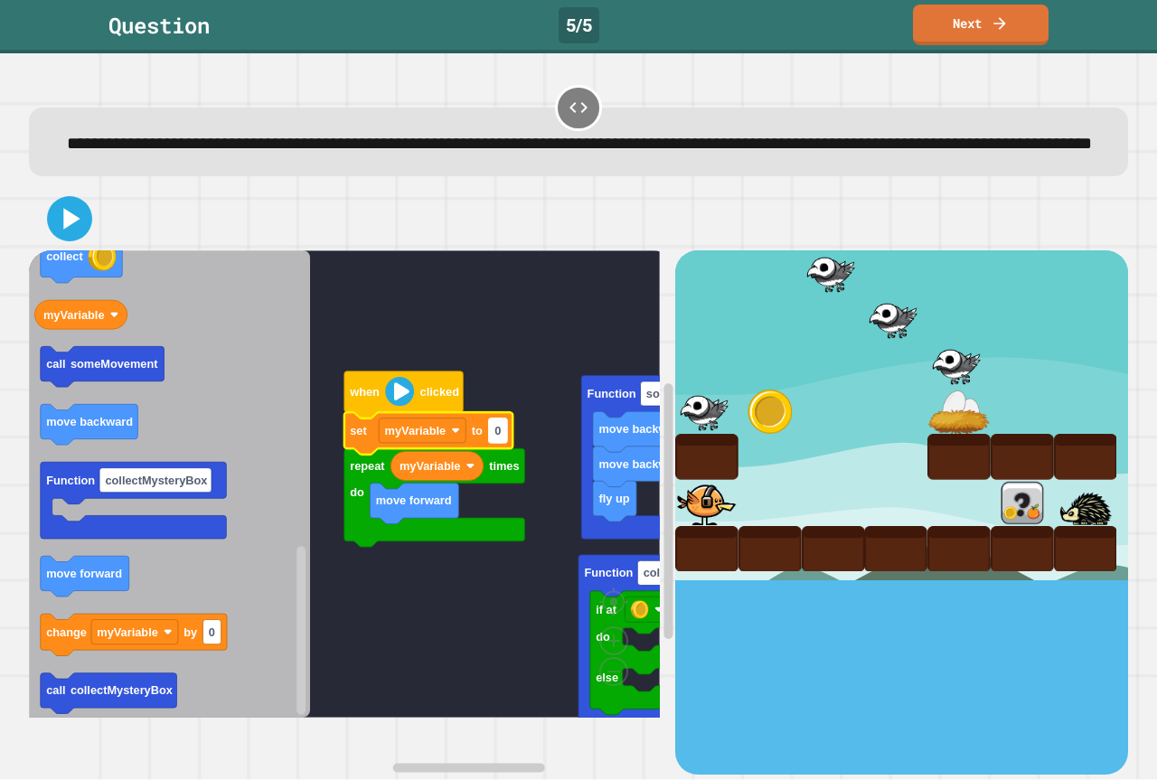
click at [499, 437] on text "0" at bounding box center [497, 431] width 6 height 14
type input "*"
click at [484, 601] on rect "Blockly Workspace" at bounding box center [344, 483] width 631 height 467
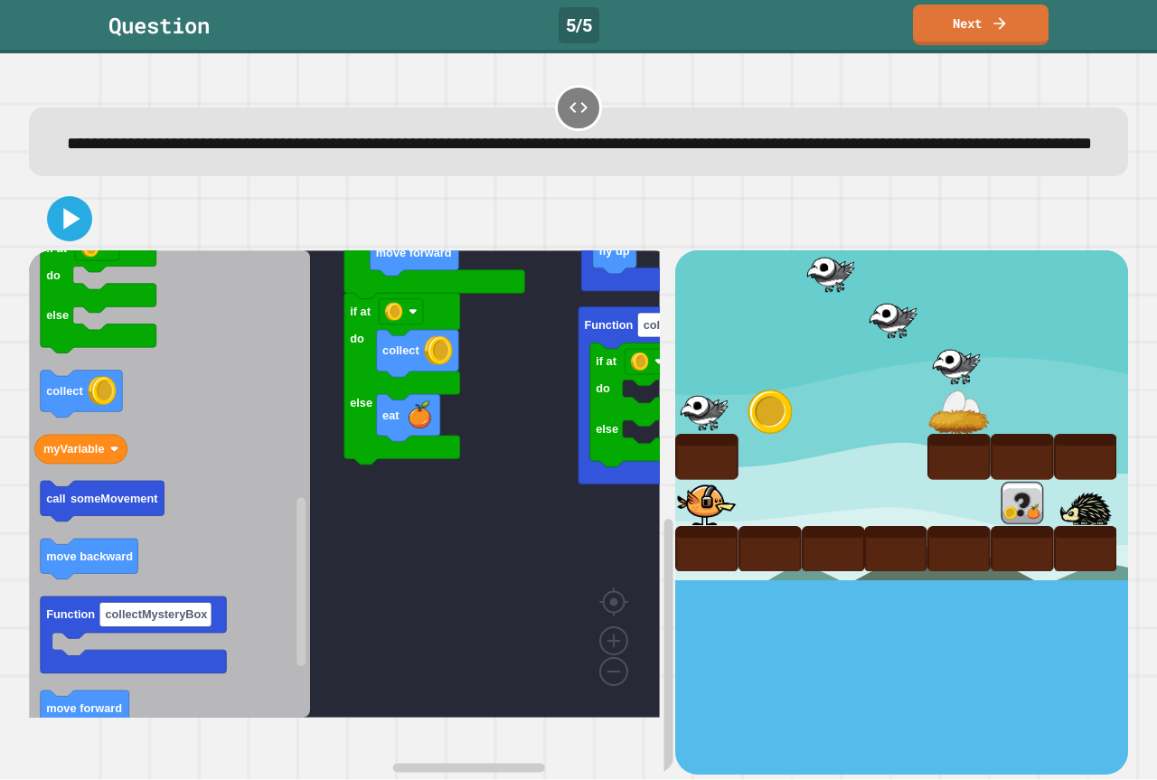
click at [419, 580] on div "fly up move backward move backward Function someMovement if at do else Function…" at bounding box center [352, 511] width 646 height 523
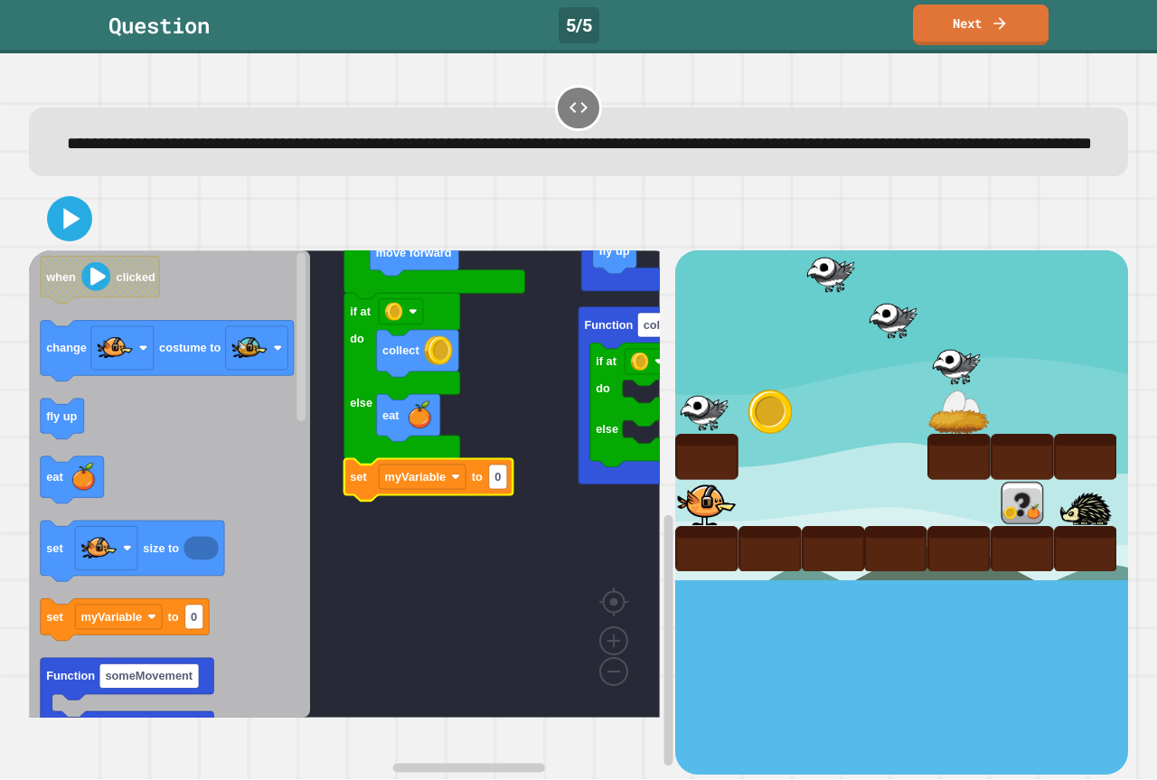
click at [501, 501] on icon "Blockly Workspace" at bounding box center [428, 480] width 169 height 42
click at [501, 489] on rect "Blockly Workspace" at bounding box center [498, 477] width 18 height 24
type input "*"
click at [433, 620] on rect "Blockly Workspace" at bounding box center [344, 483] width 631 height 467
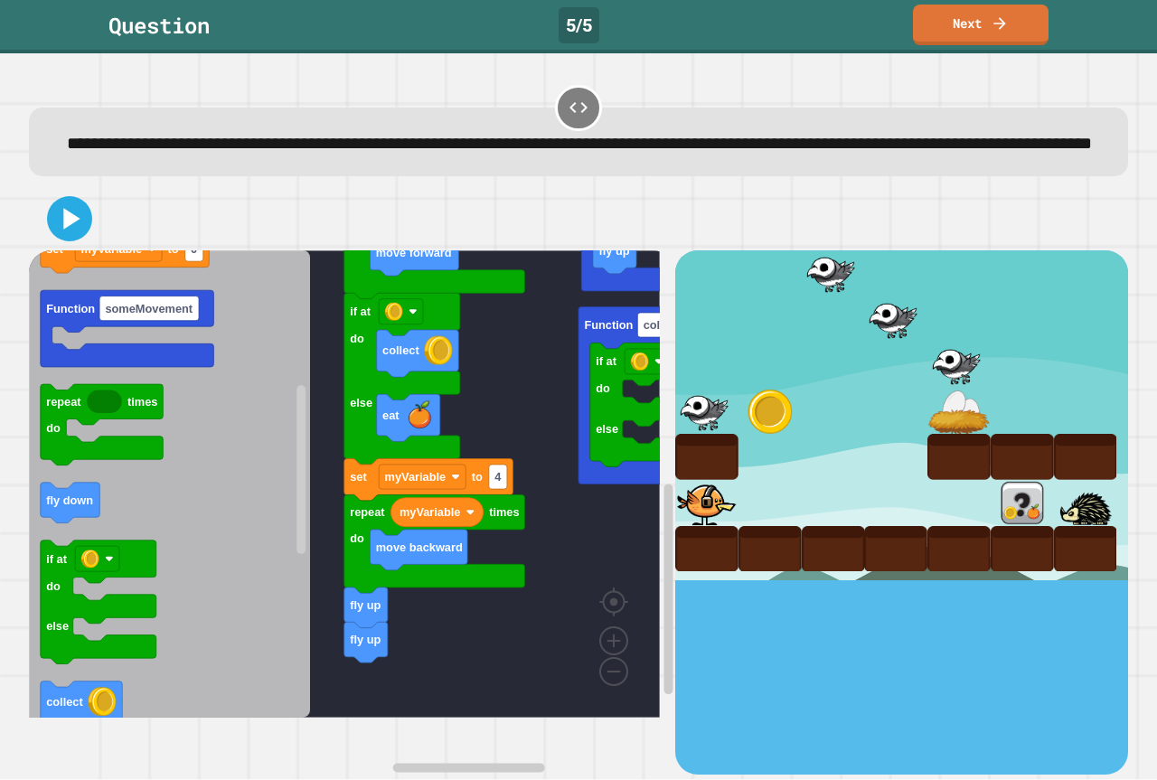
click at [418, 741] on div "fly up move backward move backward Function someMovement if at do else Function…" at bounding box center [352, 511] width 646 height 523
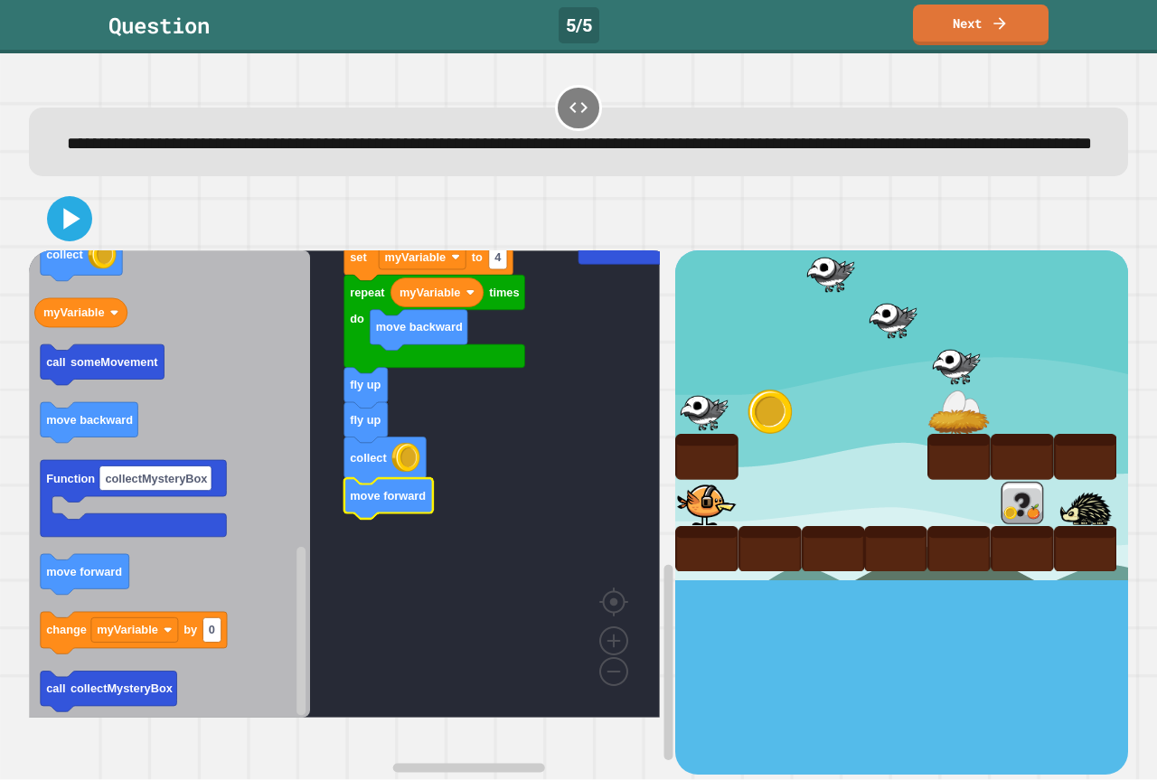
click at [522, 514] on rect "Blockly Workspace" at bounding box center [344, 483] width 631 height 467
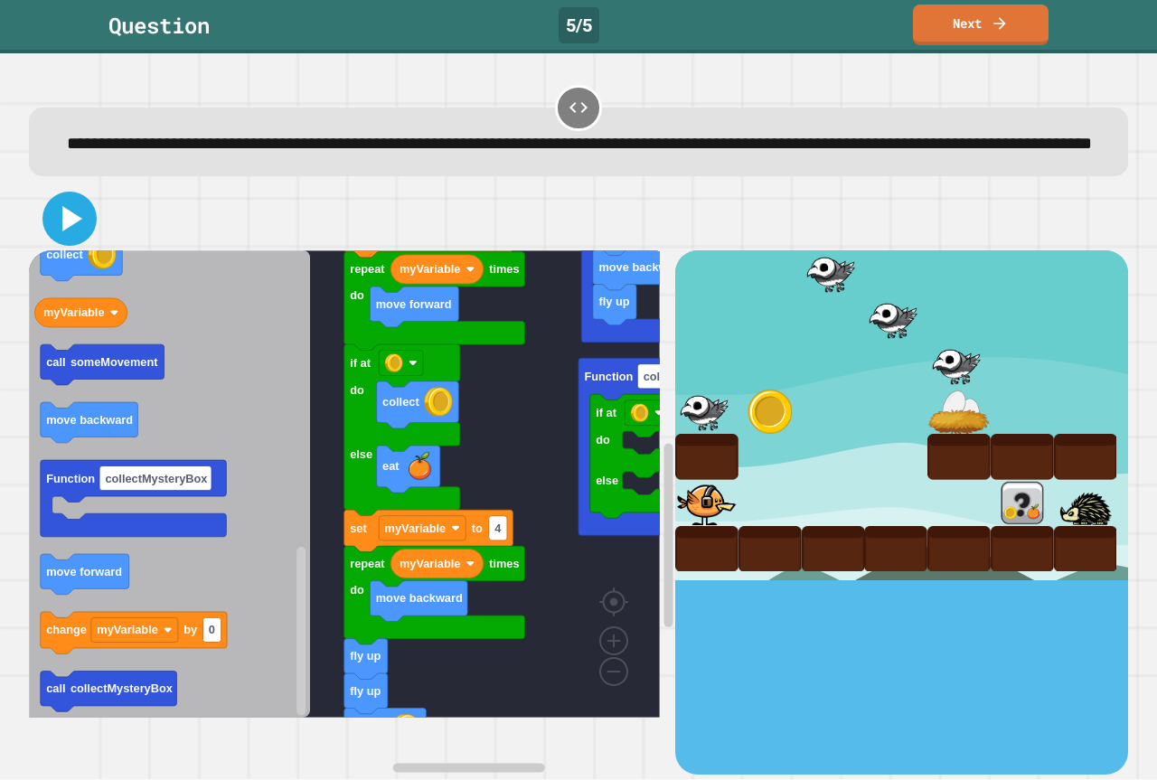
click at [76, 231] on icon at bounding box center [72, 218] width 20 height 25
